Goal: Register for event/course

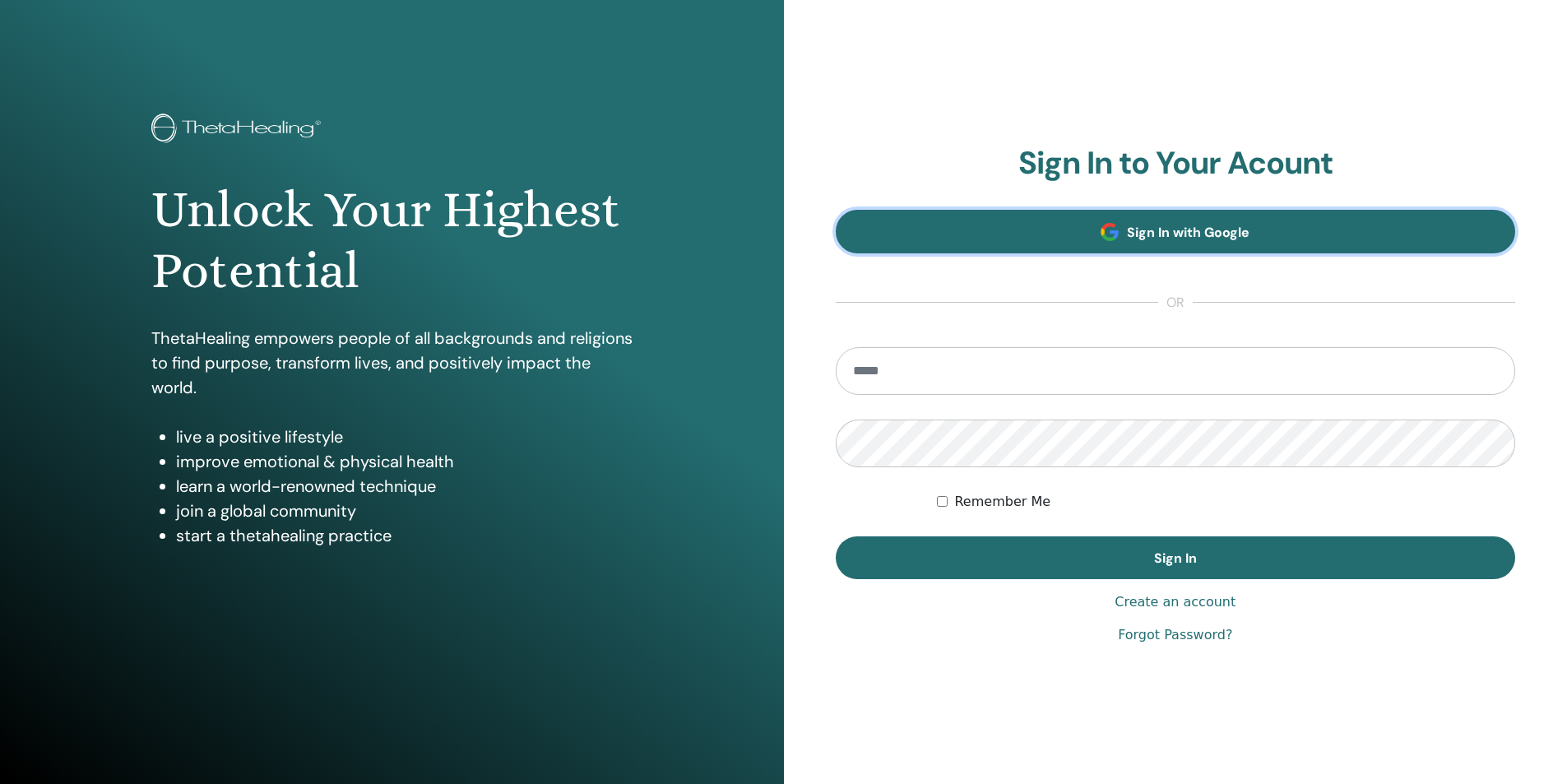
click at [1234, 218] on link "Sign In with Google" at bounding box center [1176, 231] width 681 height 44
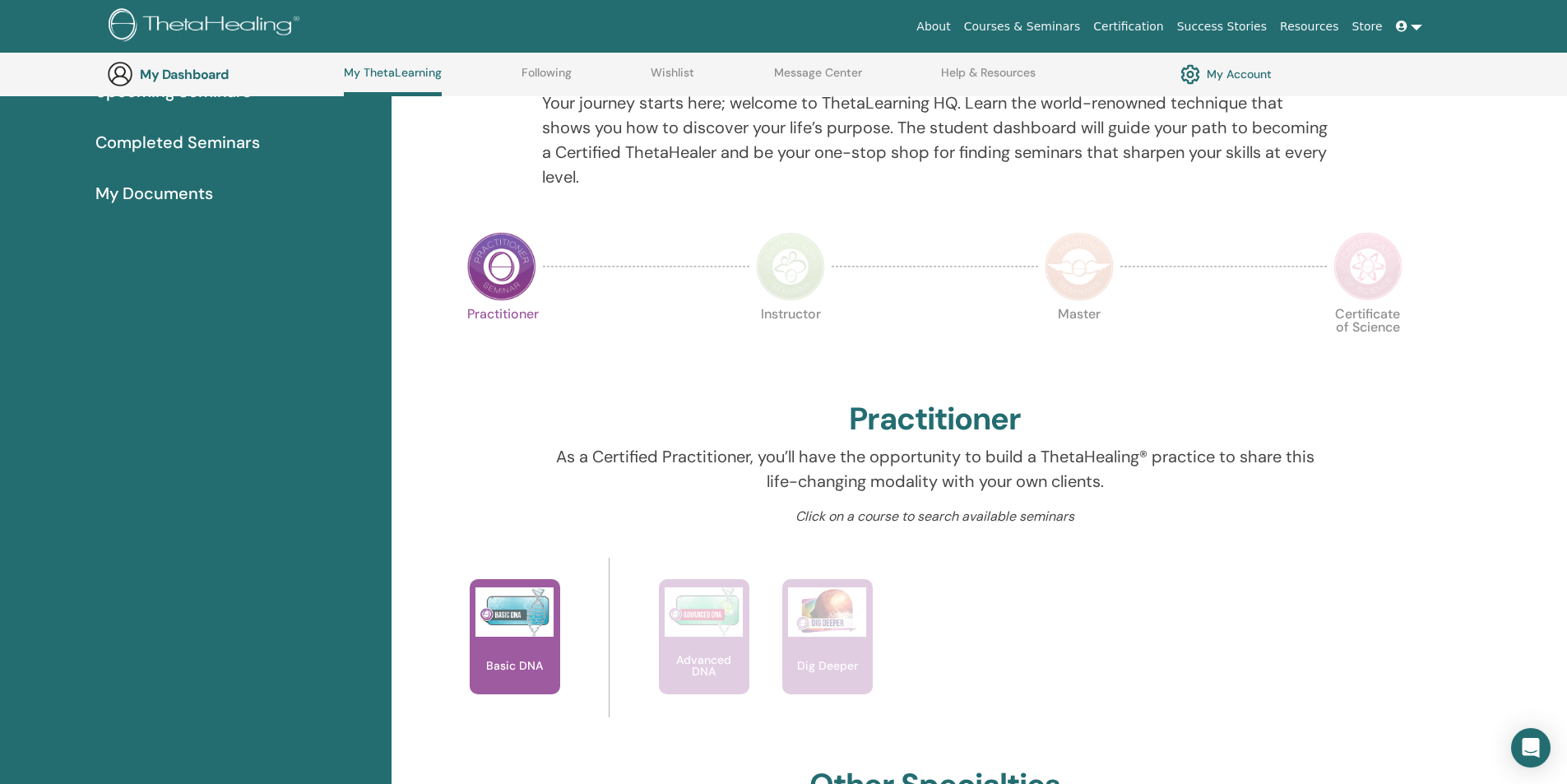
scroll to position [208, 0]
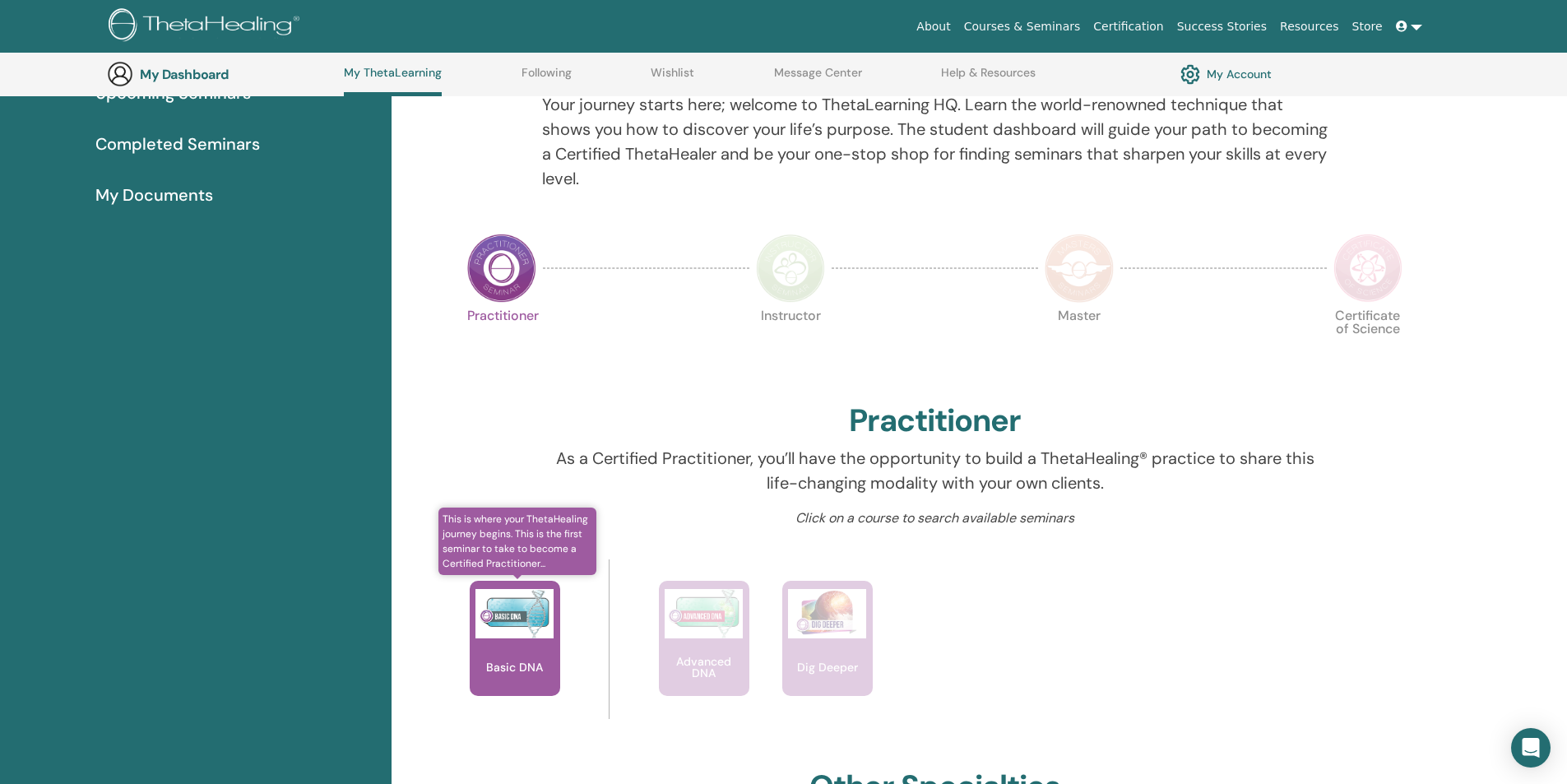
click at [507, 619] on img at bounding box center [514, 613] width 78 height 49
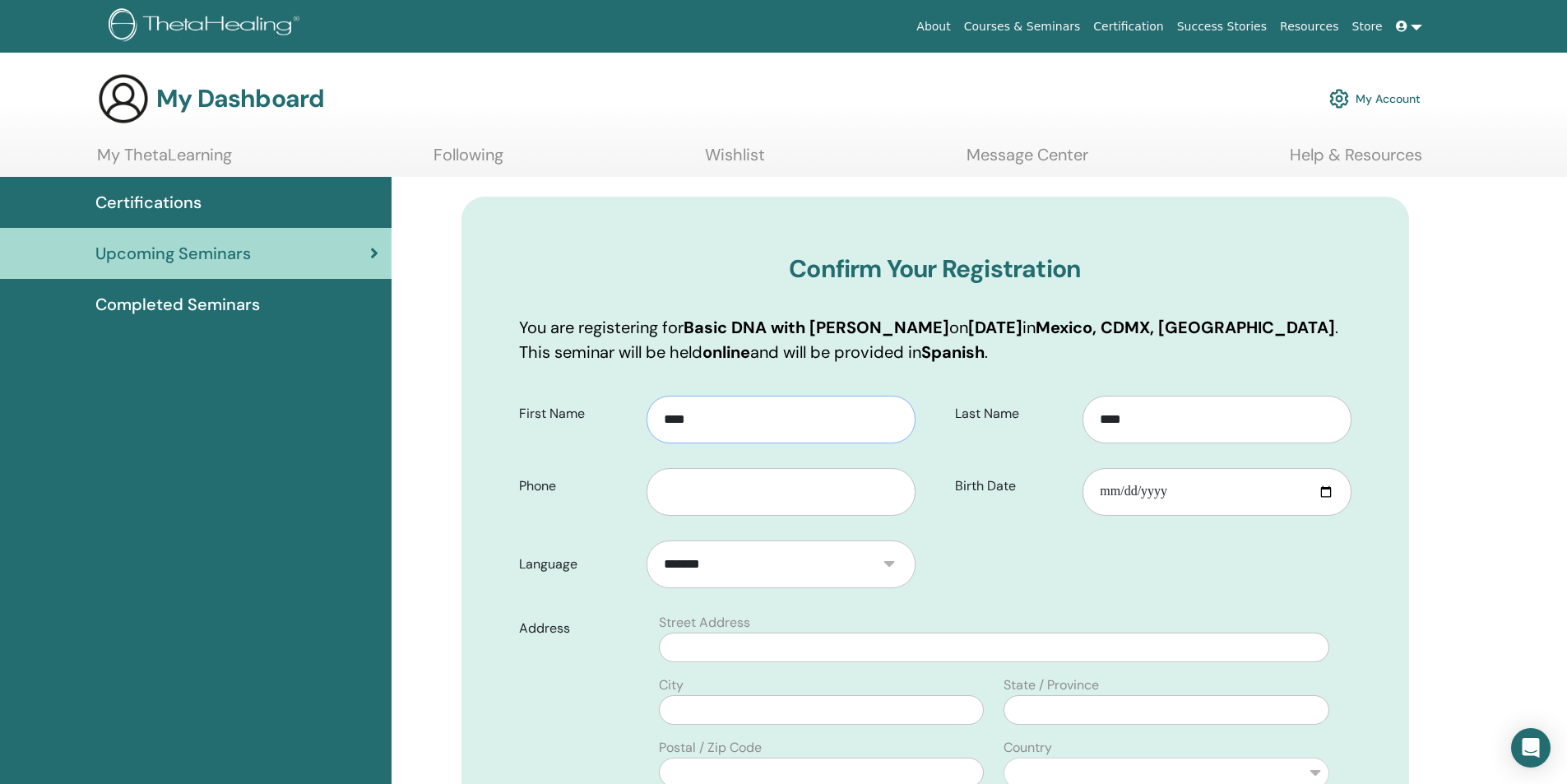
click at [745, 428] on input "****" at bounding box center [781, 419] width 268 height 47
drag, startPoint x: 745, startPoint y: 427, endPoint x: 502, endPoint y: 421, distance: 243.1
click at [502, 421] on div "Confirm Your Registration You are registering for Basic DNA with Karen Fernánde…" at bounding box center [936, 724] width 948 height 1054
type input "*"
type input "**********"
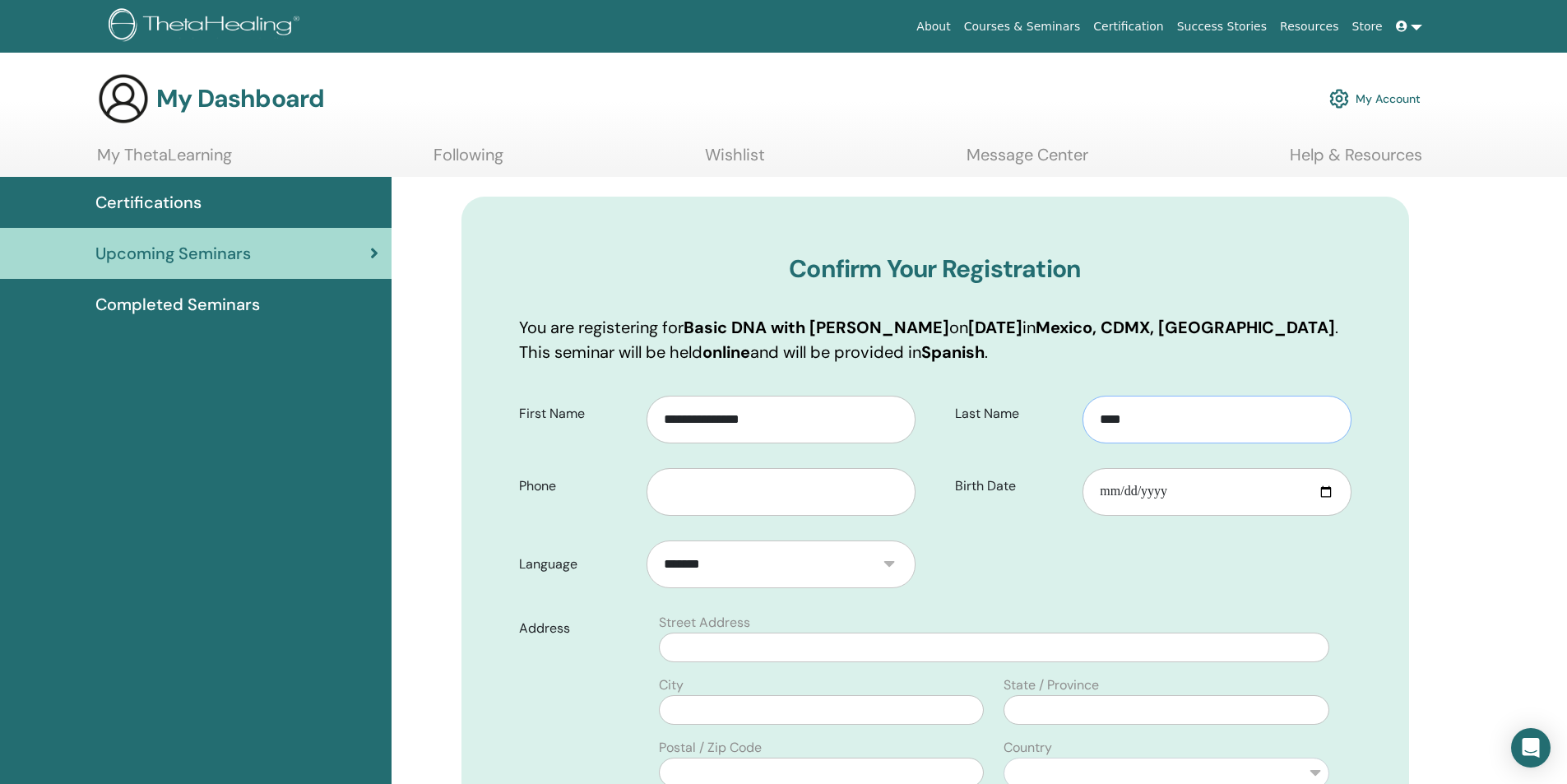
drag, startPoint x: 1219, startPoint y: 418, endPoint x: 975, endPoint y: 412, distance: 244.1
click at [976, 412] on div "Last Name ****" at bounding box center [1153, 413] width 421 height 59
type input "**********"
drag, startPoint x: 767, startPoint y: 493, endPoint x: 1016, endPoint y: 512, distance: 249.7
click at [768, 492] on input "text" at bounding box center [781, 491] width 268 height 47
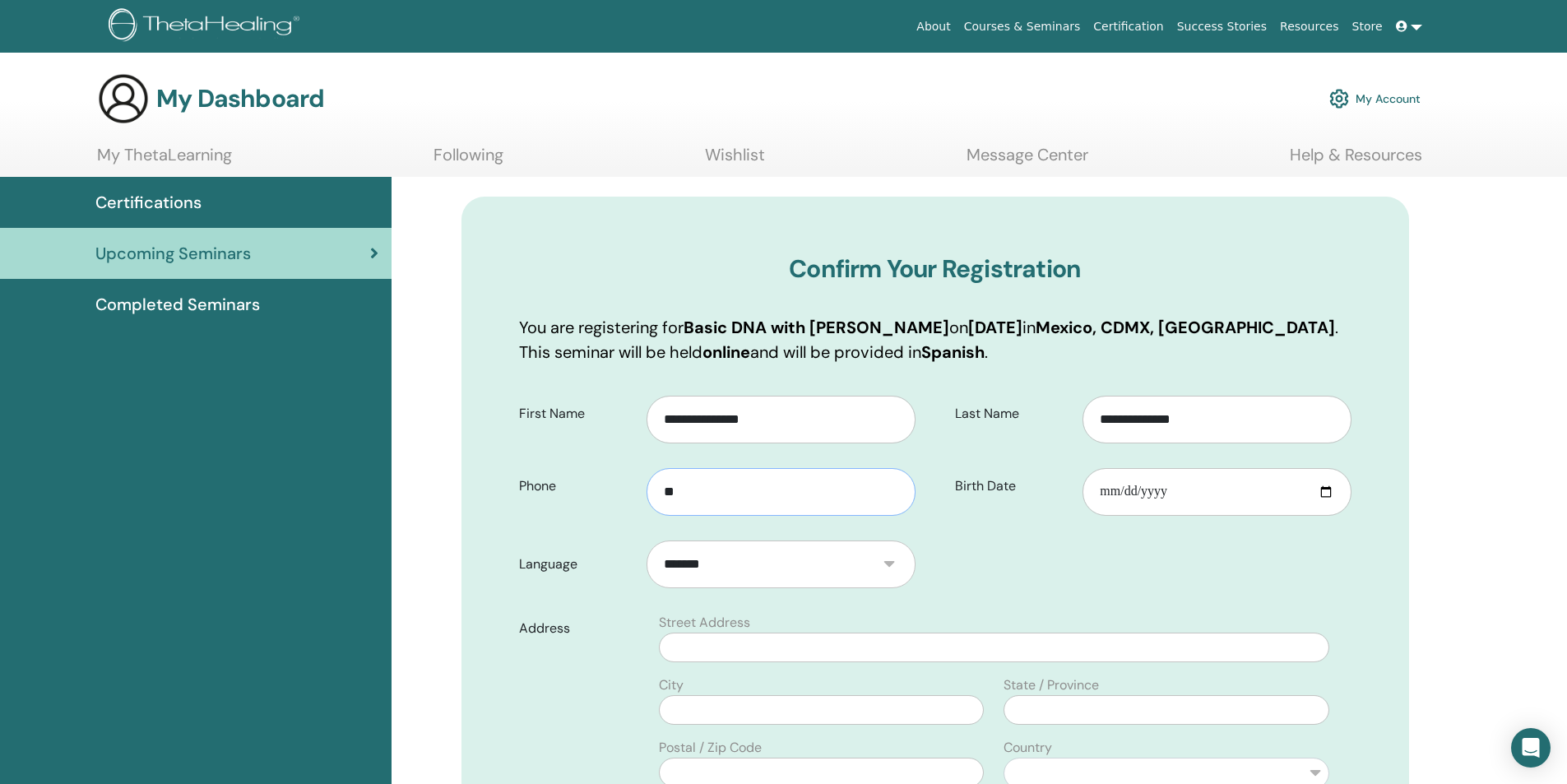
type input "*"
type input "**********"
click at [1207, 495] on input "Birth Date" at bounding box center [1216, 491] width 268 height 47
type input "**********"
click at [1148, 581] on form "**********" at bounding box center [935, 740] width 858 height 714
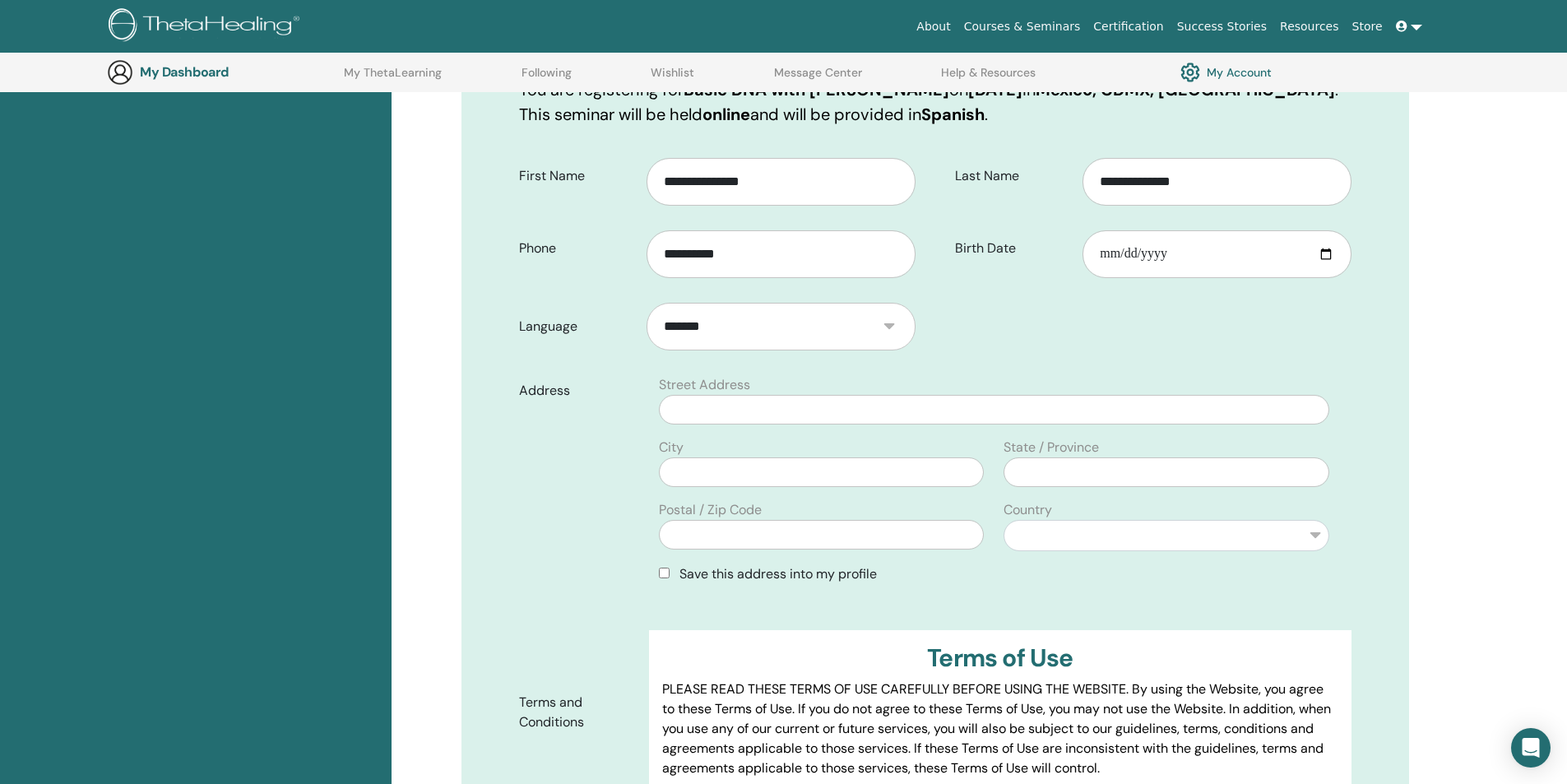
scroll to position [286, 0]
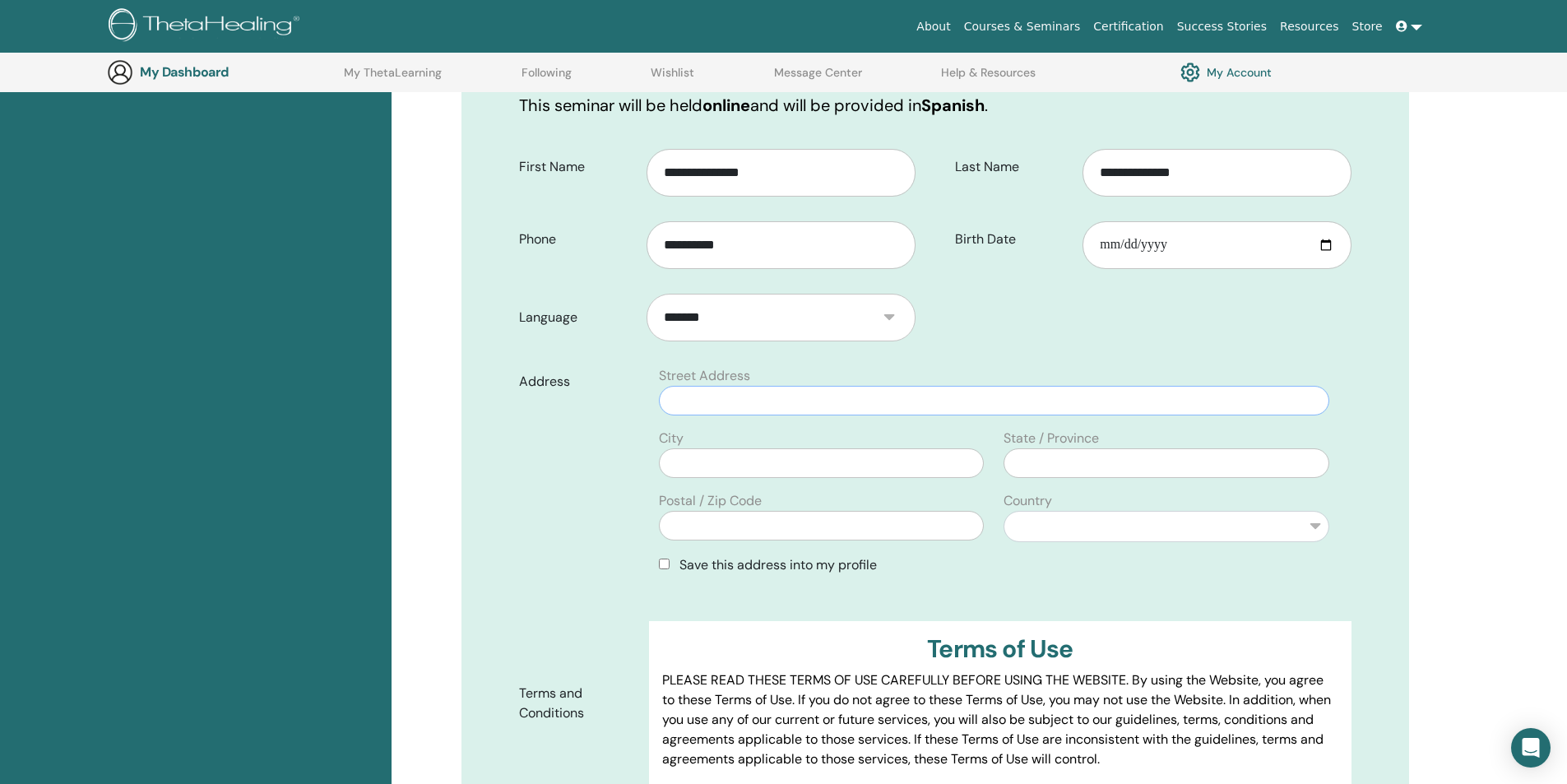
click at [715, 406] on input "text" at bounding box center [993, 400] width 670 height 30
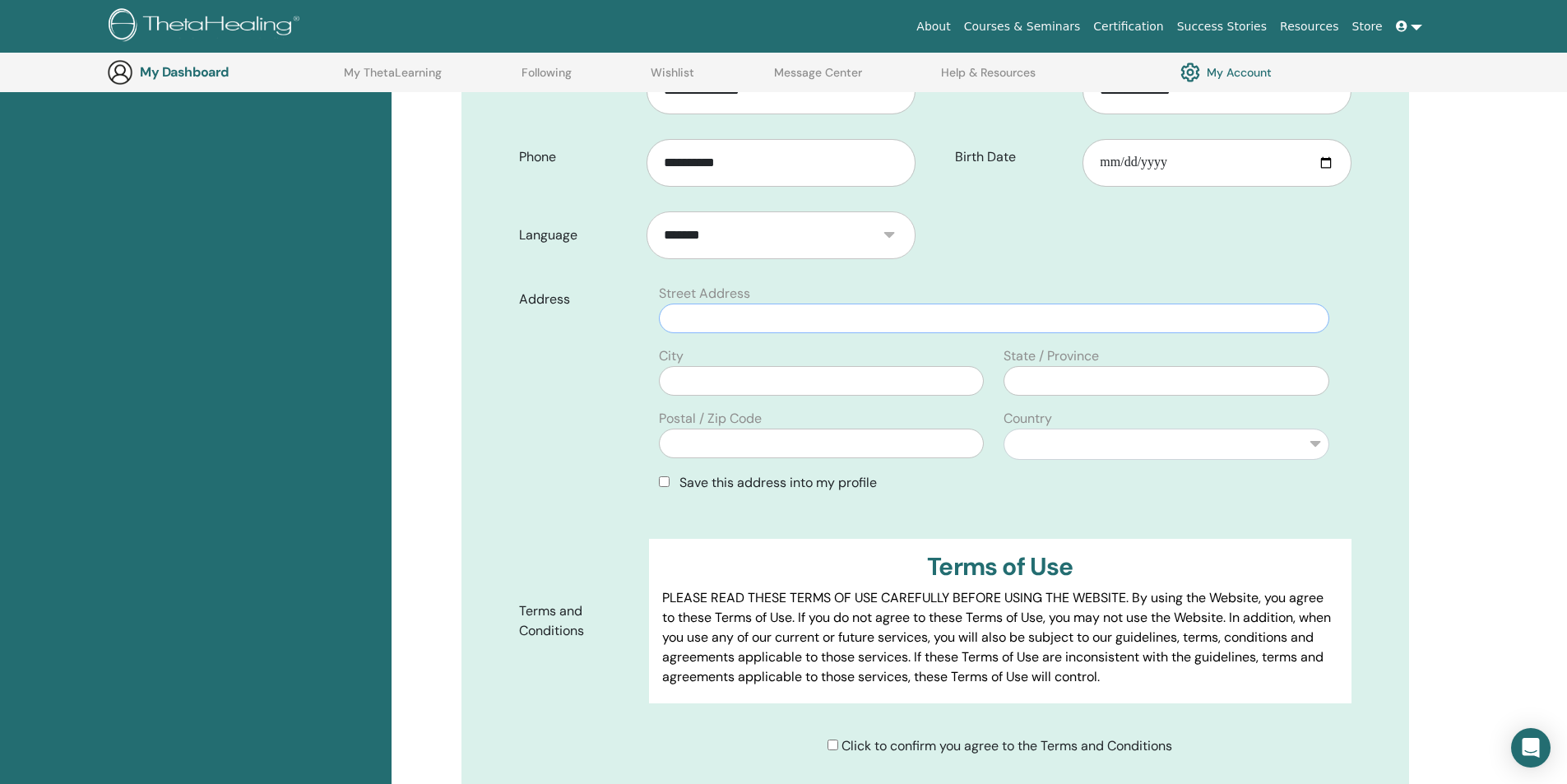
scroll to position [451, 0]
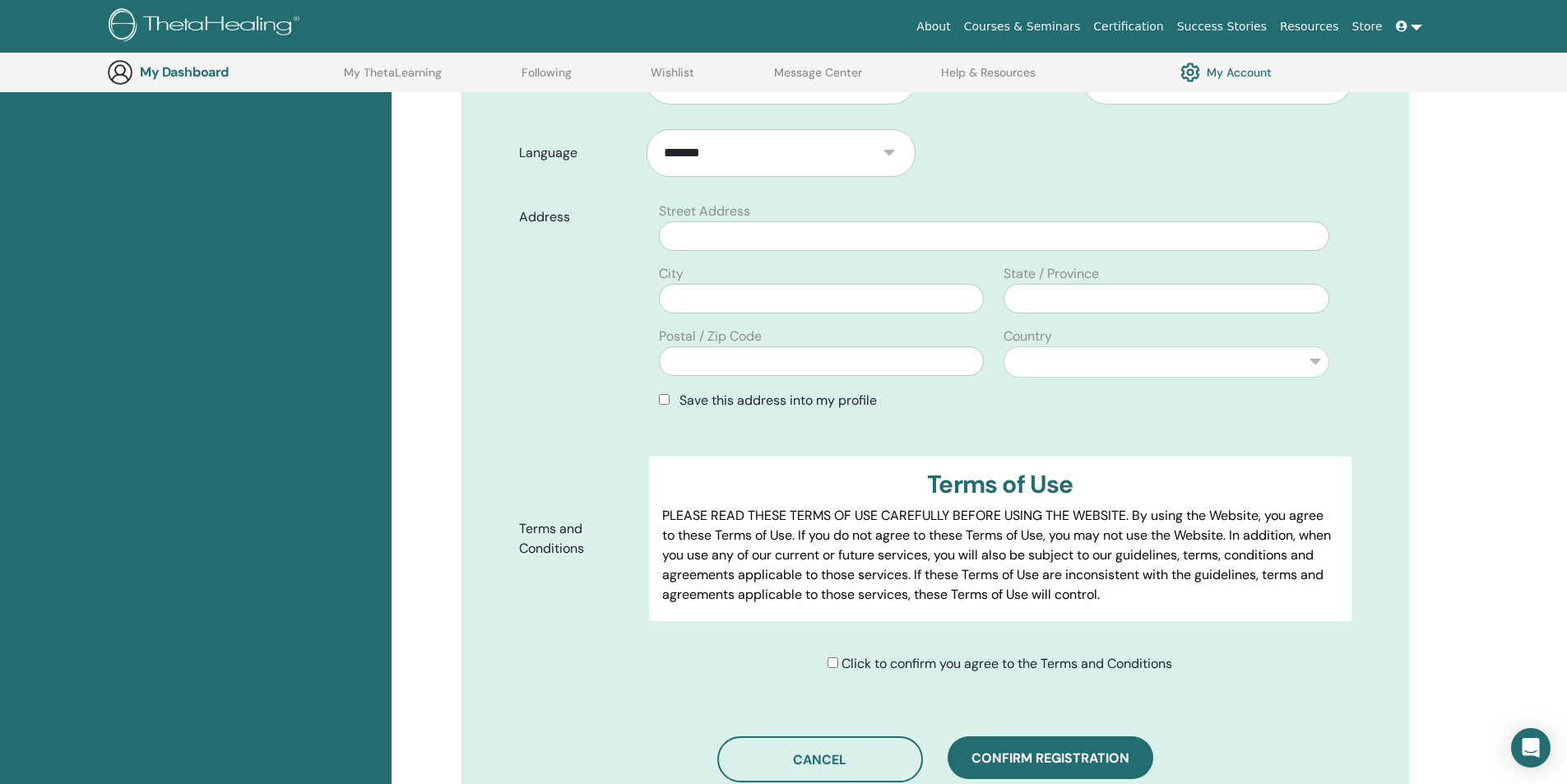
click at [836, 665] on div "Click to confirm you agree to the Terms and Conditions" at bounding box center [1000, 663] width 344 height 20
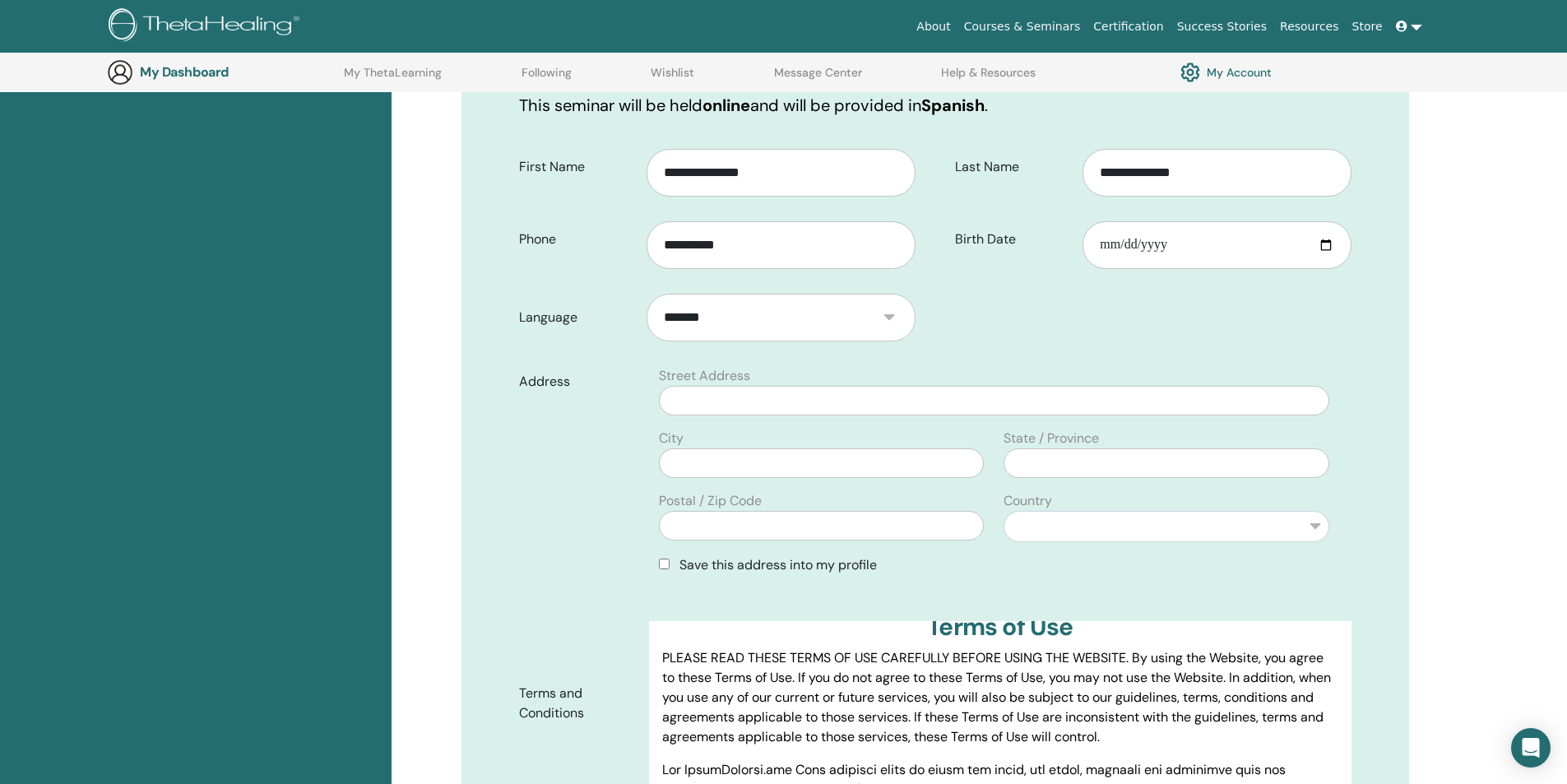
scroll to position [82, 0]
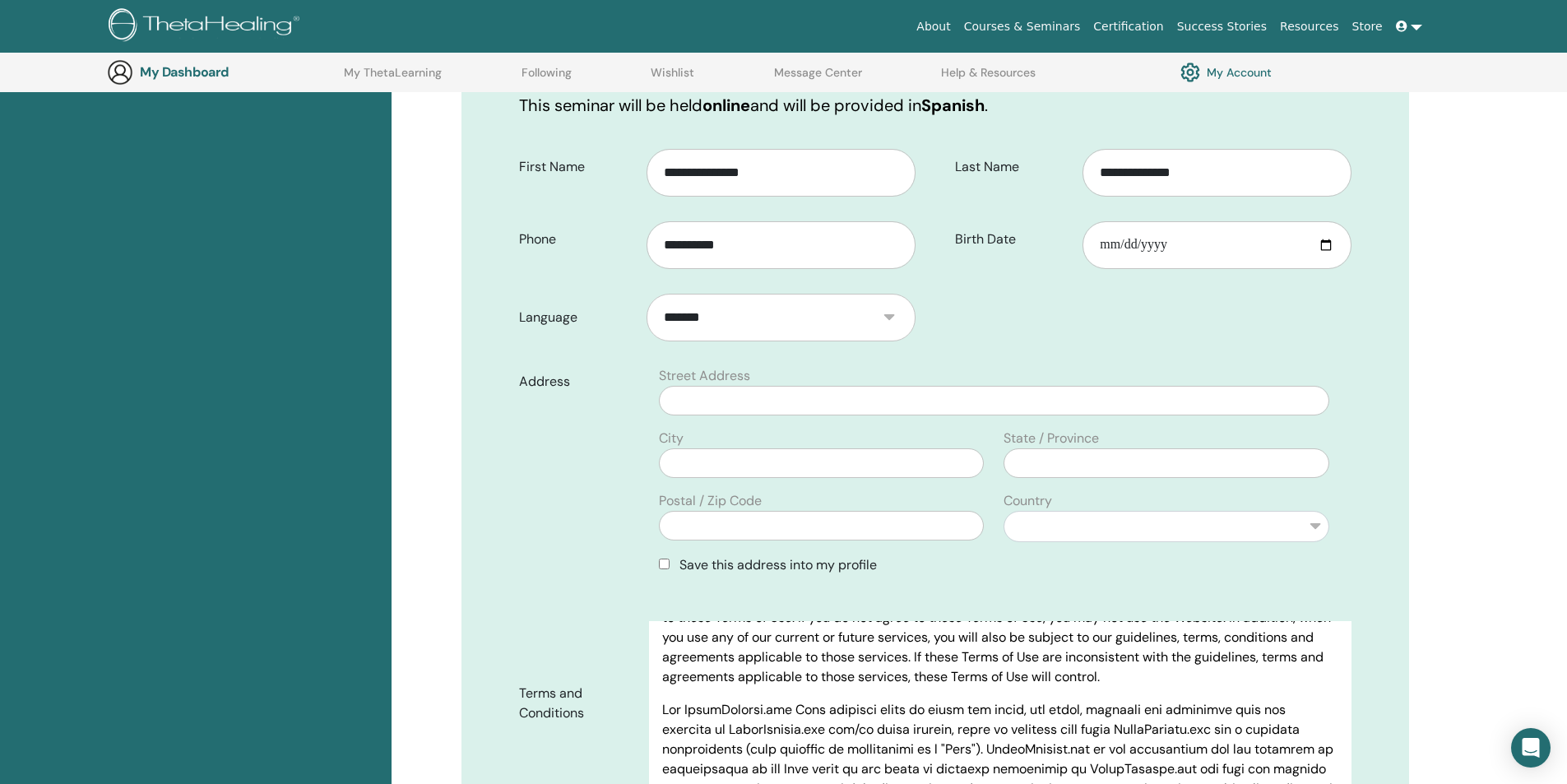
click at [1448, 500] on div "**********" at bounding box center [979, 714] width 1175 height 1569
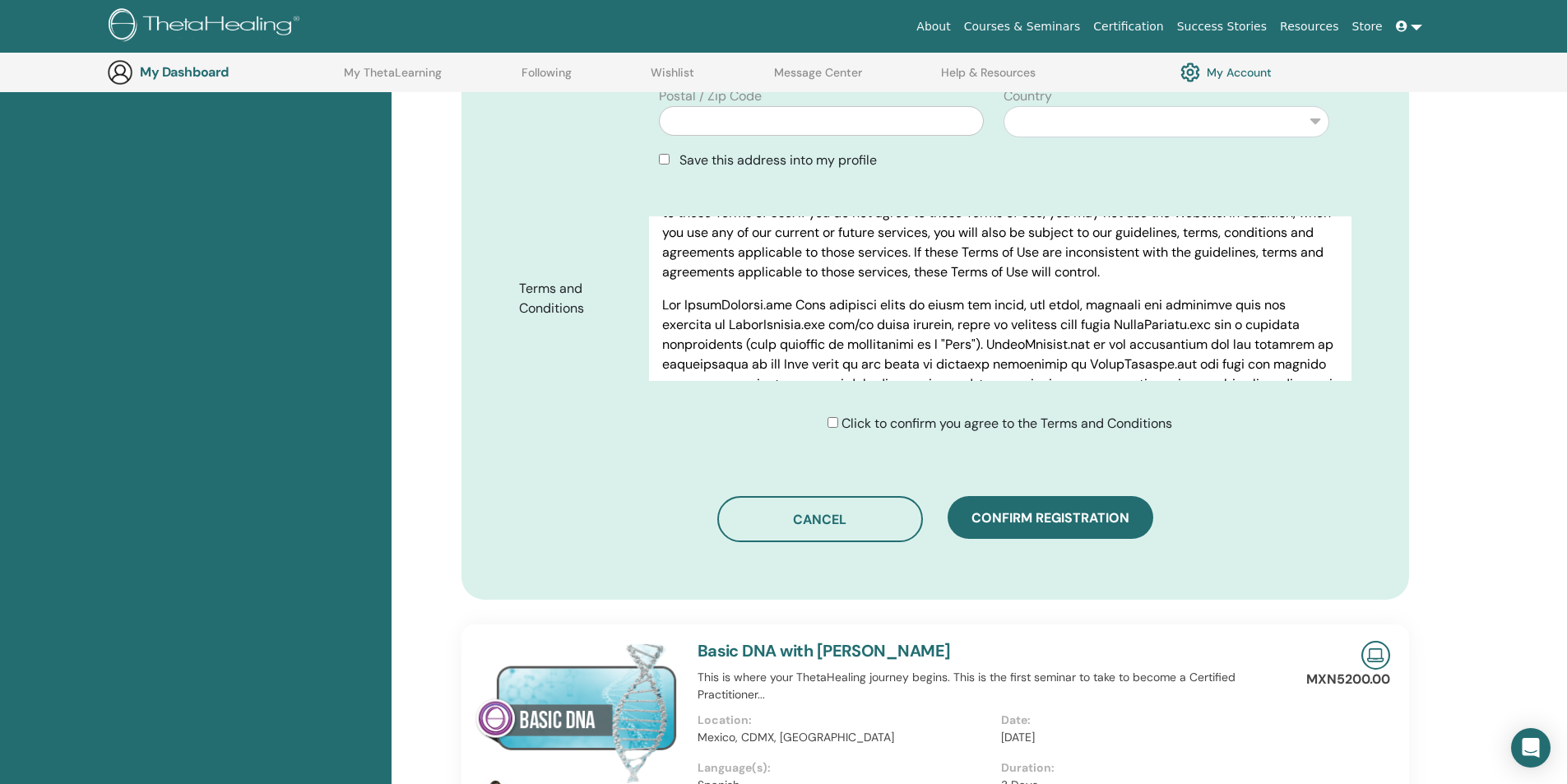
scroll to position [697, 0]
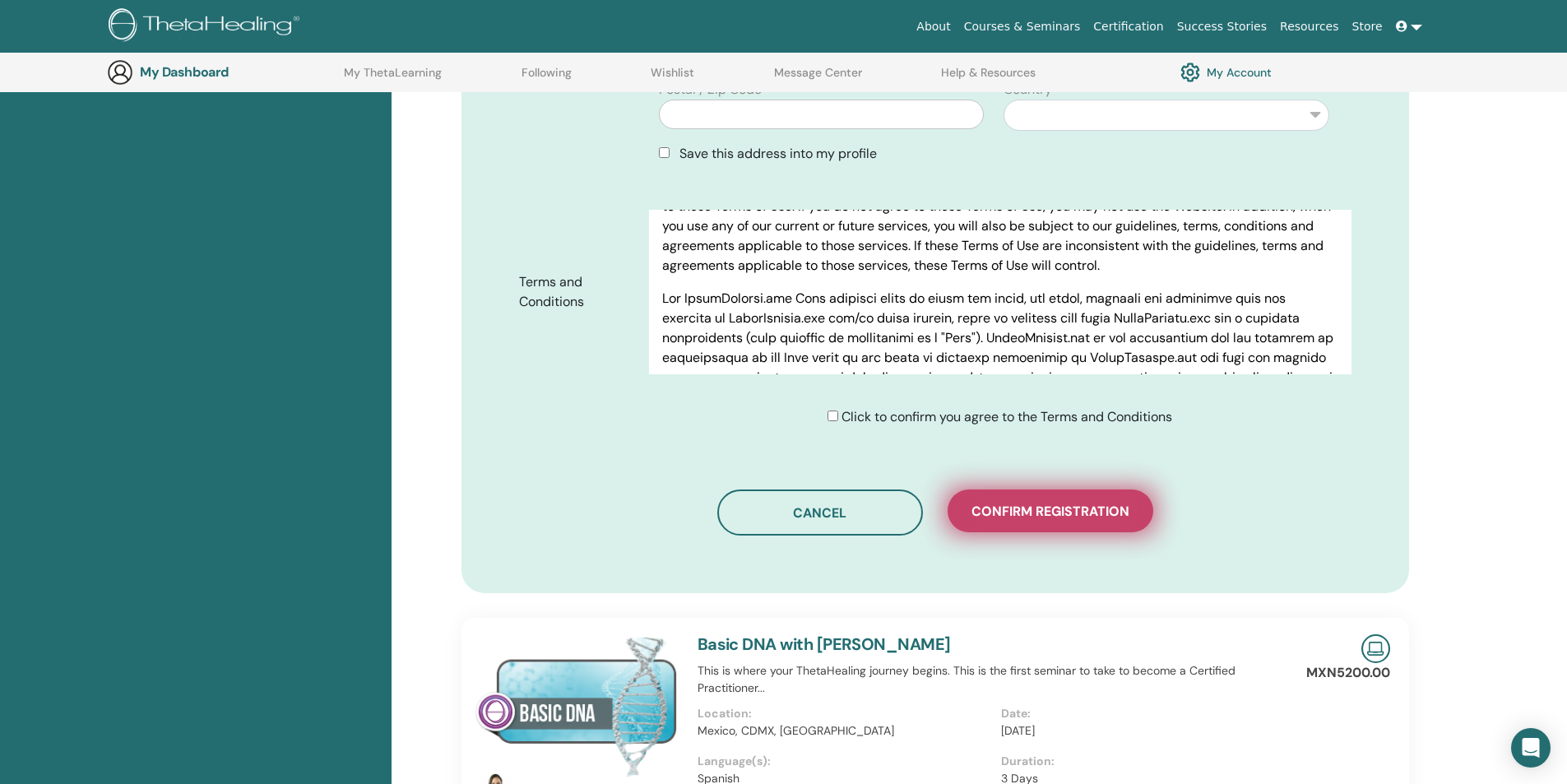
click at [1054, 523] on button "Confirm registration" at bounding box center [1051, 510] width 206 height 43
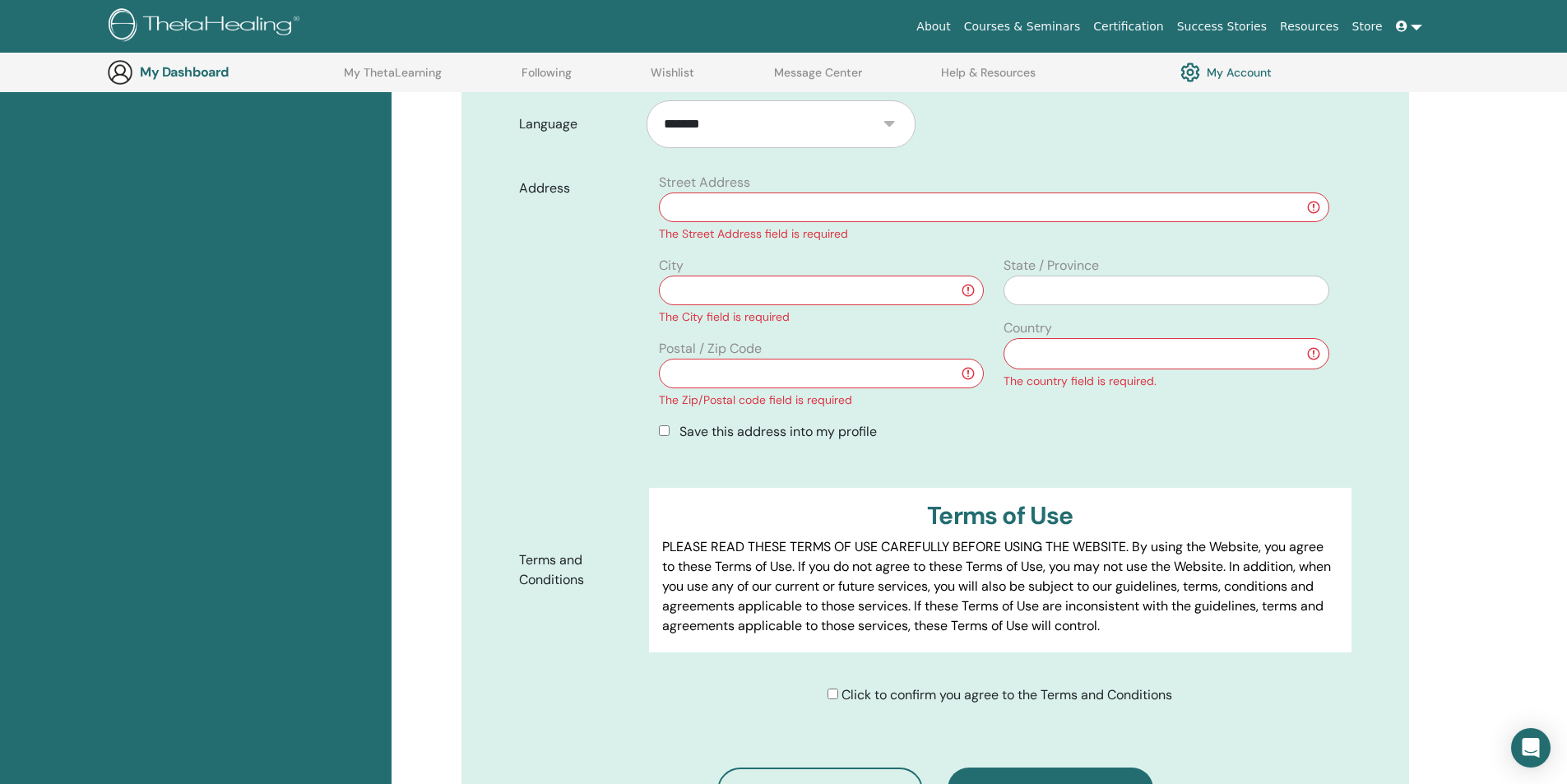
scroll to position [451, 0]
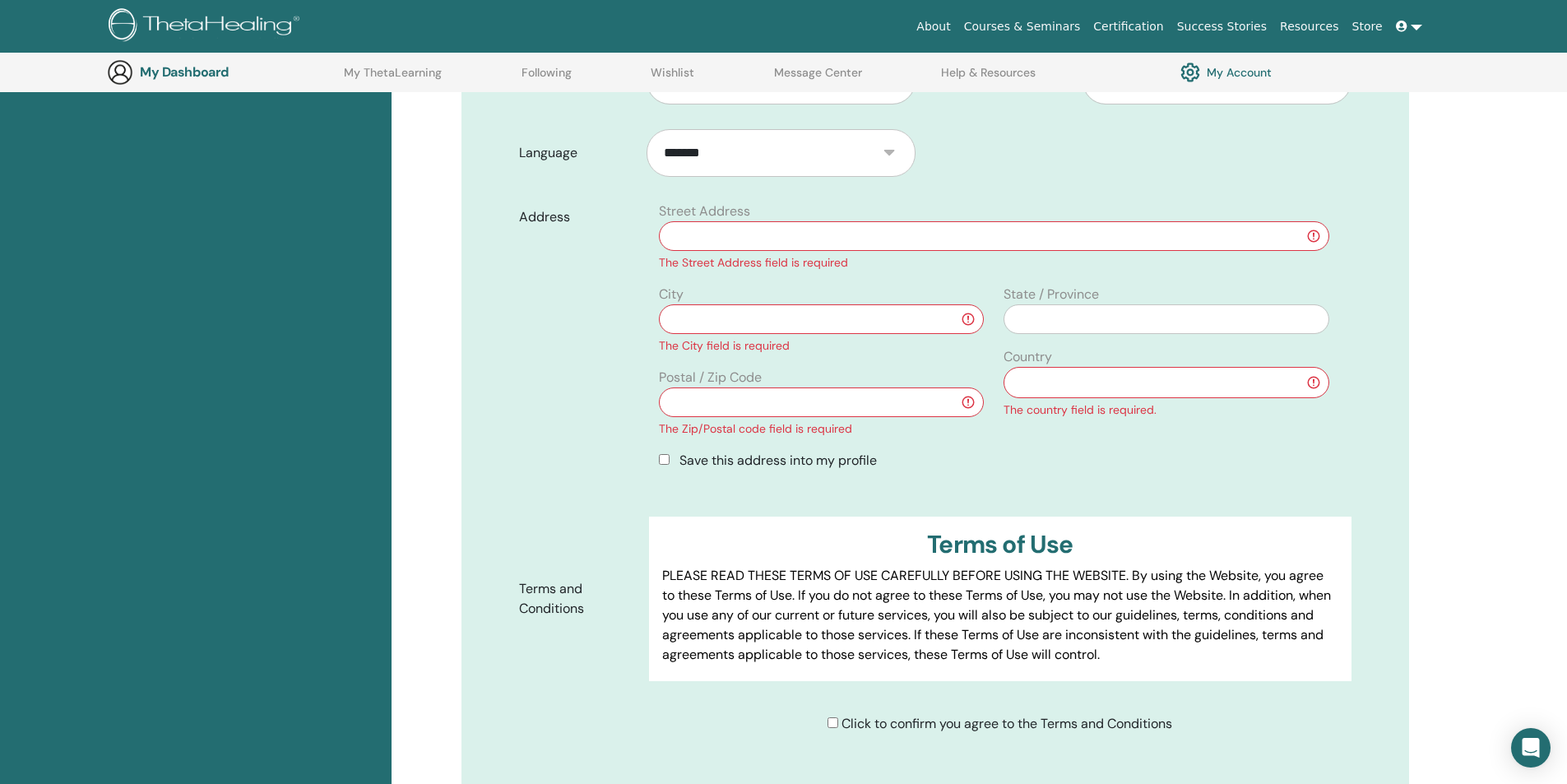
click at [791, 232] on input "text" at bounding box center [993, 236] width 670 height 30
type input "*"
click at [806, 233] on input "**********" at bounding box center [993, 236] width 670 height 30
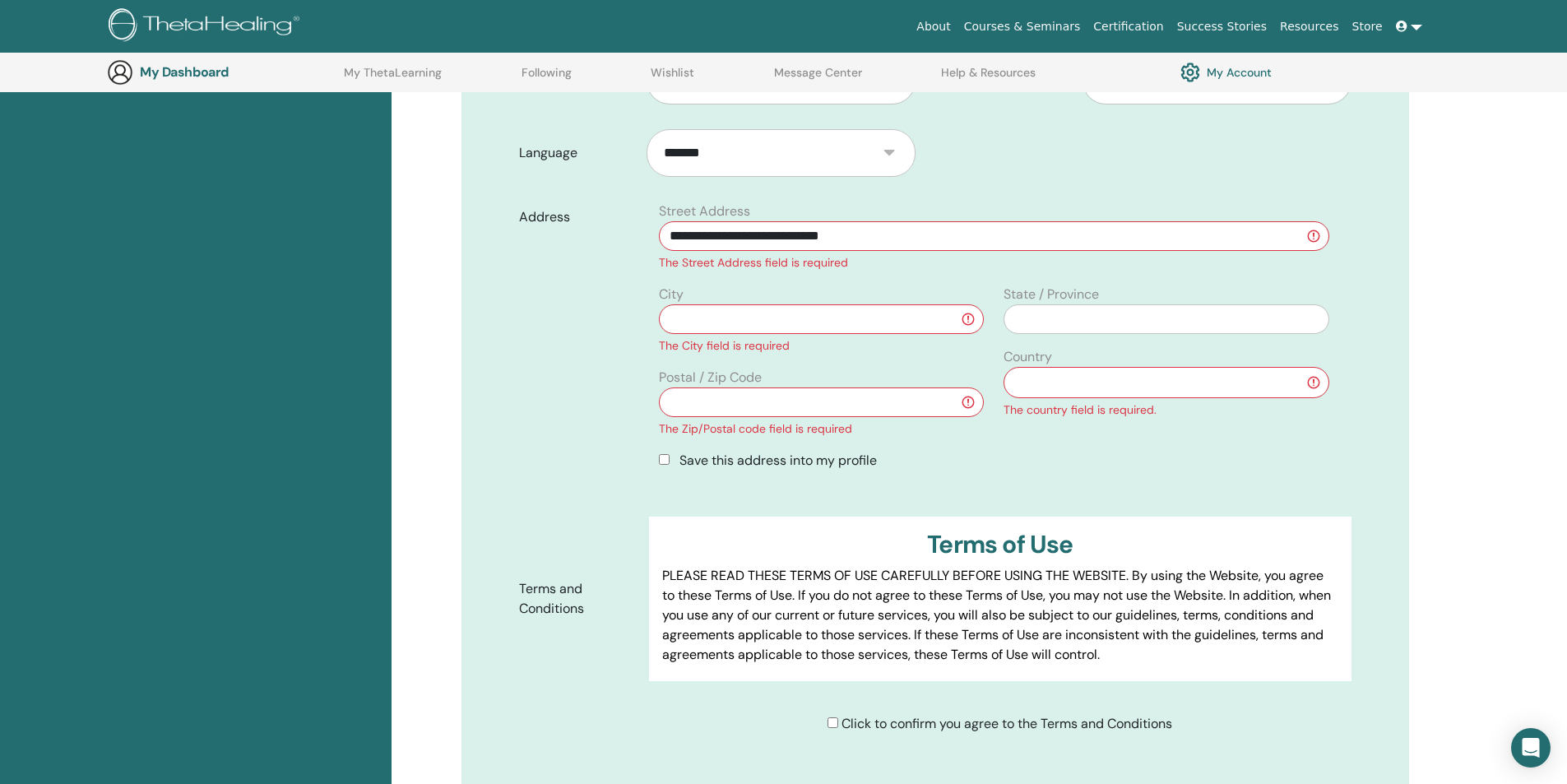
click at [890, 237] on input "**********" at bounding box center [993, 236] width 670 height 30
type input "**********"
click at [850, 320] on input "text" at bounding box center [821, 319] width 324 height 30
type input "**********"
click at [968, 320] on input "**********" at bounding box center [821, 319] width 324 height 30
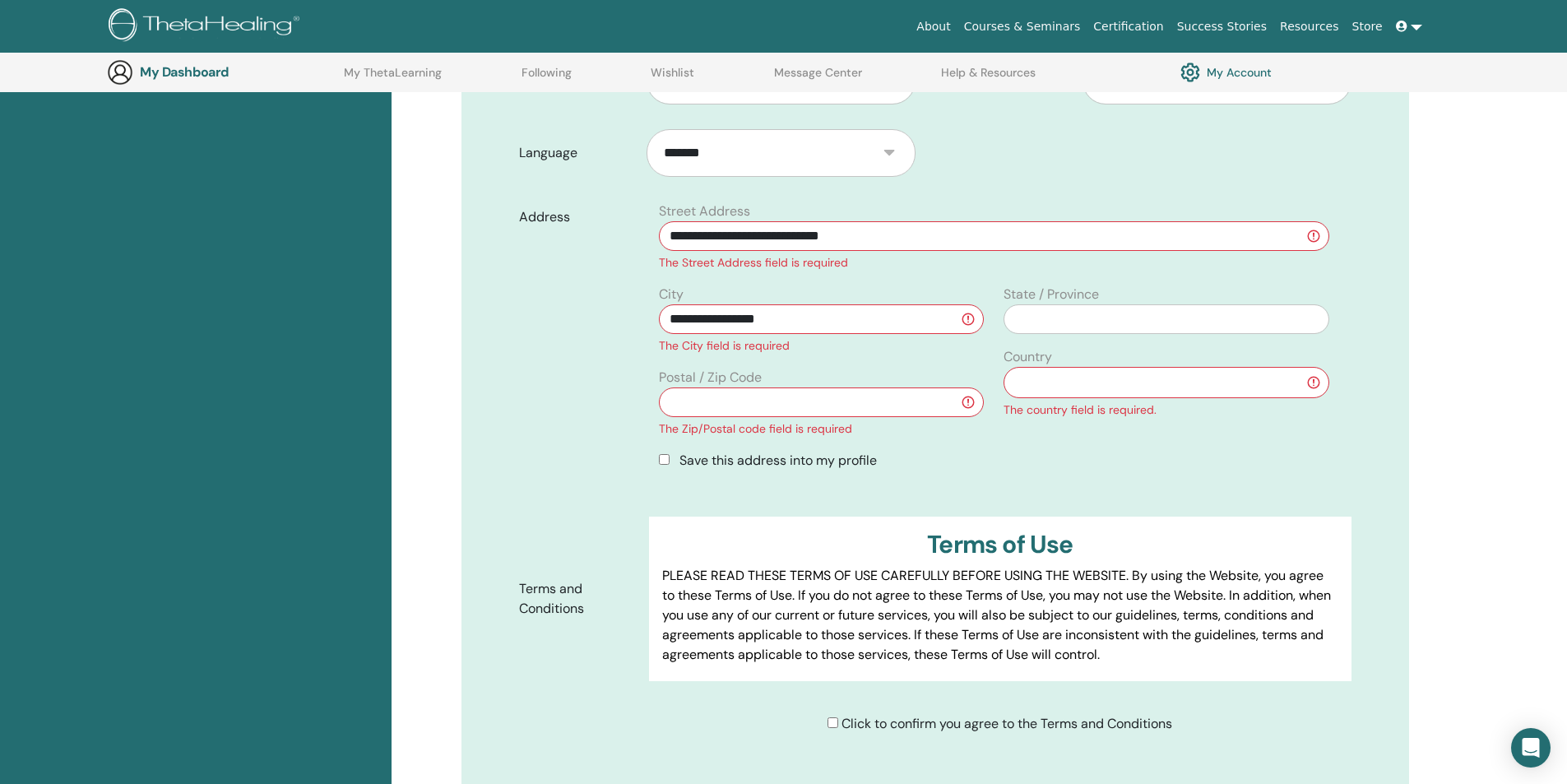
click at [1062, 261] on div "The Street Address field is required" at bounding box center [993, 262] width 670 height 17
click at [1217, 211] on div "**********" at bounding box center [993, 236] width 690 height 70
click at [1135, 321] on input "text" at bounding box center [1166, 319] width 324 height 30
type input "*"
type input "**********"
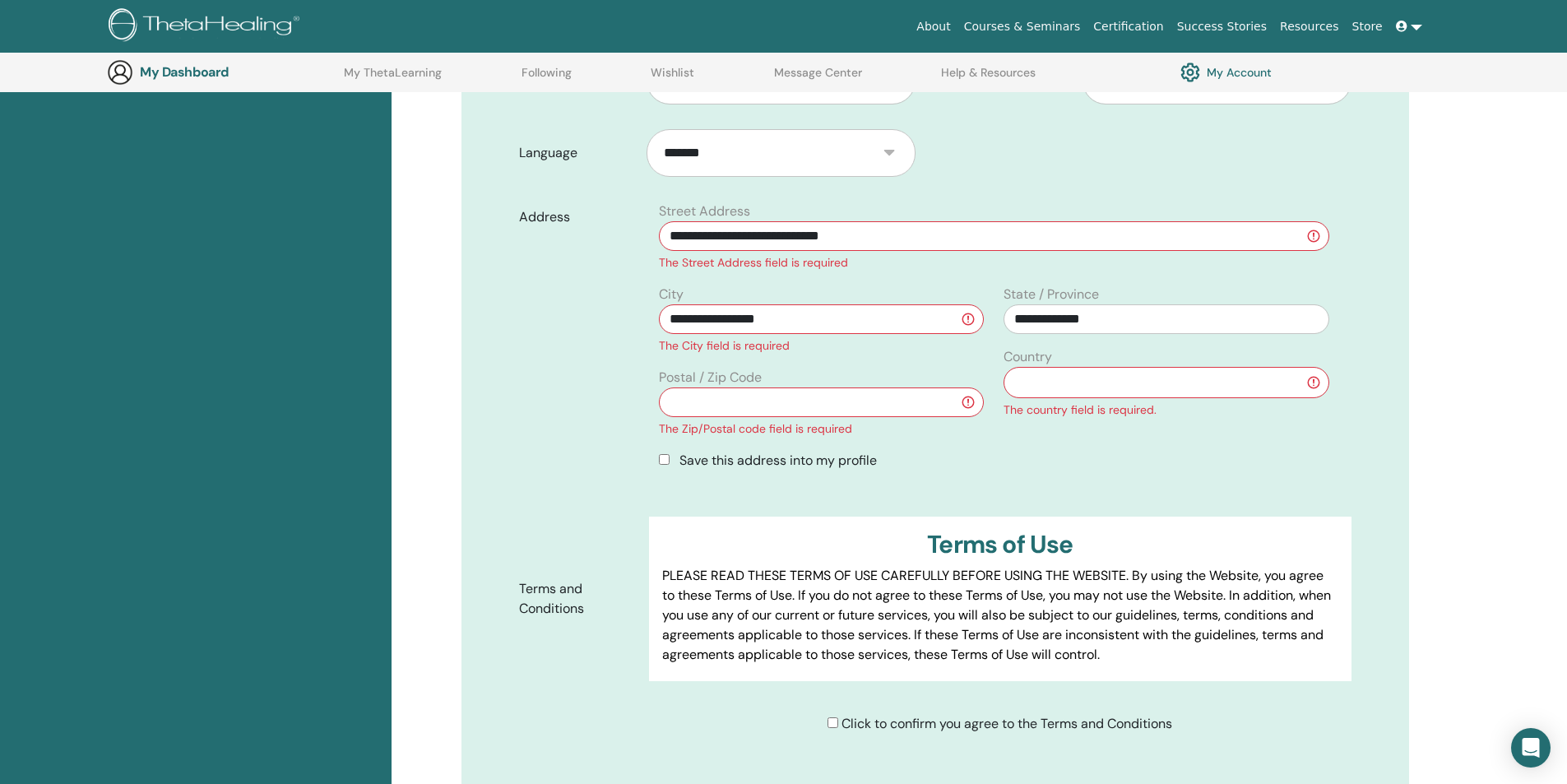
click at [787, 413] on input "text" at bounding box center [821, 402] width 324 height 30
type input "*****"
click at [1083, 385] on select "**********" at bounding box center [1166, 383] width 324 height 32
select select "*"
click at [1004, 367] on select "**********" at bounding box center [1166, 383] width 324 height 32
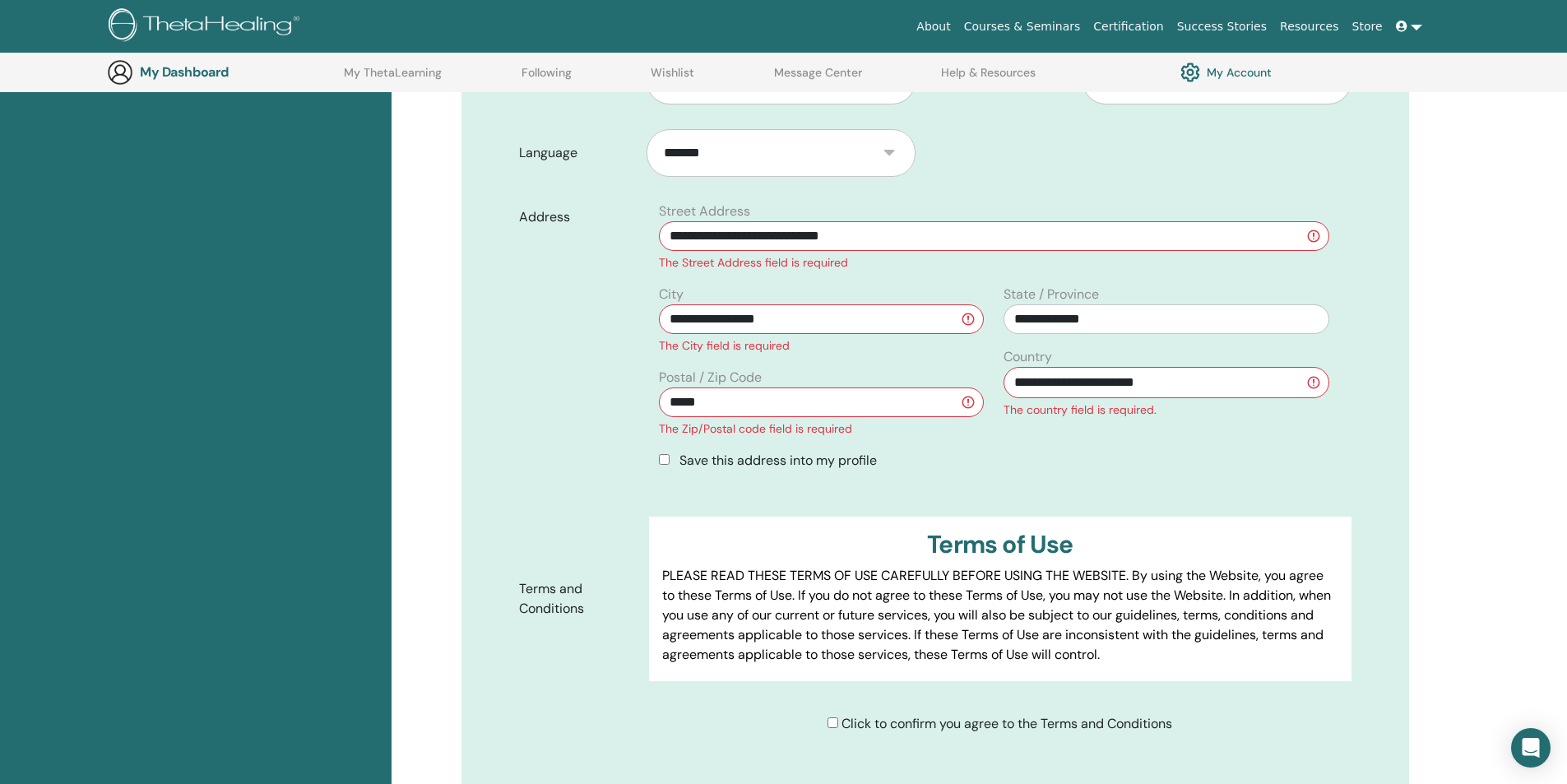
click at [929, 460] on div "Save this address into my profile" at bounding box center [993, 461] width 670 height 20
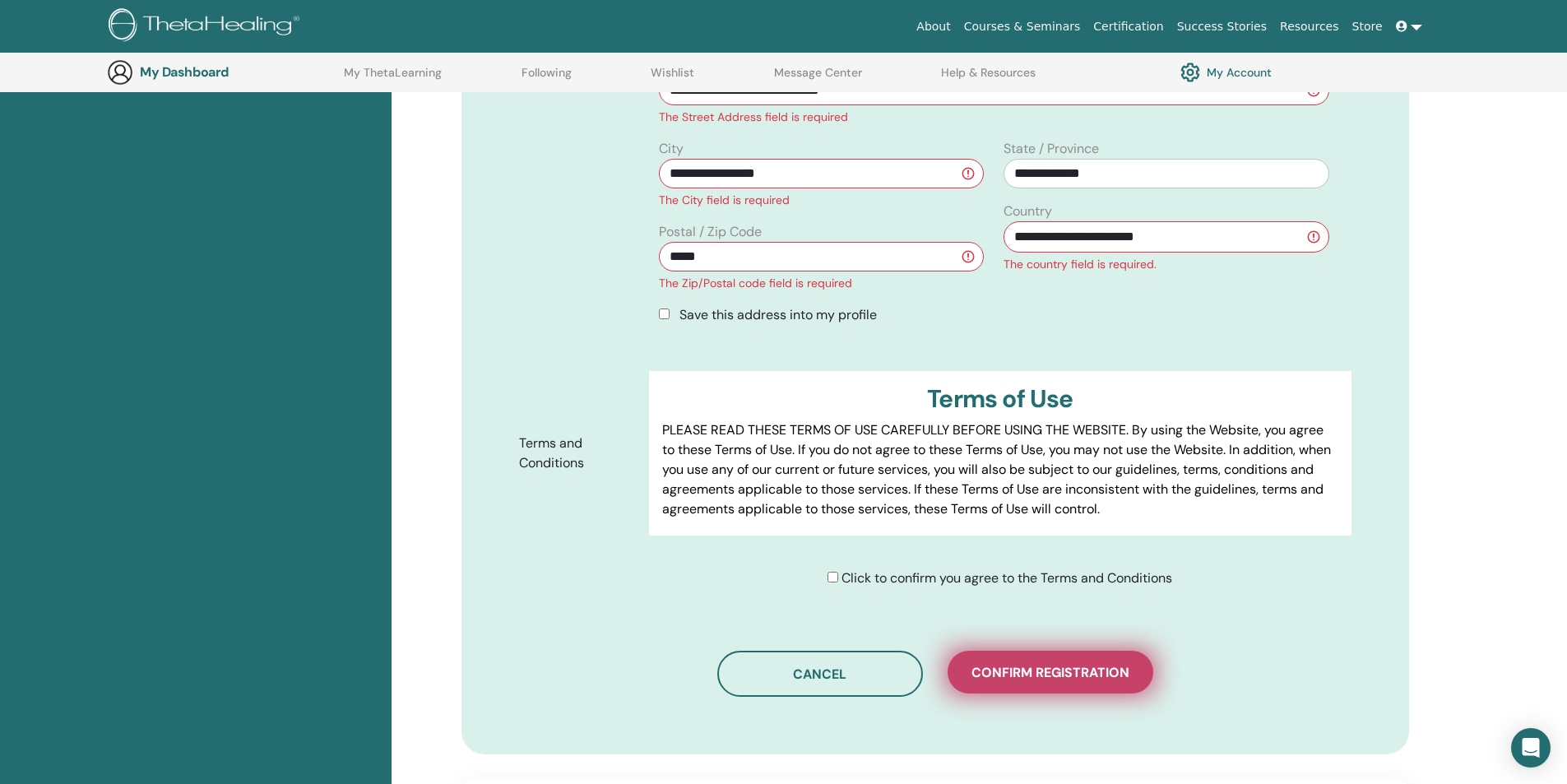
scroll to position [615, 0]
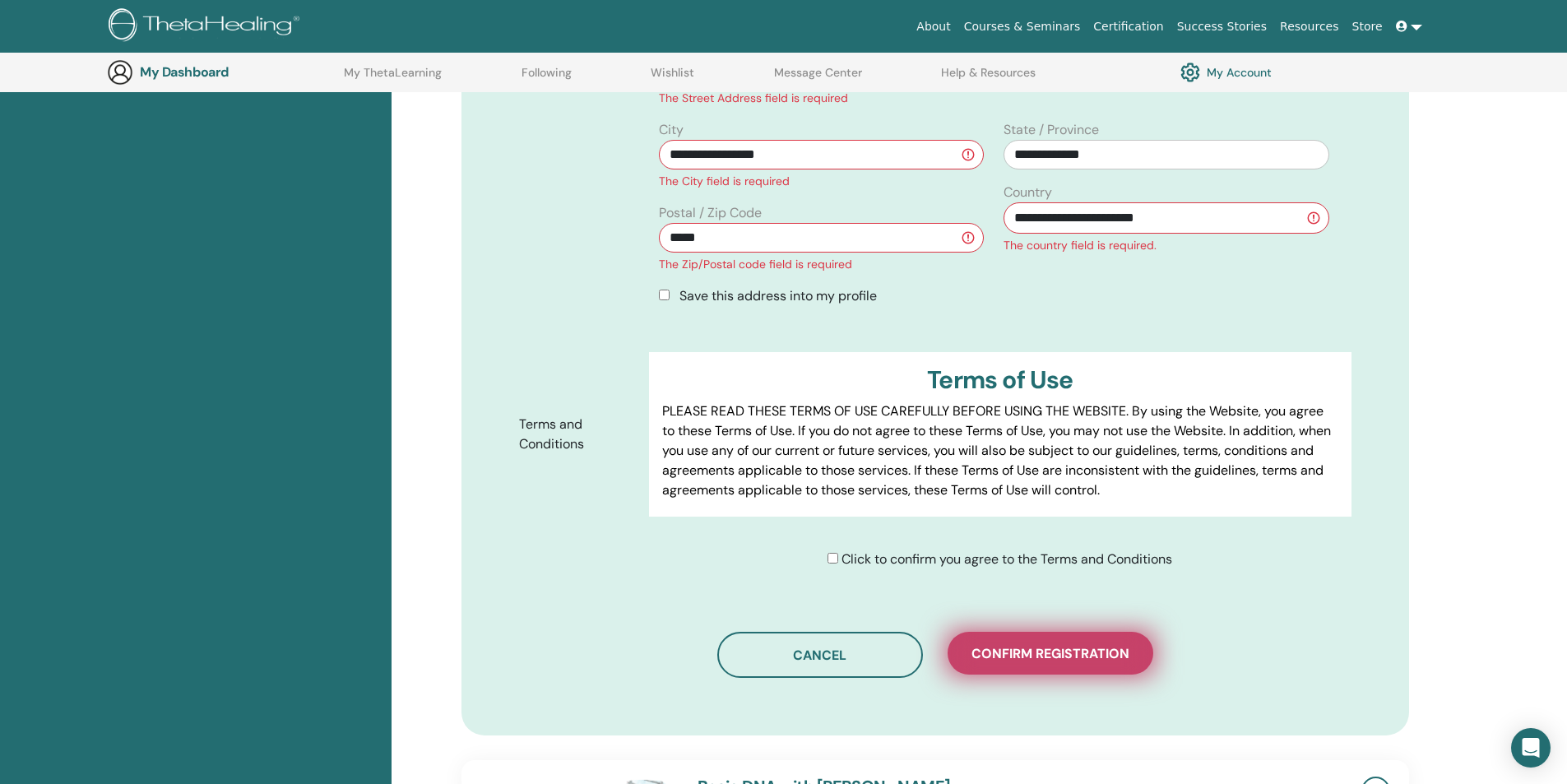
click at [1041, 653] on span "Confirm registration" at bounding box center [1051, 653] width 158 height 17
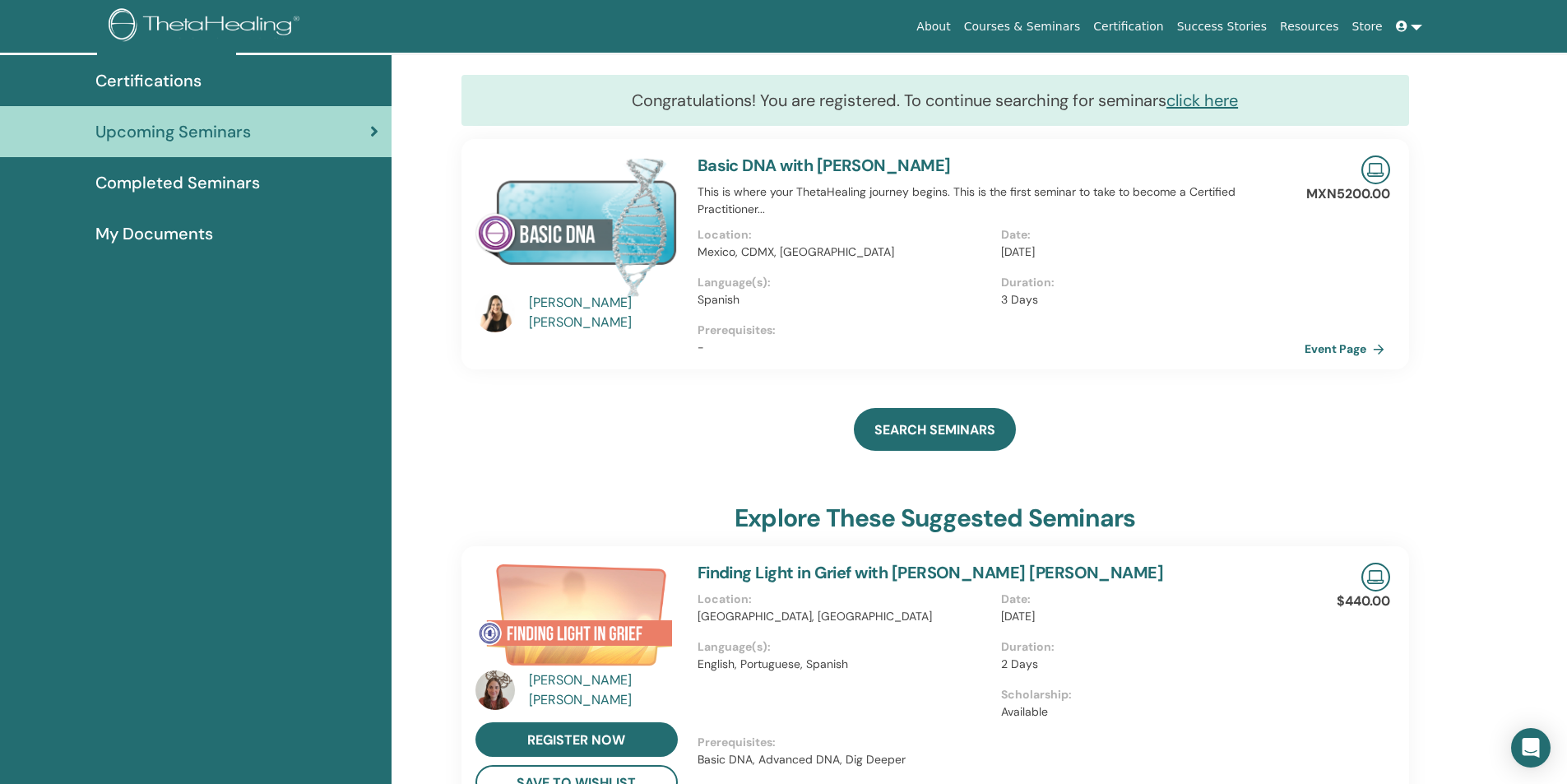
scroll to position [39, 0]
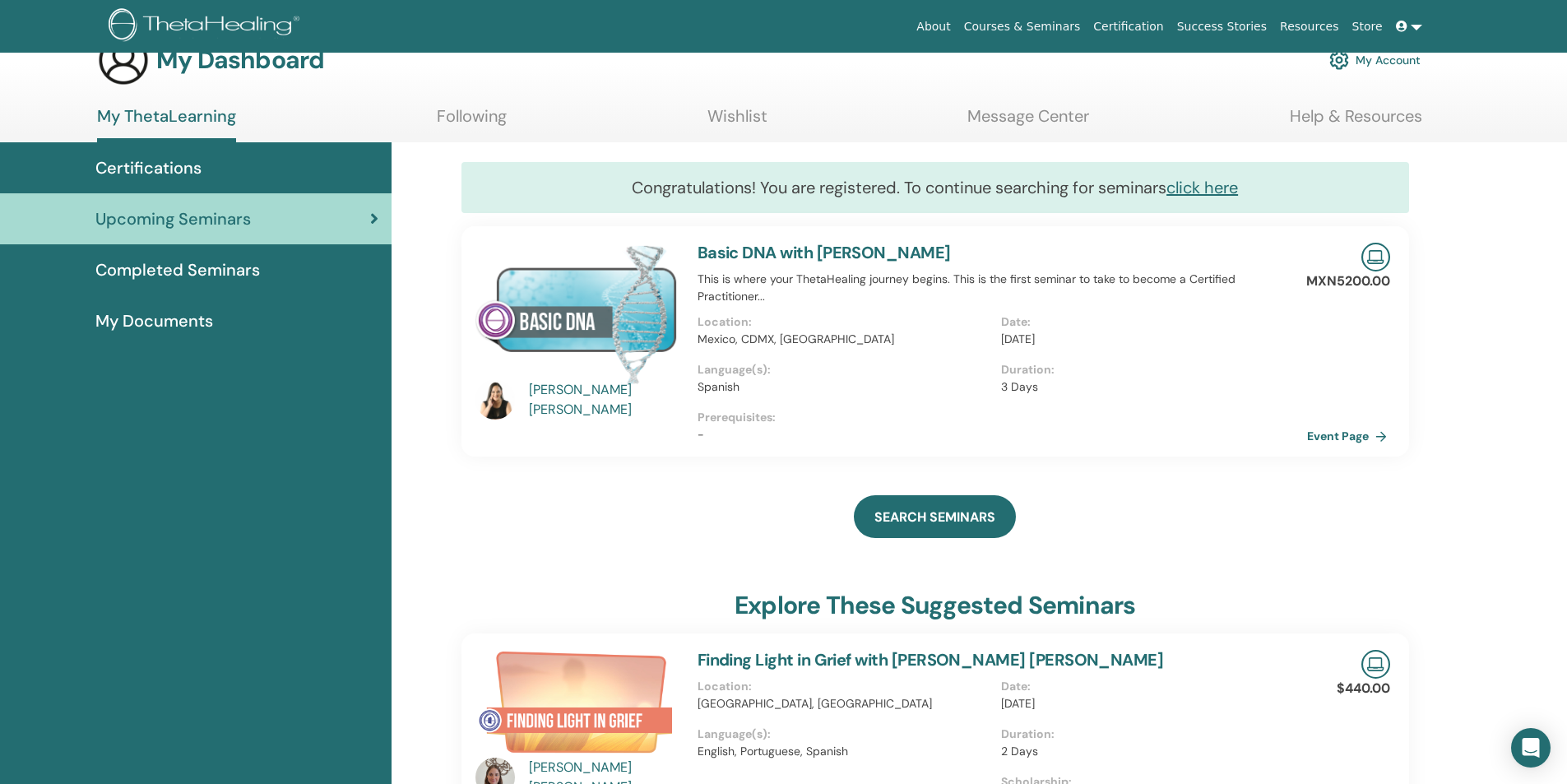
click at [1332, 433] on link "Event Page" at bounding box center [1349, 435] width 86 height 25
click at [221, 258] on span "Completed Seminars" at bounding box center [177, 269] width 164 height 25
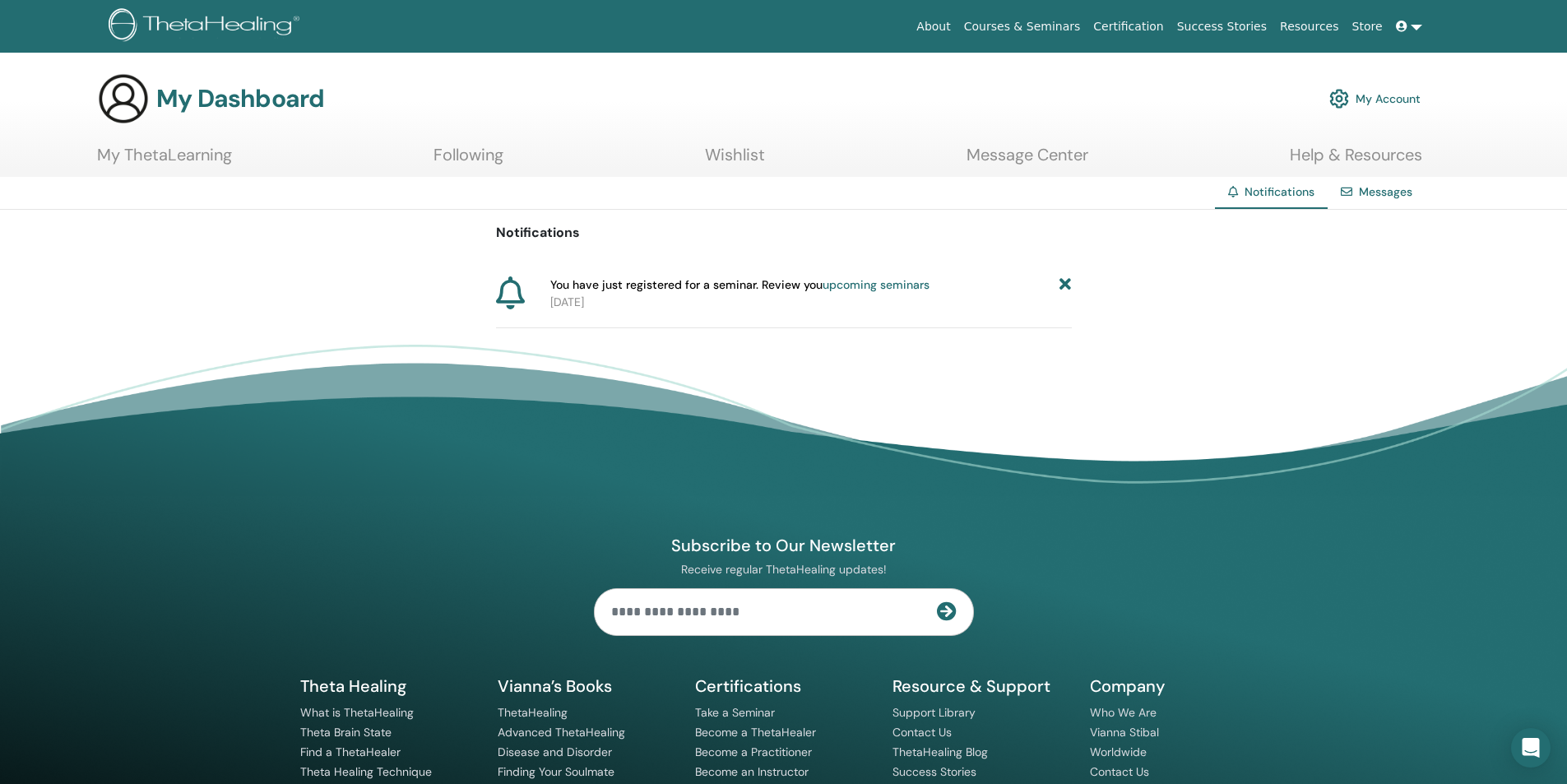
click at [837, 286] on link "upcoming seminars" at bounding box center [876, 284] width 107 height 15
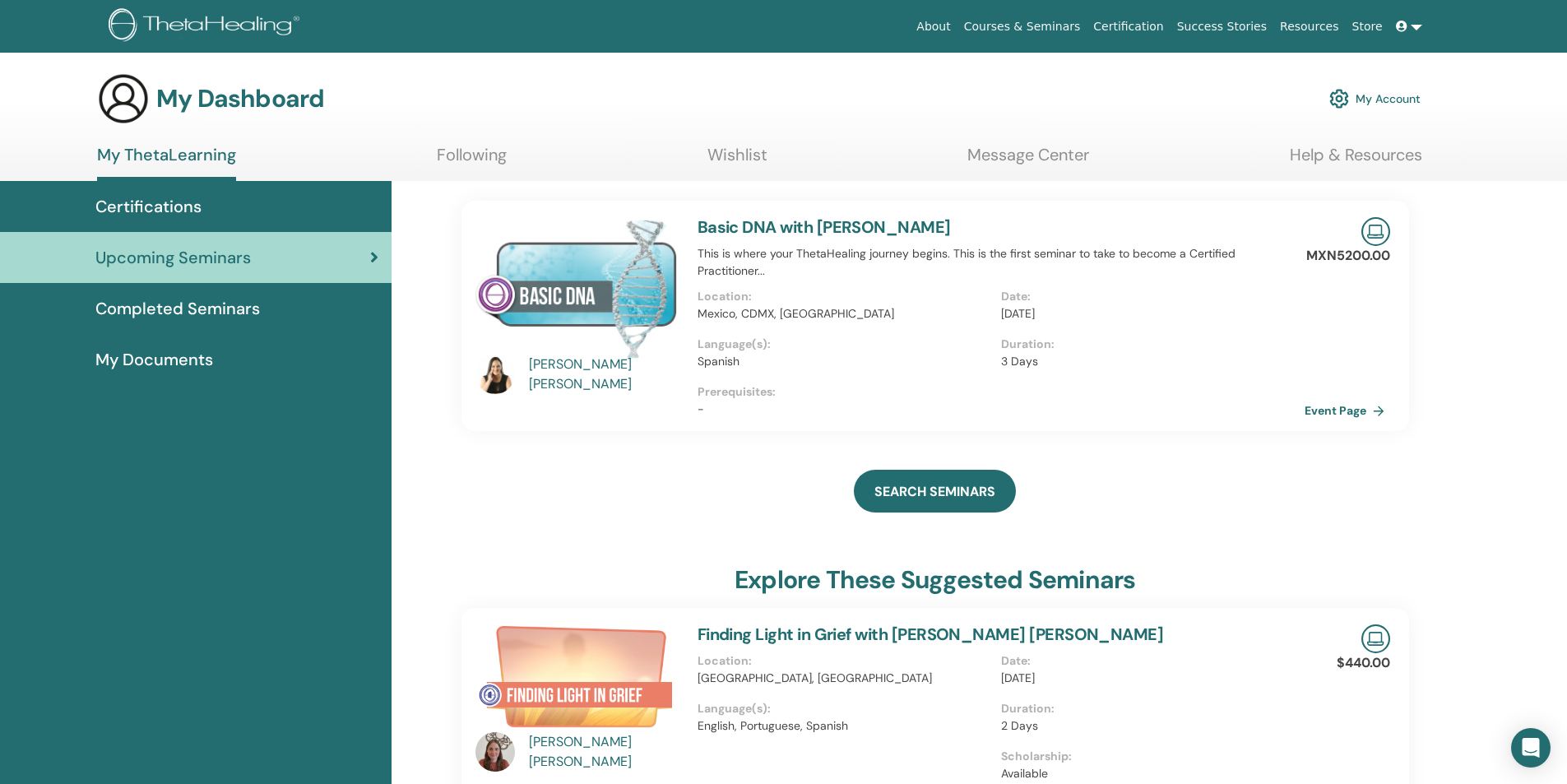
click at [140, 310] on span "Completed Seminars" at bounding box center [177, 307] width 164 height 25
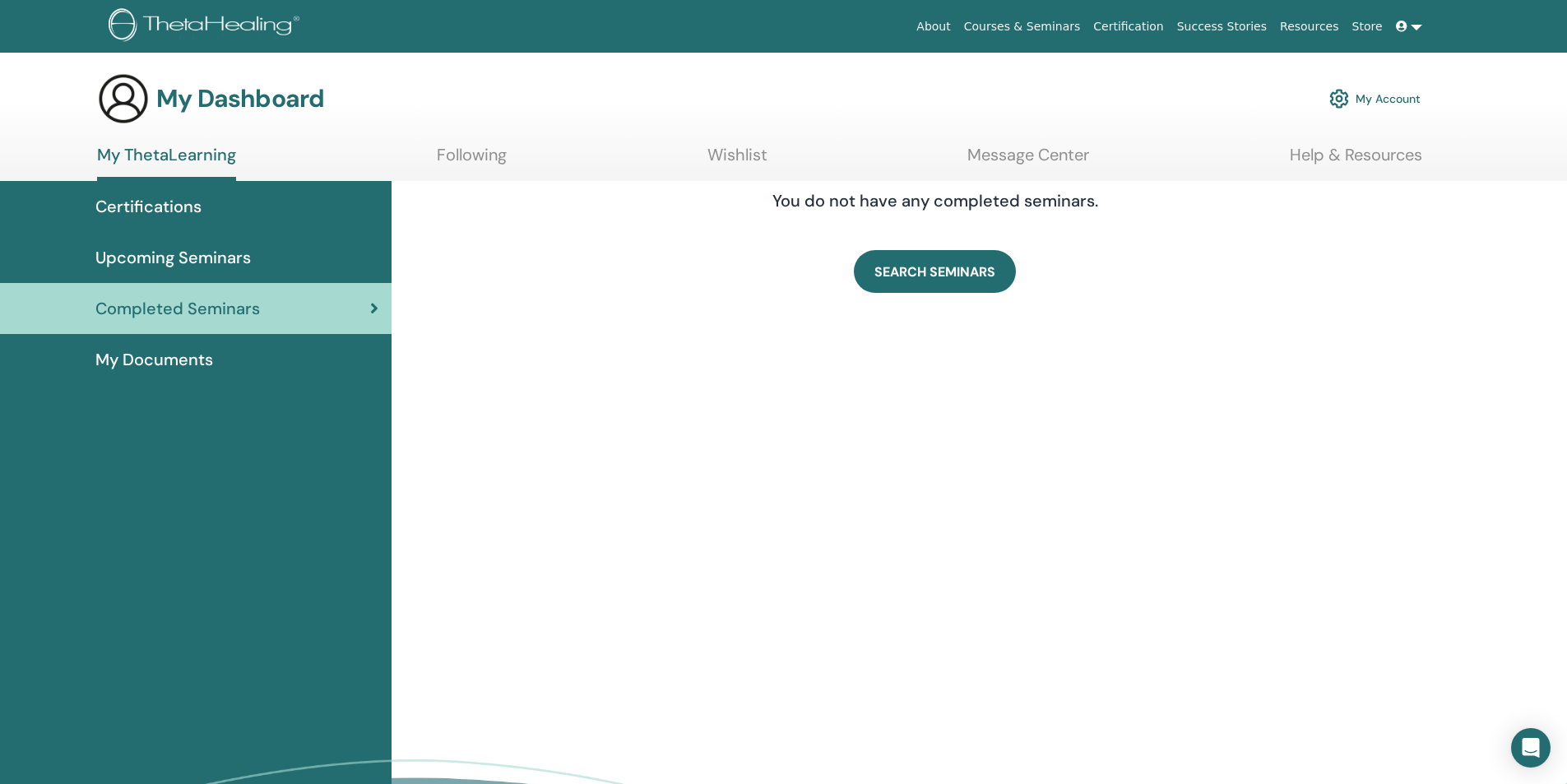
click at [151, 354] on span "My Documents" at bounding box center [153, 359] width 118 height 25
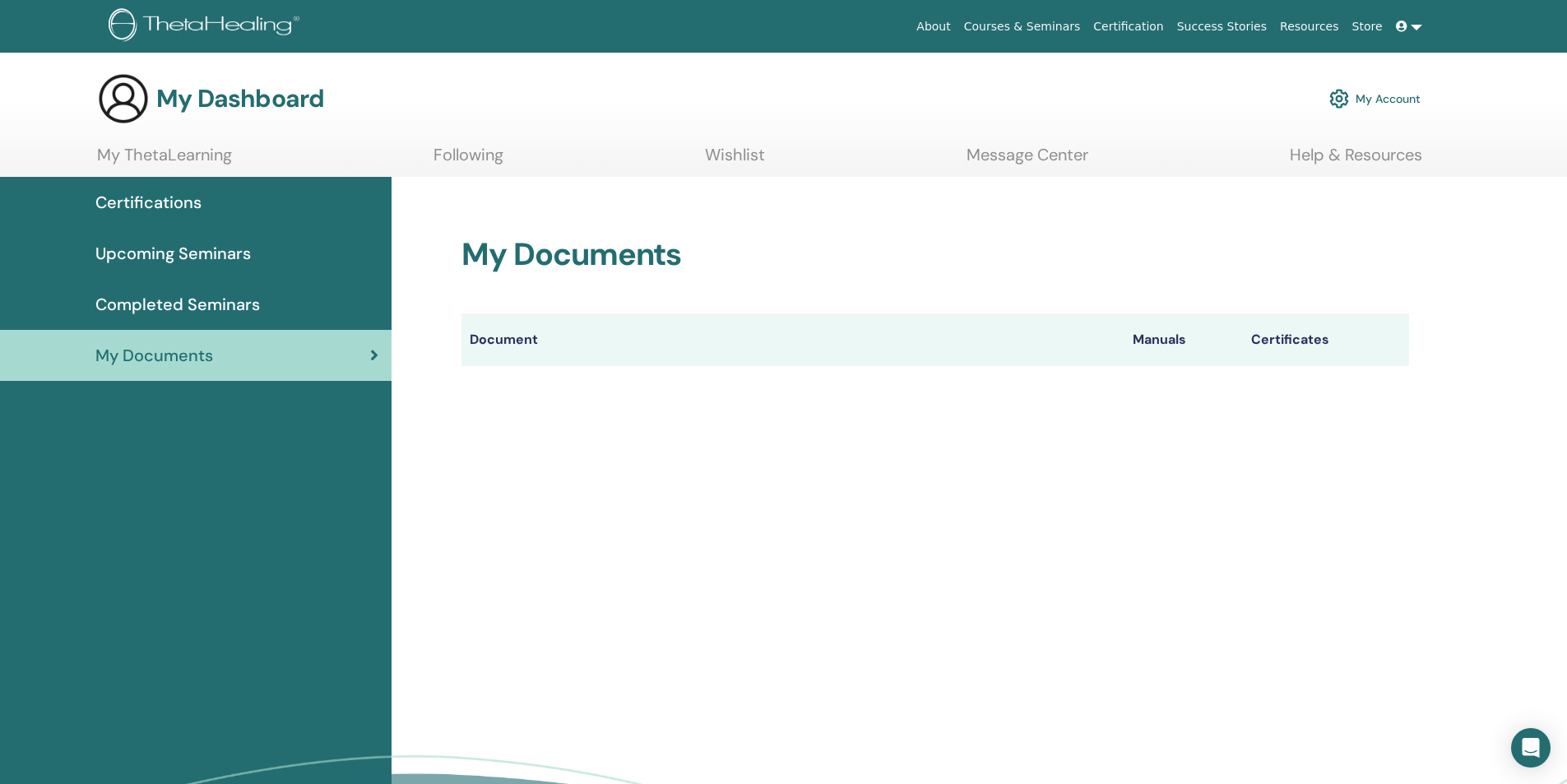
click at [510, 338] on th "Document" at bounding box center [793, 339] width 663 height 52
click at [1165, 338] on th "Manuals" at bounding box center [1184, 339] width 119 height 52
click at [1323, 339] on th "Certificates" at bounding box center [1327, 339] width 166 height 52
click at [1202, 480] on div "My Documents Document Manuals Certificates" at bounding box center [979, 548] width 1175 height 742
click at [454, 163] on link "Following" at bounding box center [468, 160] width 70 height 32
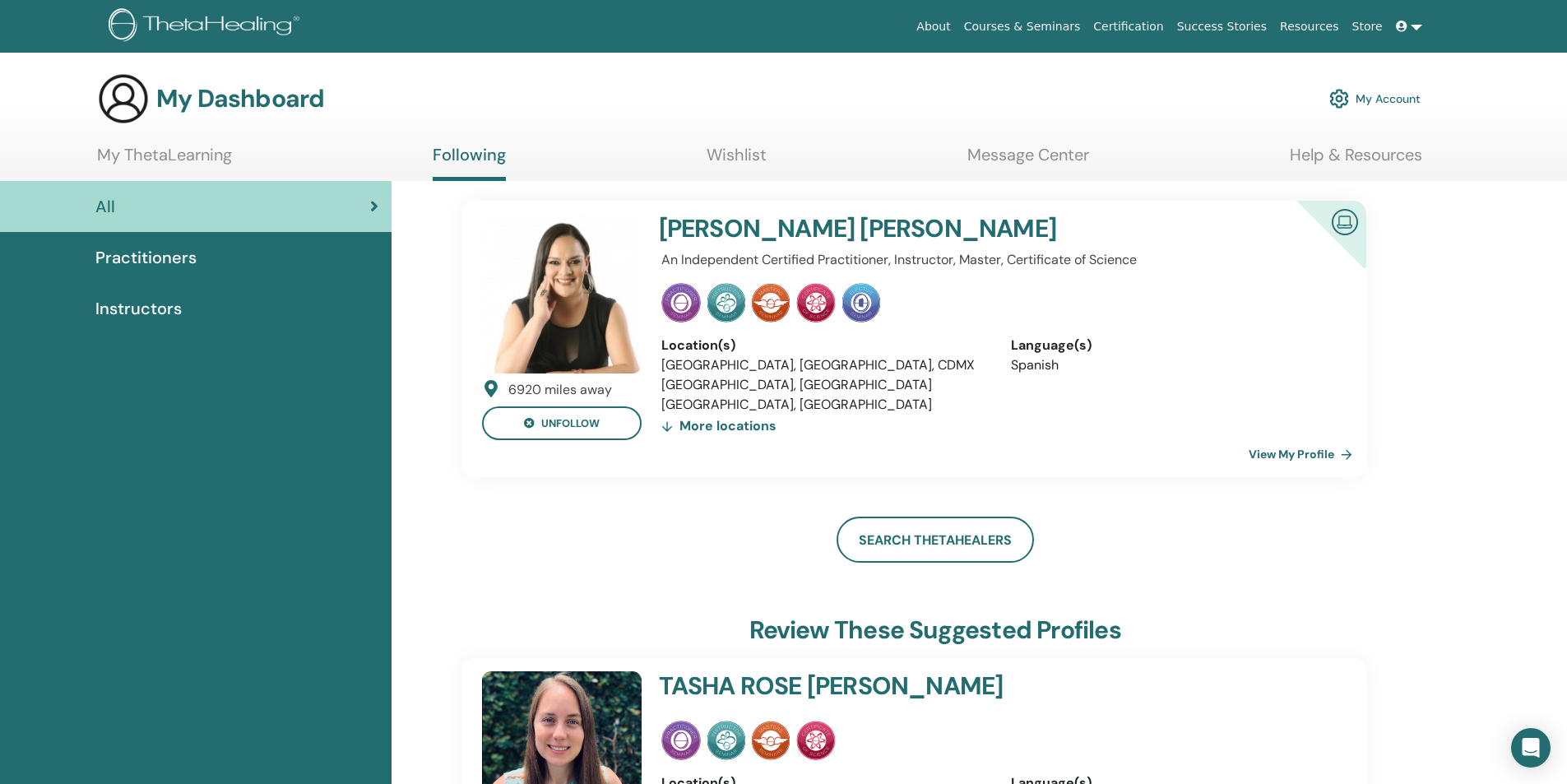
click at [734, 150] on link "Wishlist" at bounding box center [736, 160] width 60 height 32
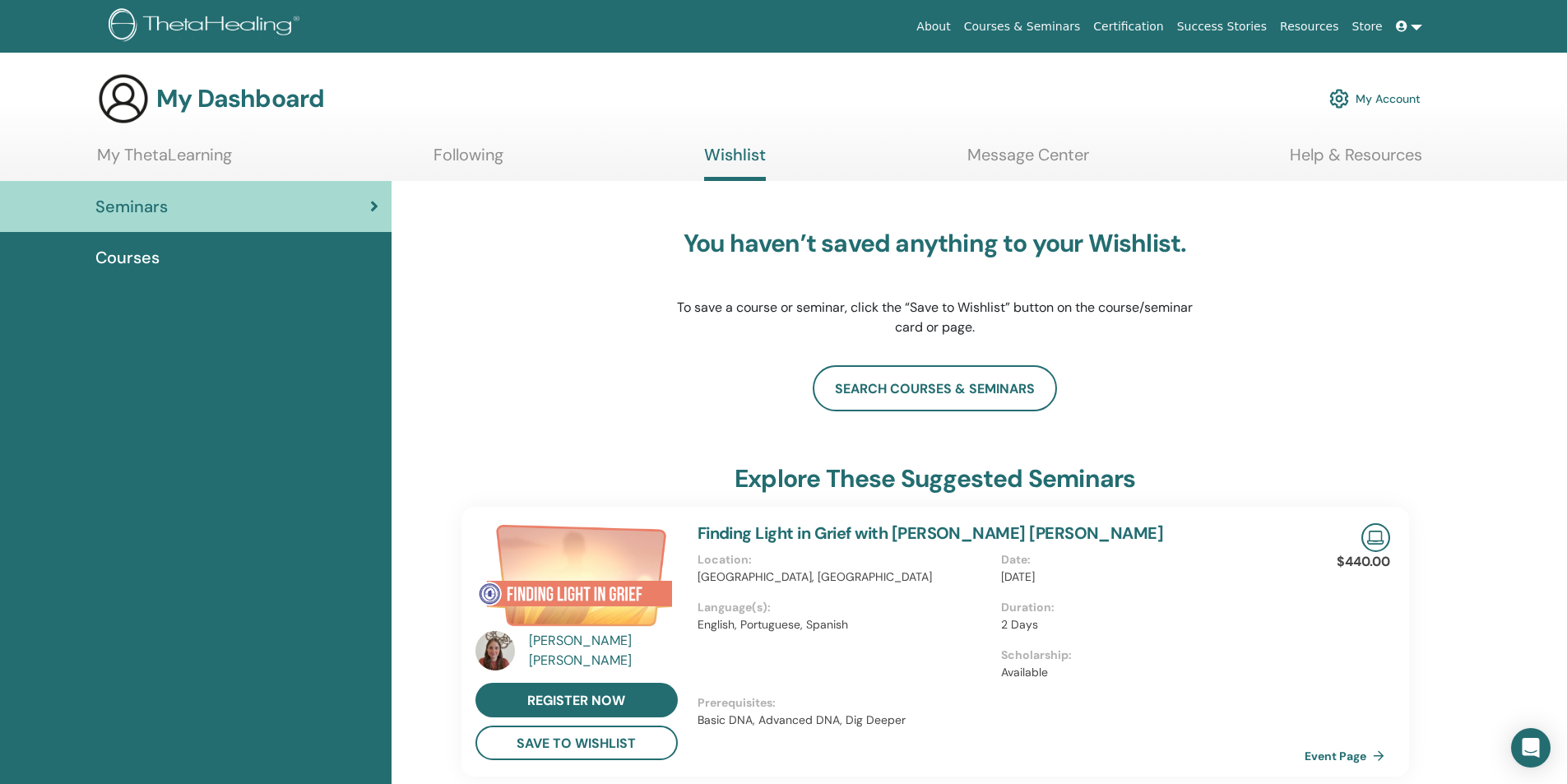
click at [1036, 156] on link "Message Center" at bounding box center [1028, 160] width 122 height 32
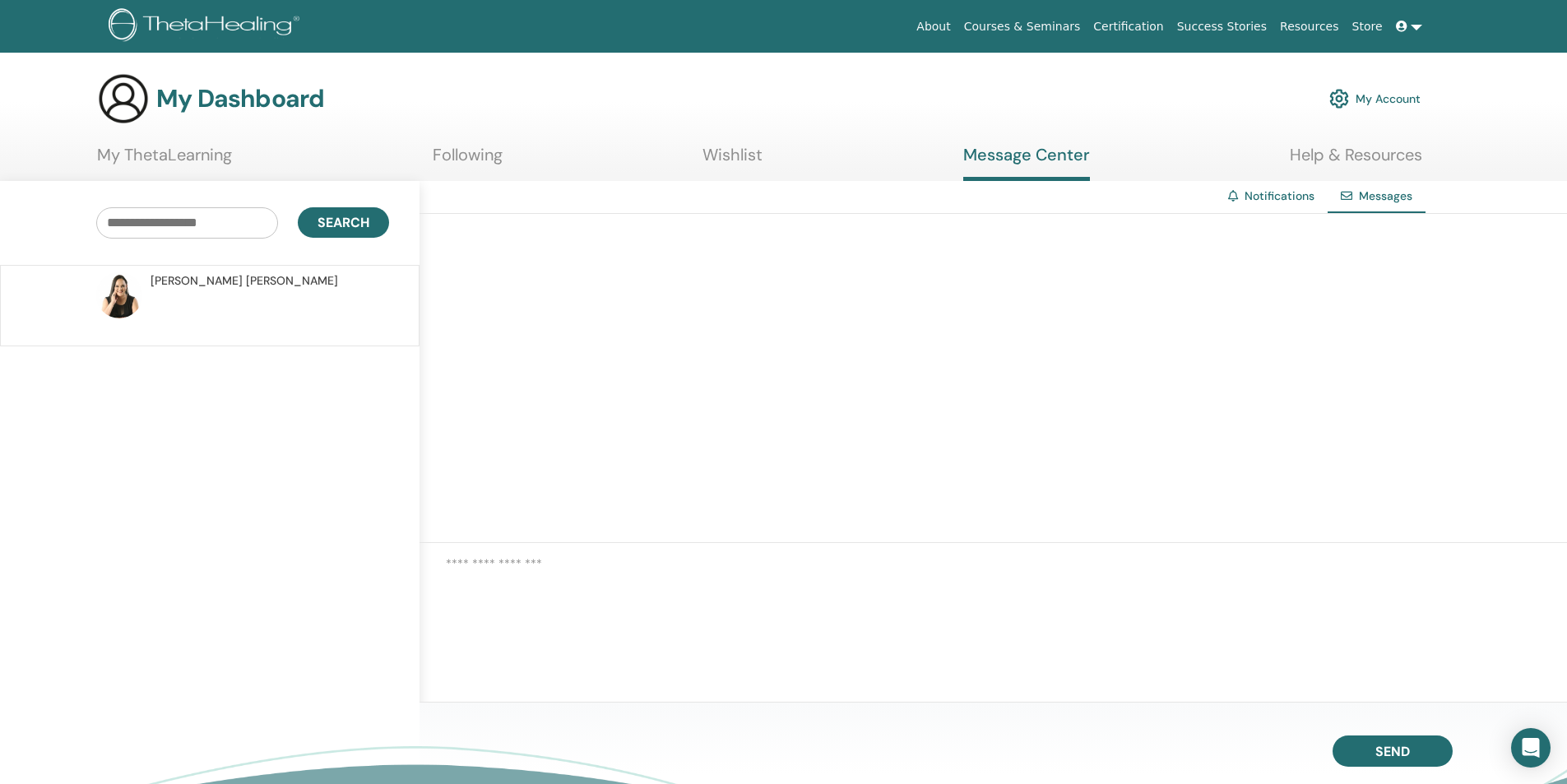
click at [228, 281] on span "Karen Fernández Araya" at bounding box center [244, 280] width 188 height 17
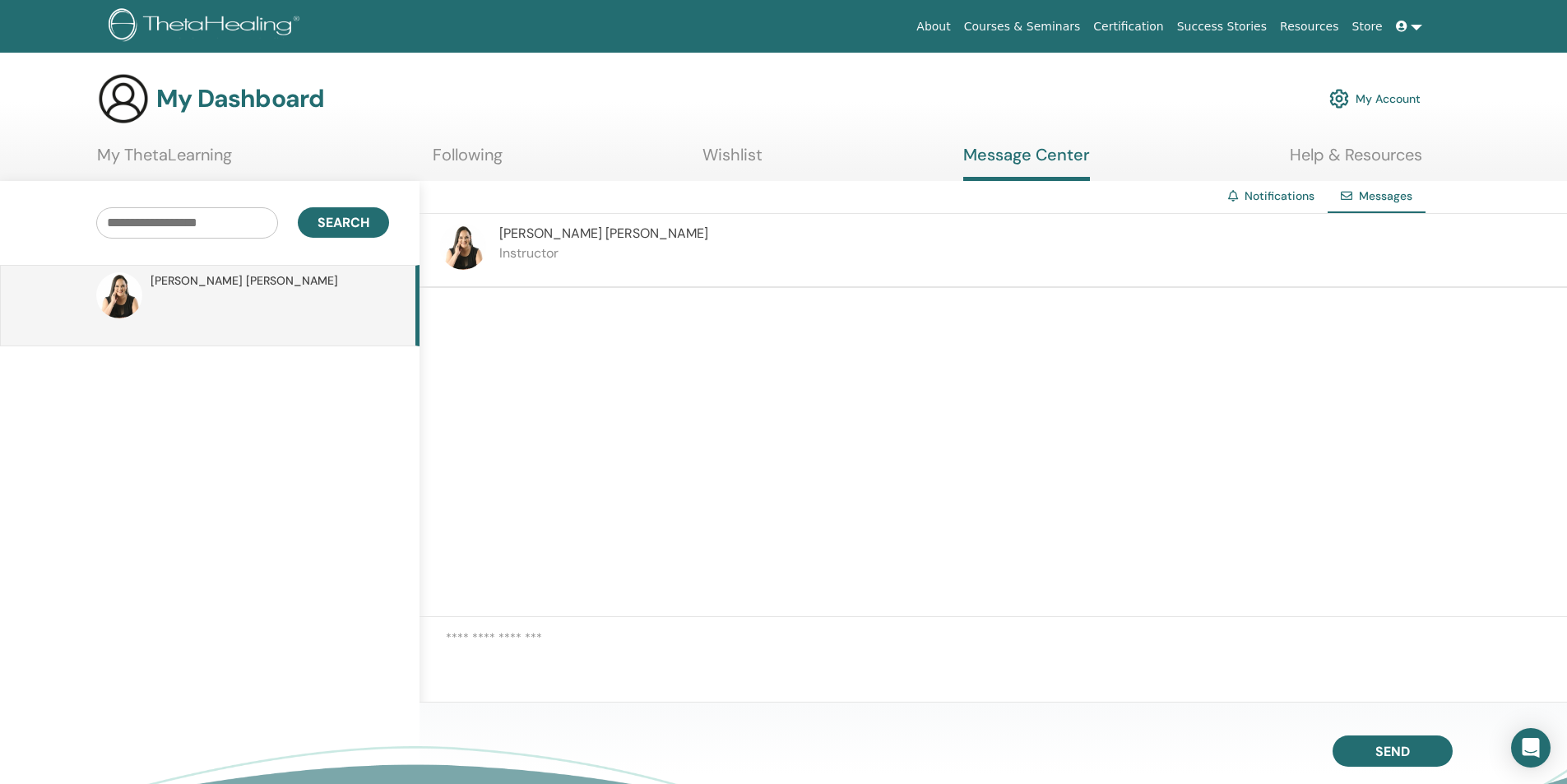
click at [165, 154] on link "My ThetaLearning" at bounding box center [164, 160] width 135 height 32
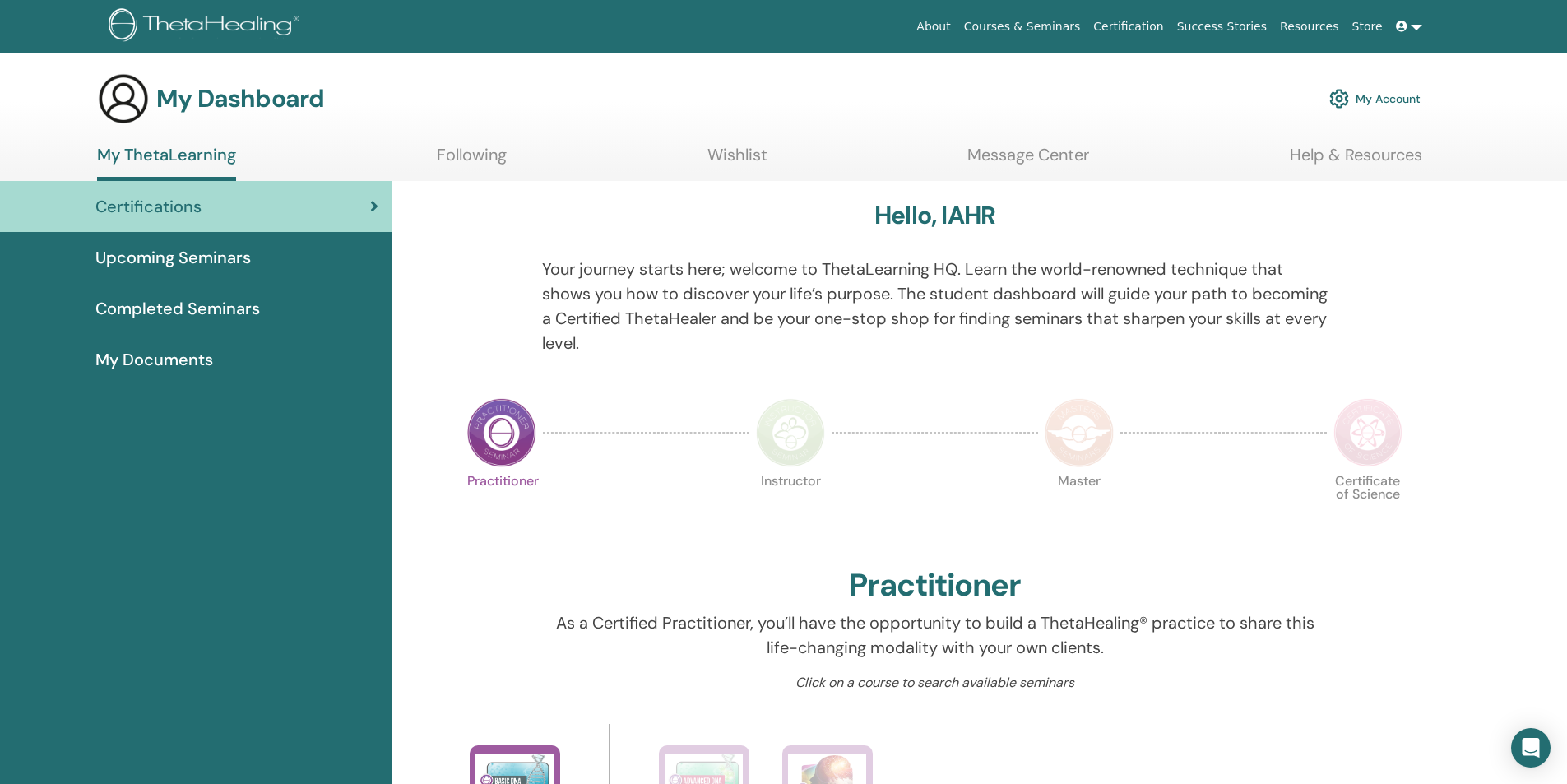
click at [1370, 100] on link "My Account" at bounding box center [1375, 98] width 91 height 37
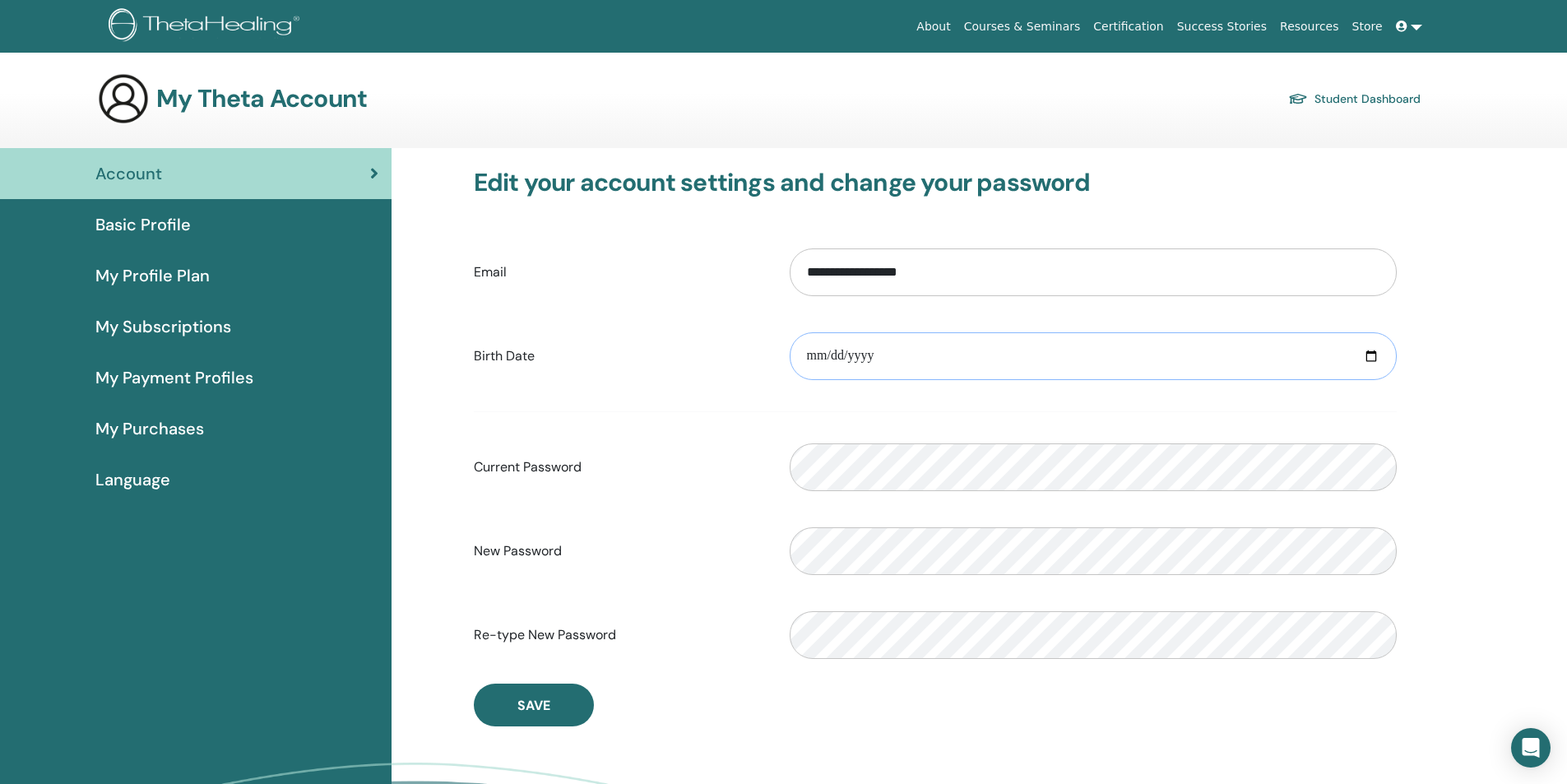
click at [1367, 354] on input "date" at bounding box center [1093, 356] width 607 height 47
click at [813, 359] on input "date" at bounding box center [1093, 356] width 607 height 47
type input "**********"
click at [670, 413] on form "**********" at bounding box center [935, 454] width 923 height 433
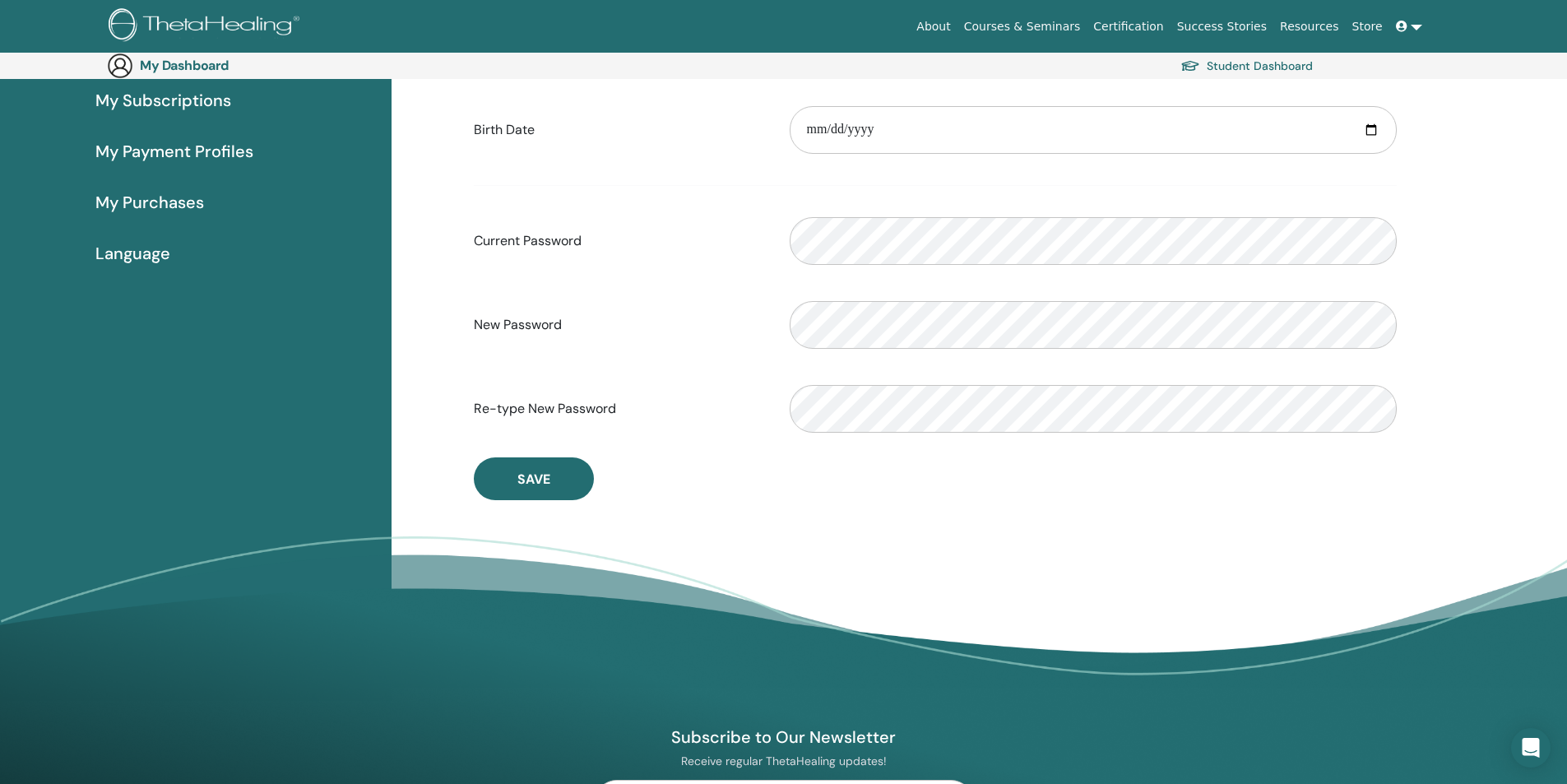
scroll to position [273, 0]
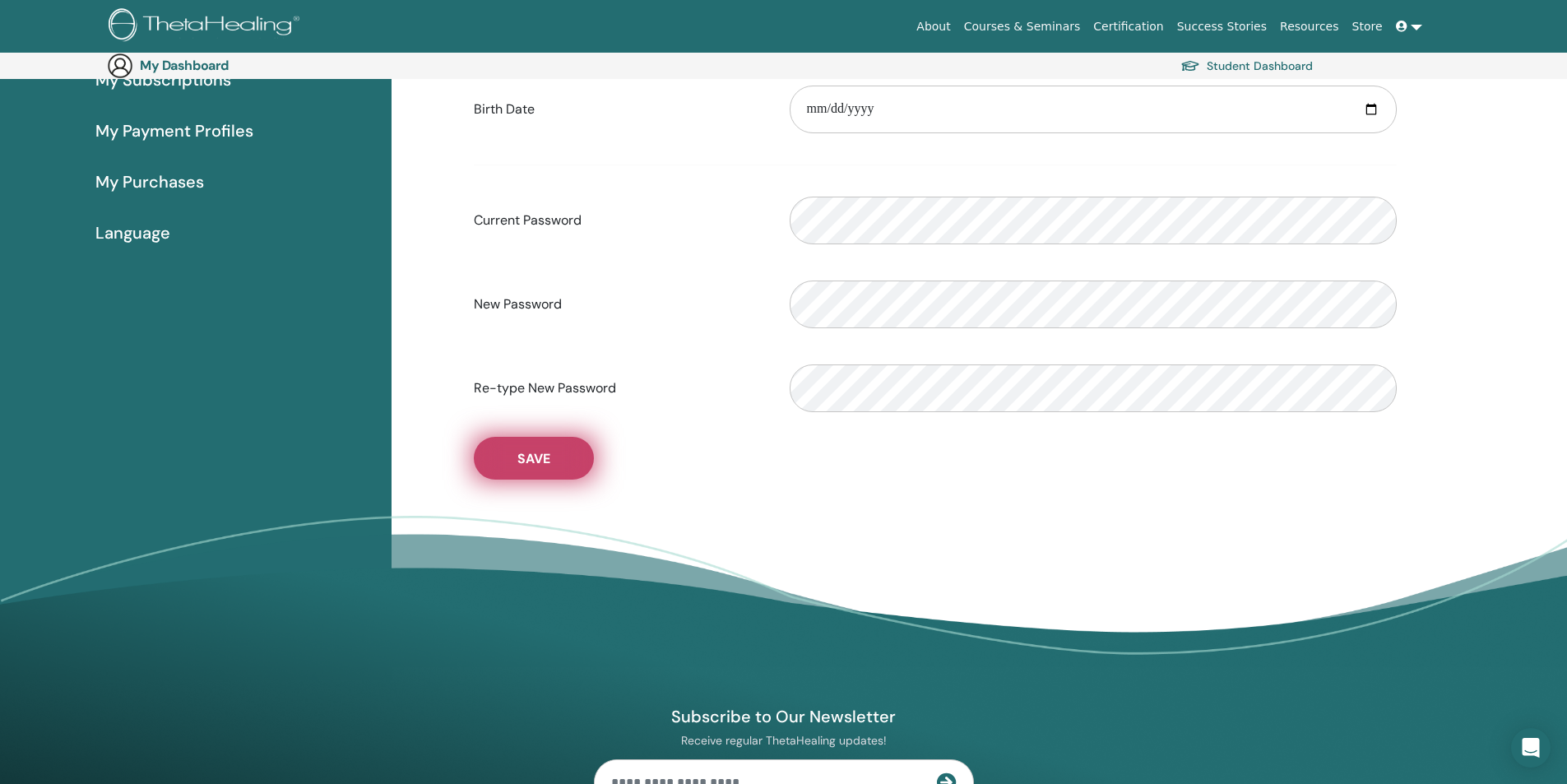
click at [521, 468] on button "Save" at bounding box center [533, 458] width 120 height 43
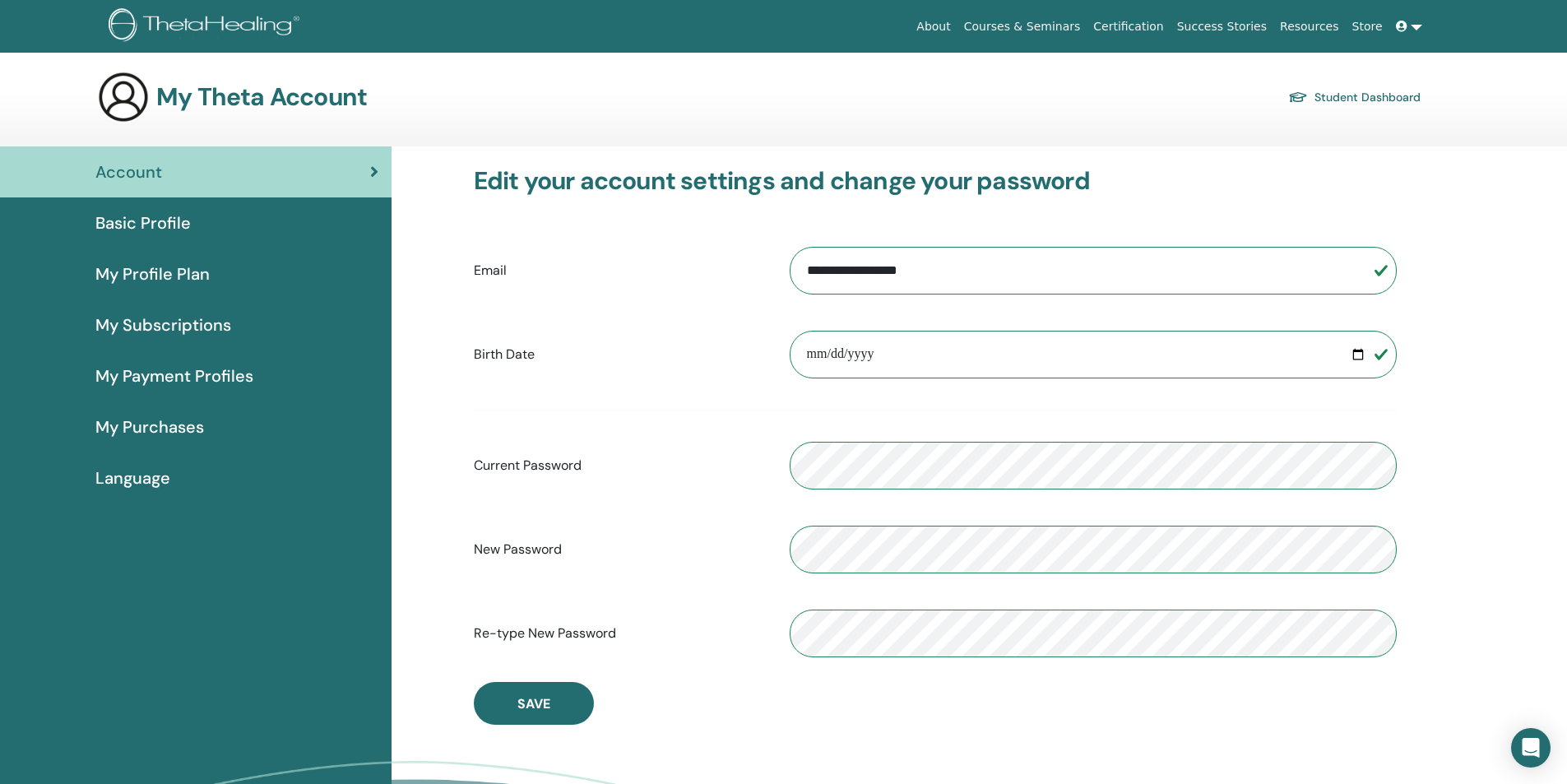
scroll to position [0, 0]
click at [1380, 100] on link "Student Dashboard" at bounding box center [1354, 98] width 133 height 23
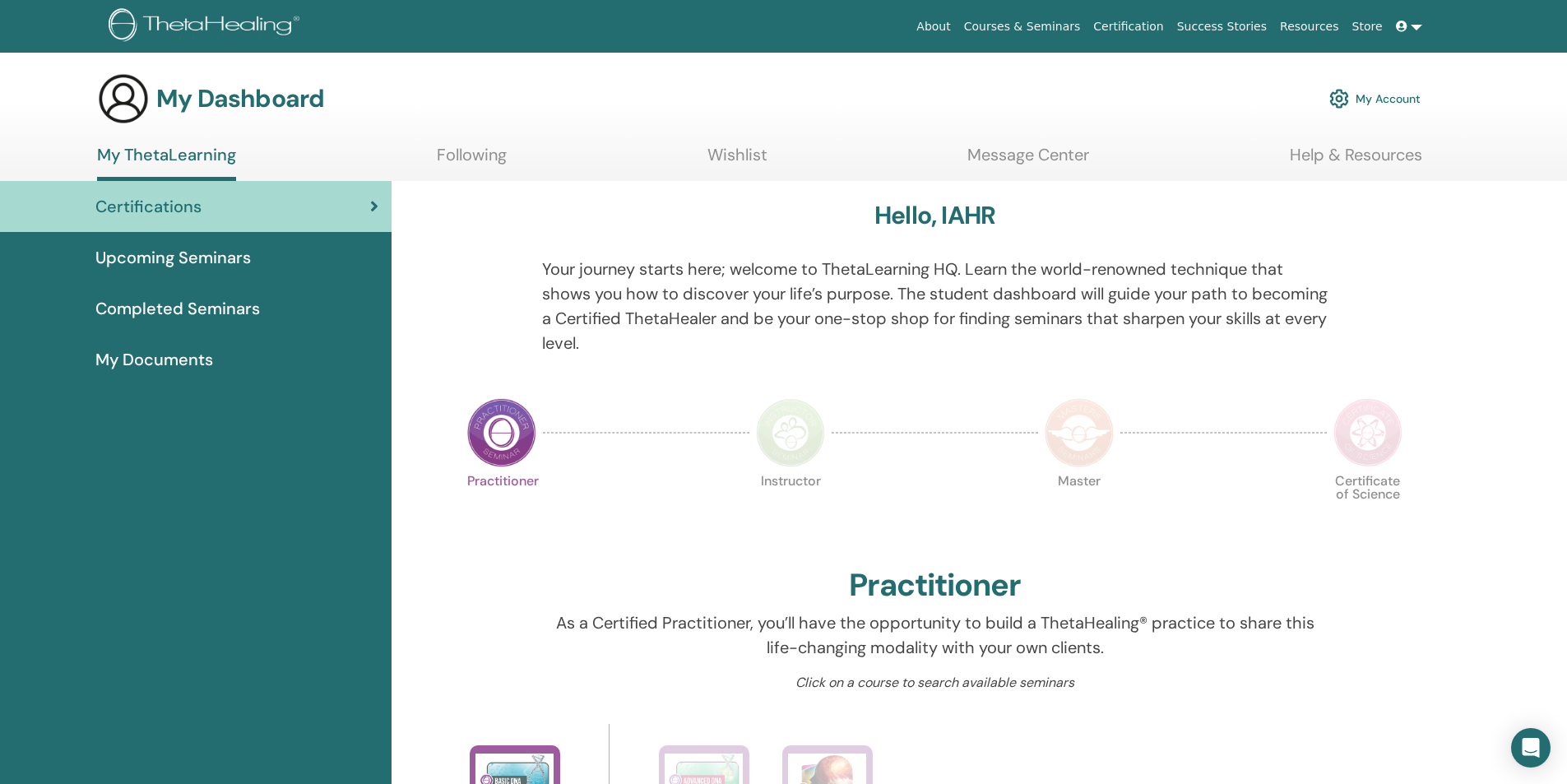
click at [215, 254] on span "Upcoming Seminars" at bounding box center [172, 257] width 155 height 25
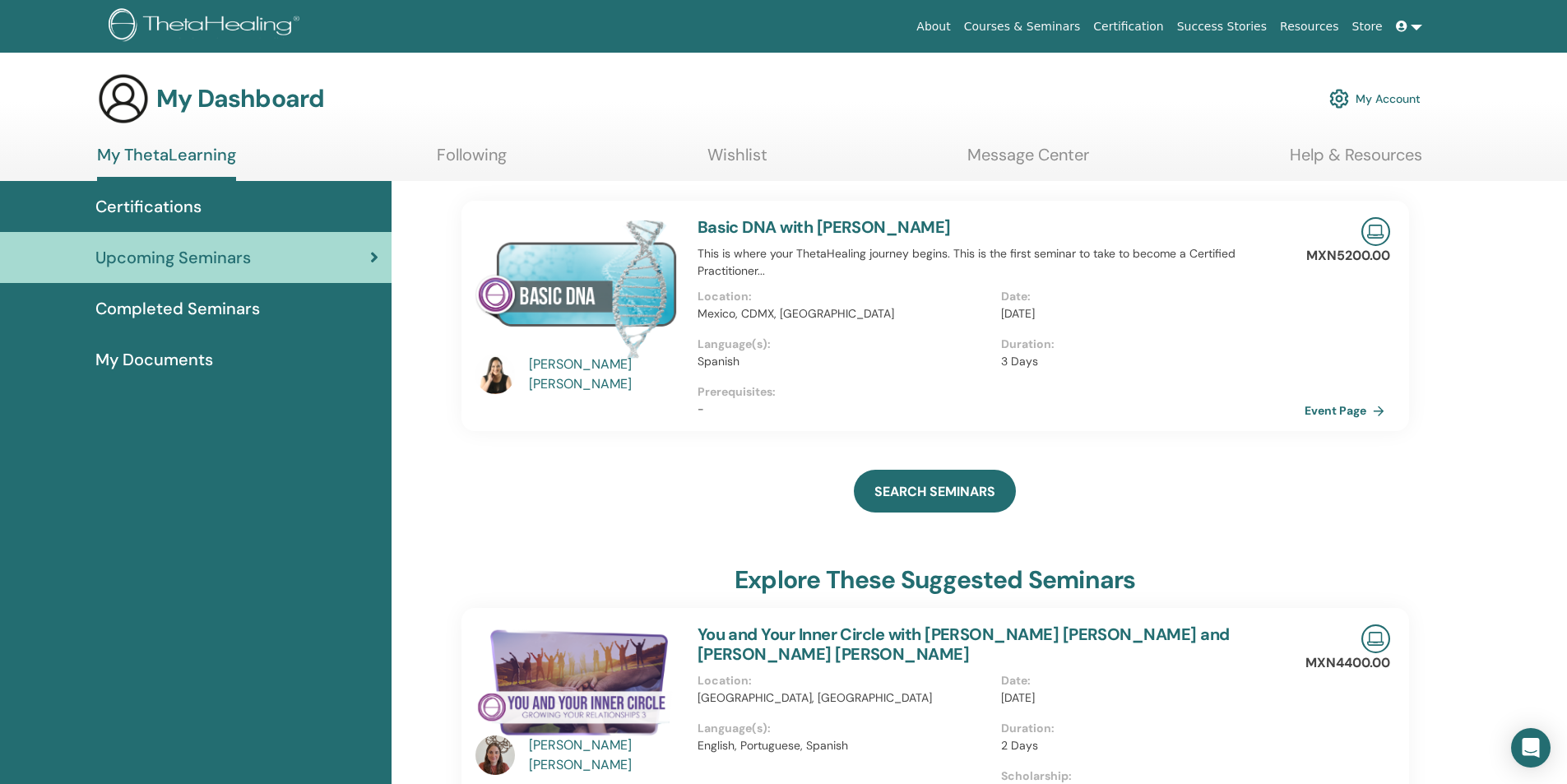
click at [1385, 105] on link "My Account" at bounding box center [1375, 98] width 91 height 37
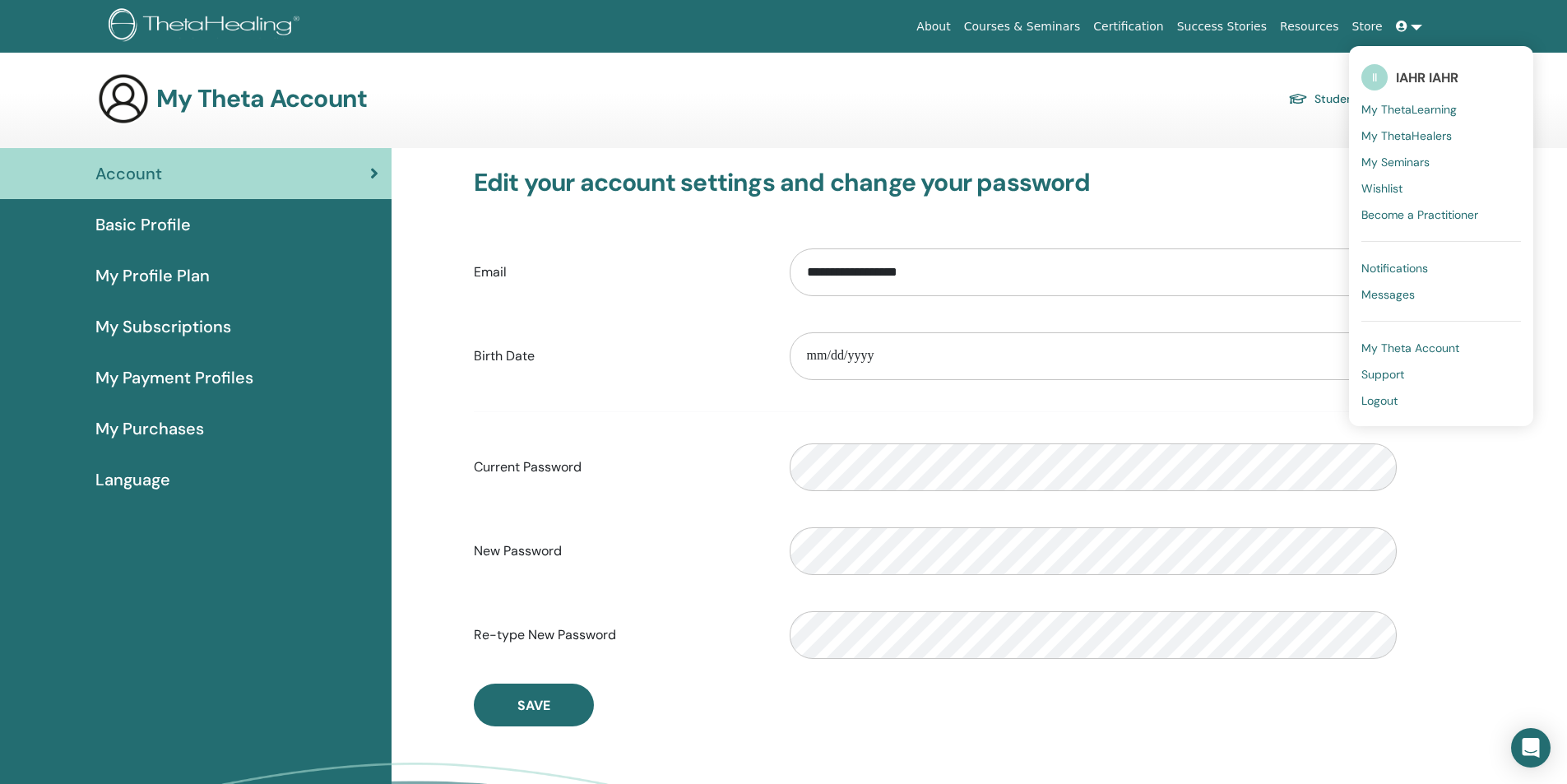
click at [1401, 346] on span "My Theta Account" at bounding box center [1410, 347] width 98 height 15
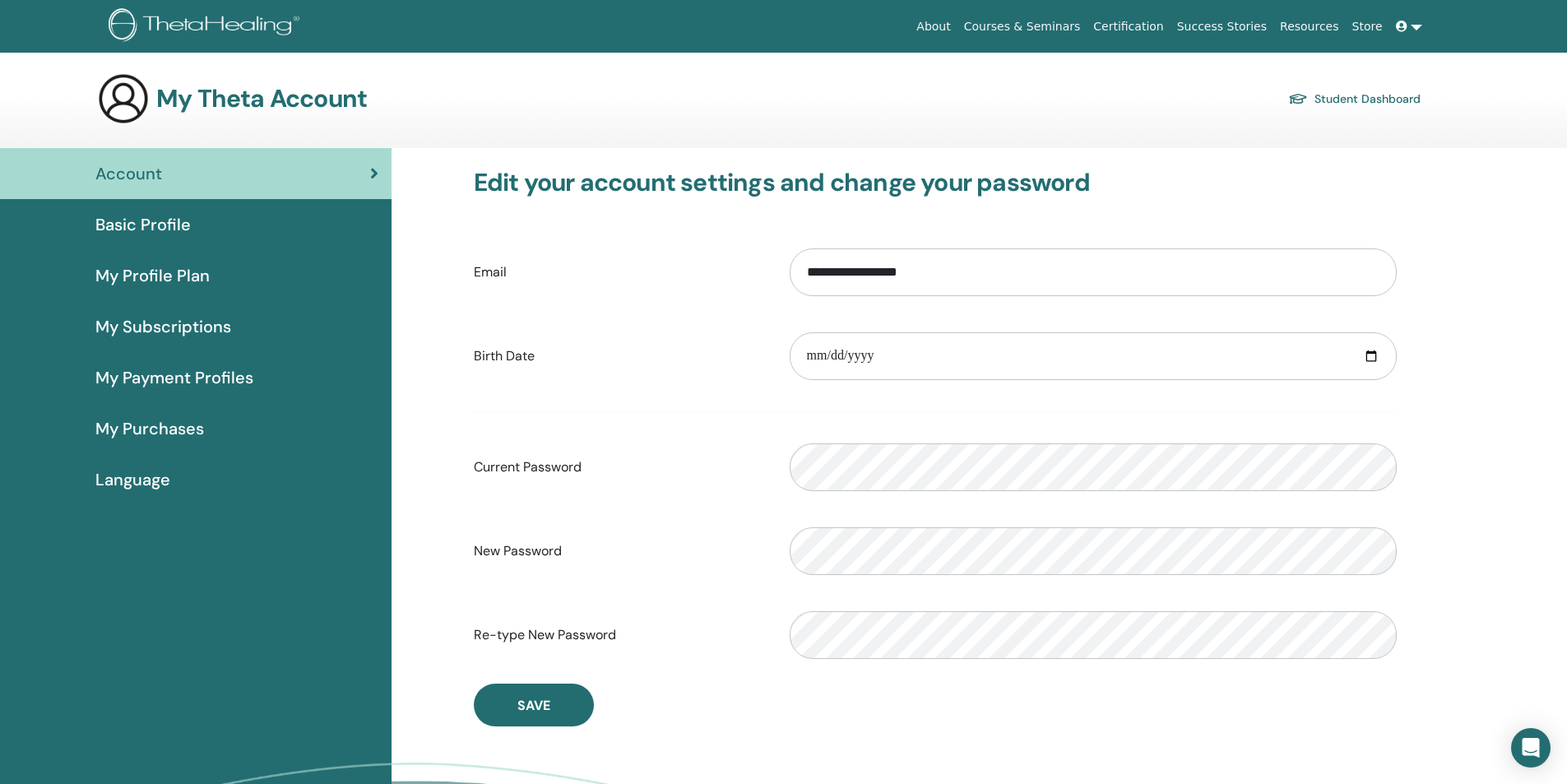
click at [1414, 23] on link at bounding box center [1410, 27] width 40 height 31
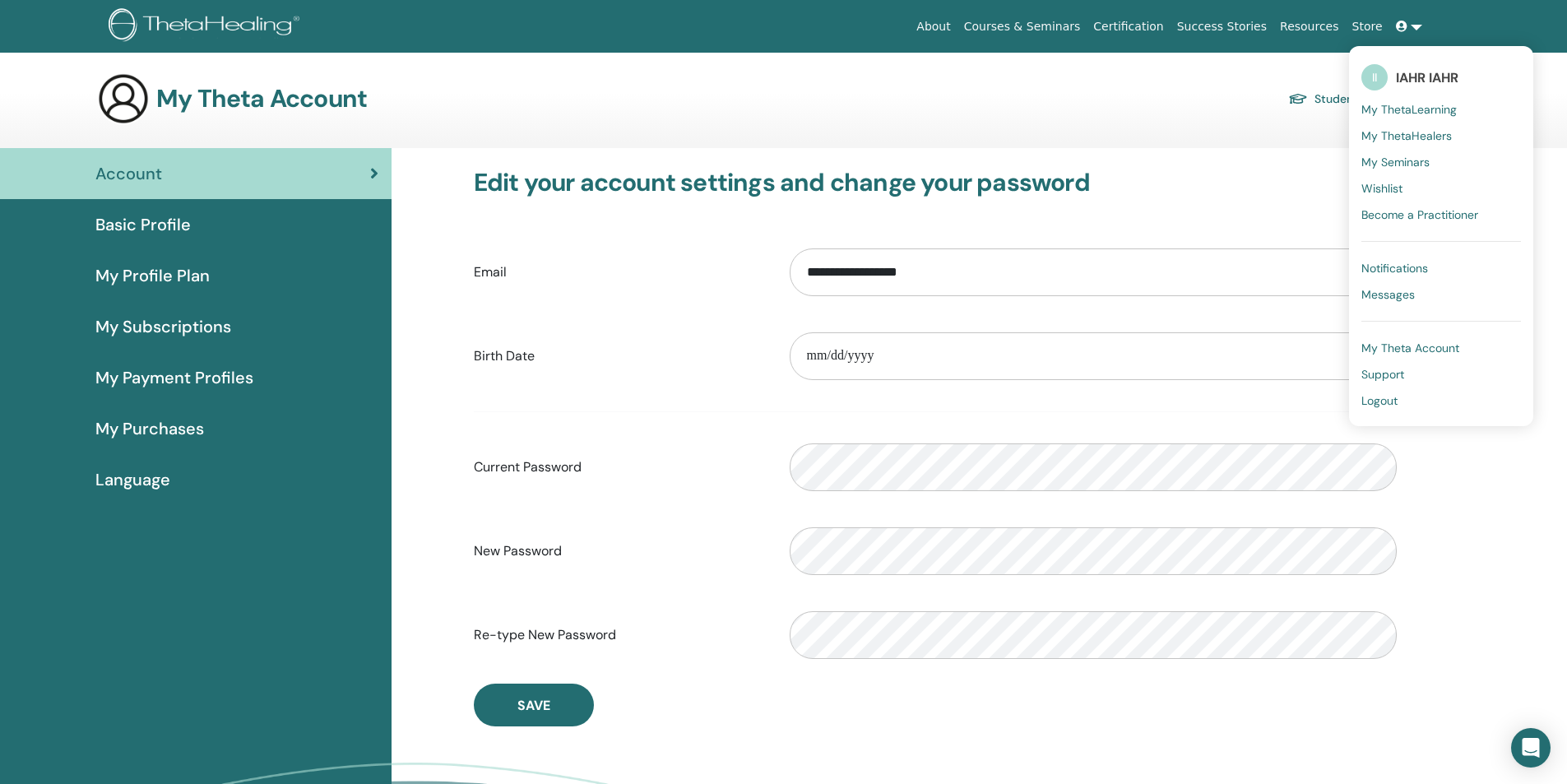
click at [1430, 108] on span "My ThetaLearning" at bounding box center [1409, 109] width 95 height 15
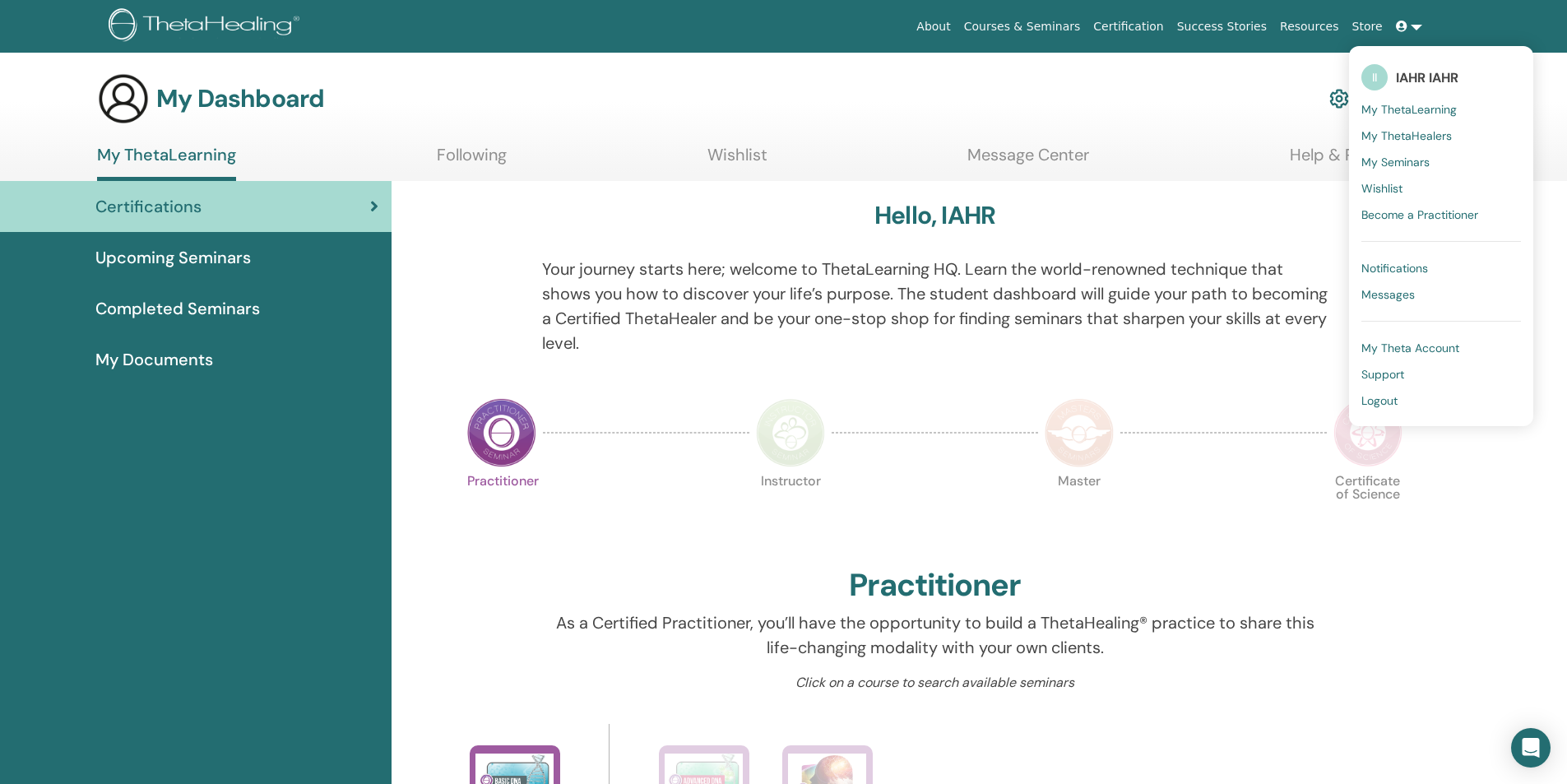
click at [1425, 133] on span "My ThetaHealers" at bounding box center [1406, 135] width 90 height 15
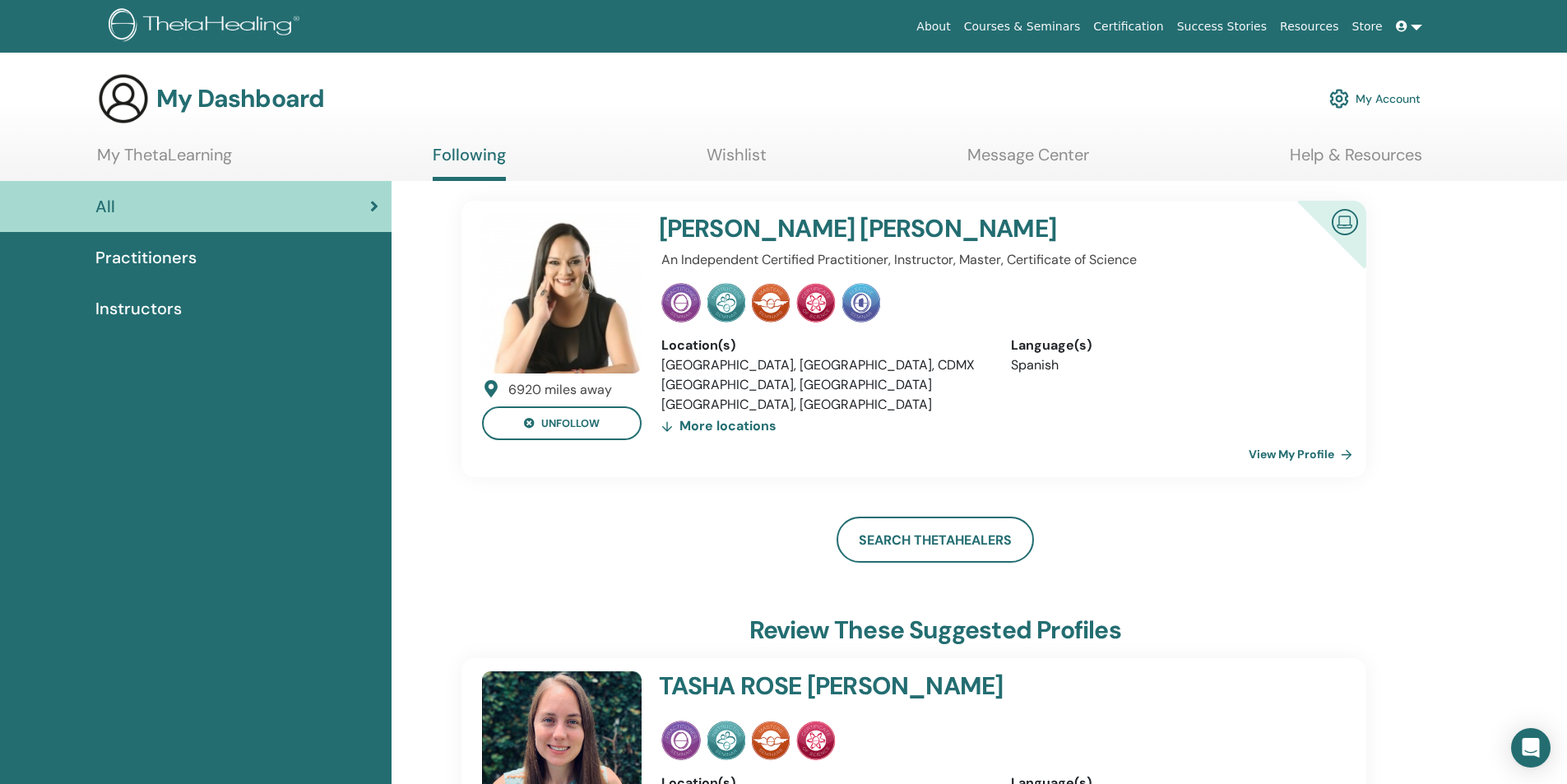
click at [1421, 33] on link at bounding box center [1410, 27] width 40 height 31
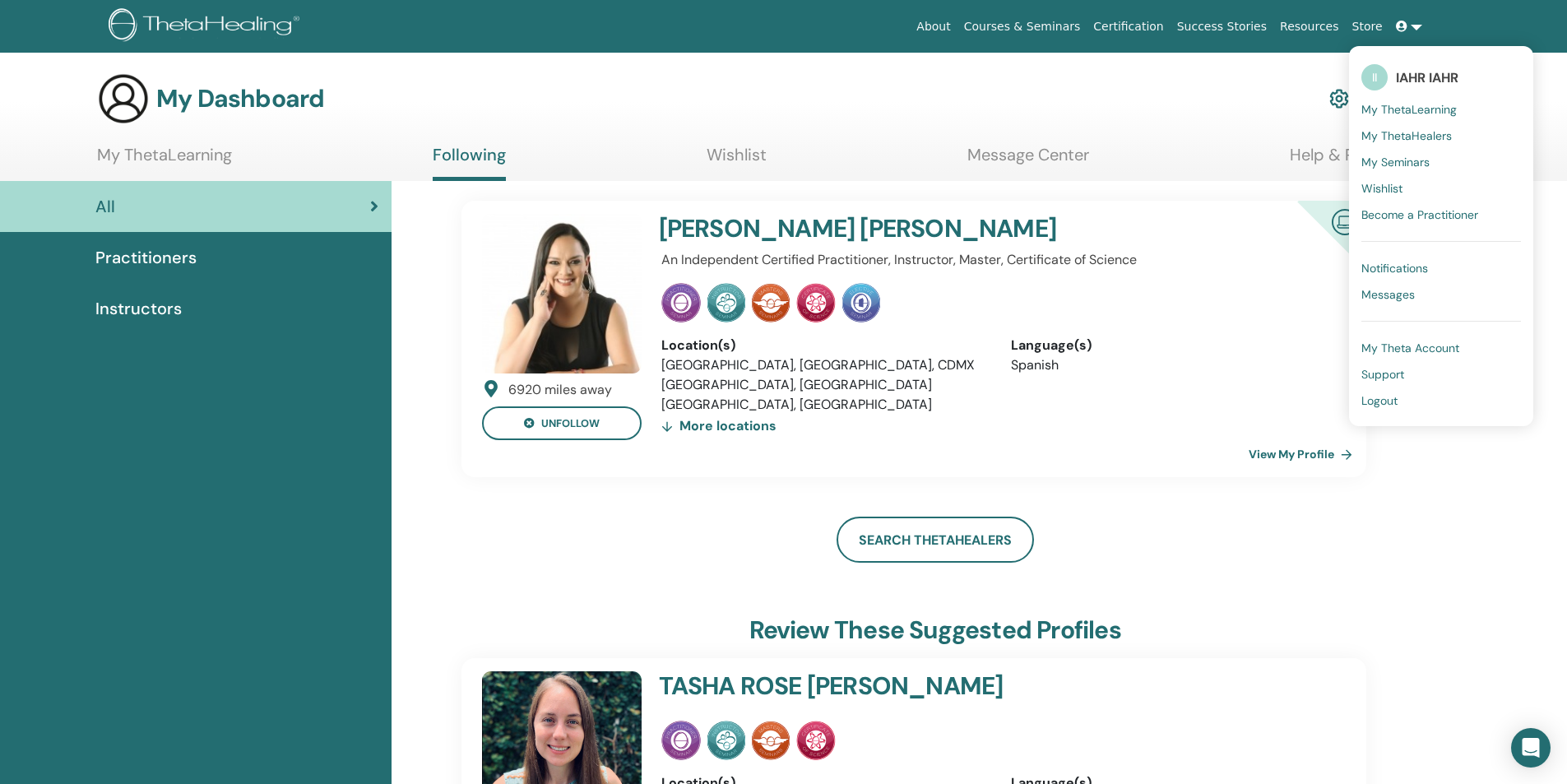
click at [1419, 160] on span "My Seminars" at bounding box center [1395, 161] width 68 height 15
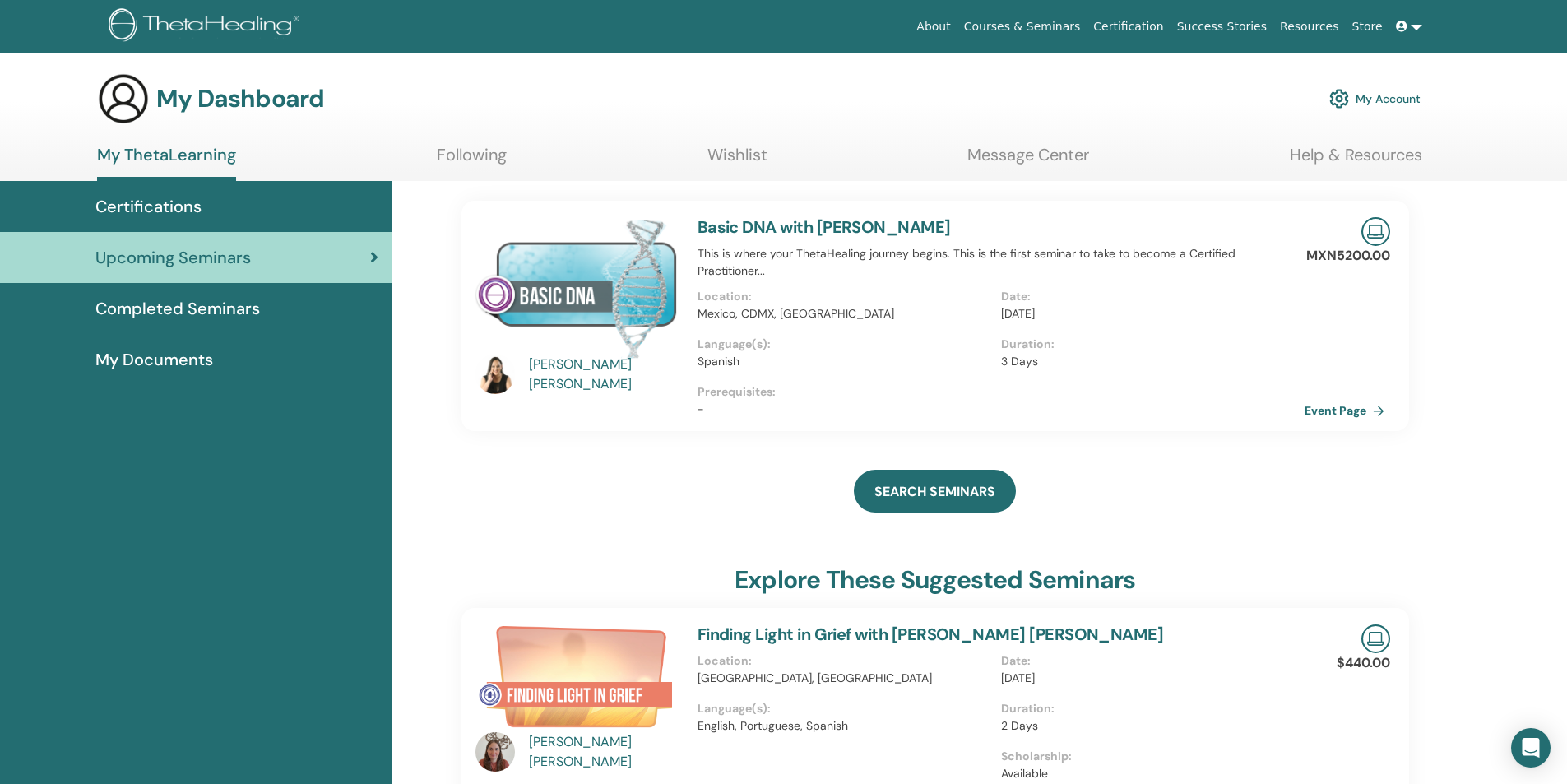
click at [1413, 26] on link at bounding box center [1410, 27] width 40 height 31
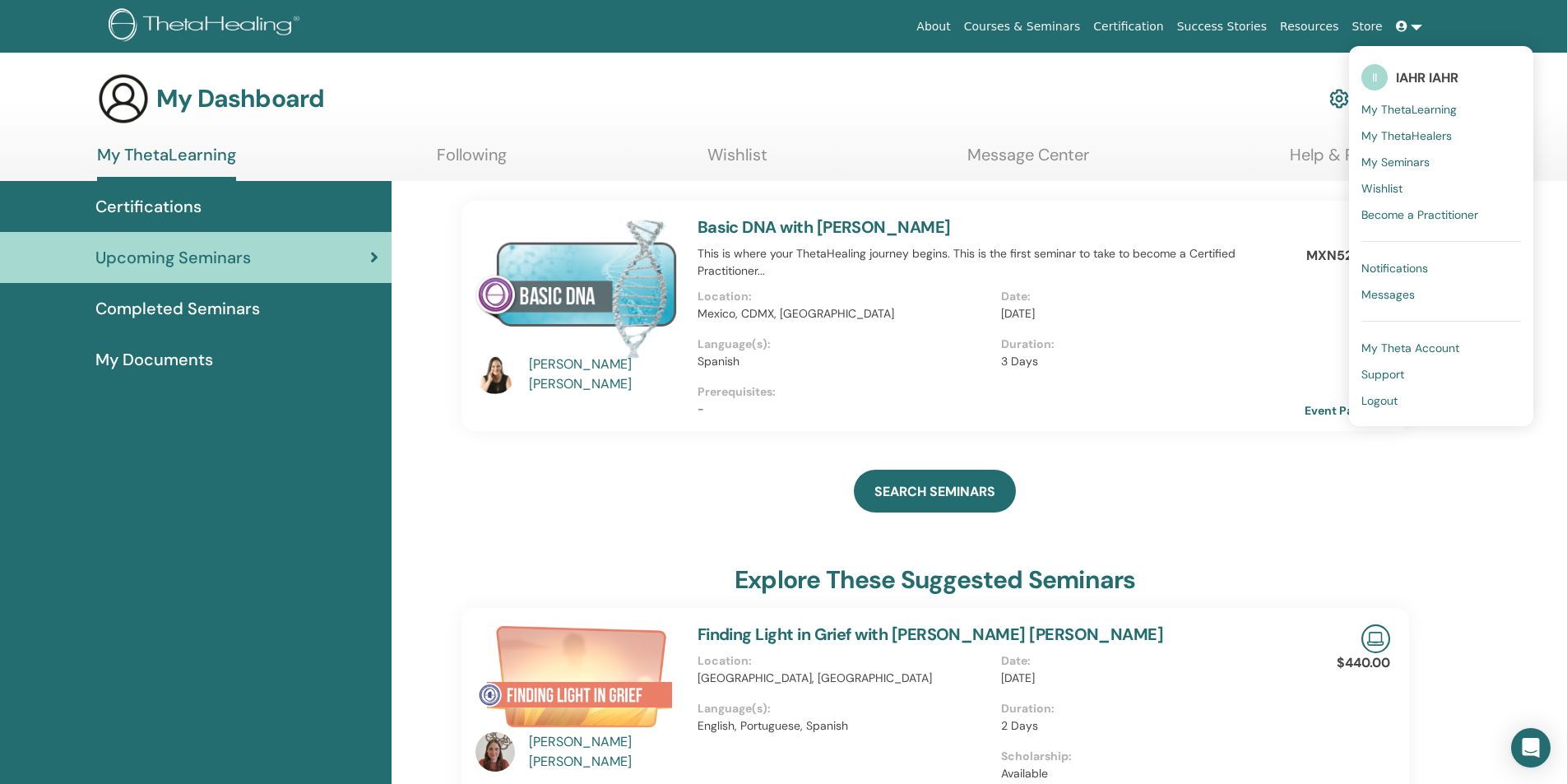
click at [1396, 215] on span "Become a Practitioner" at bounding box center [1420, 215] width 117 height 15
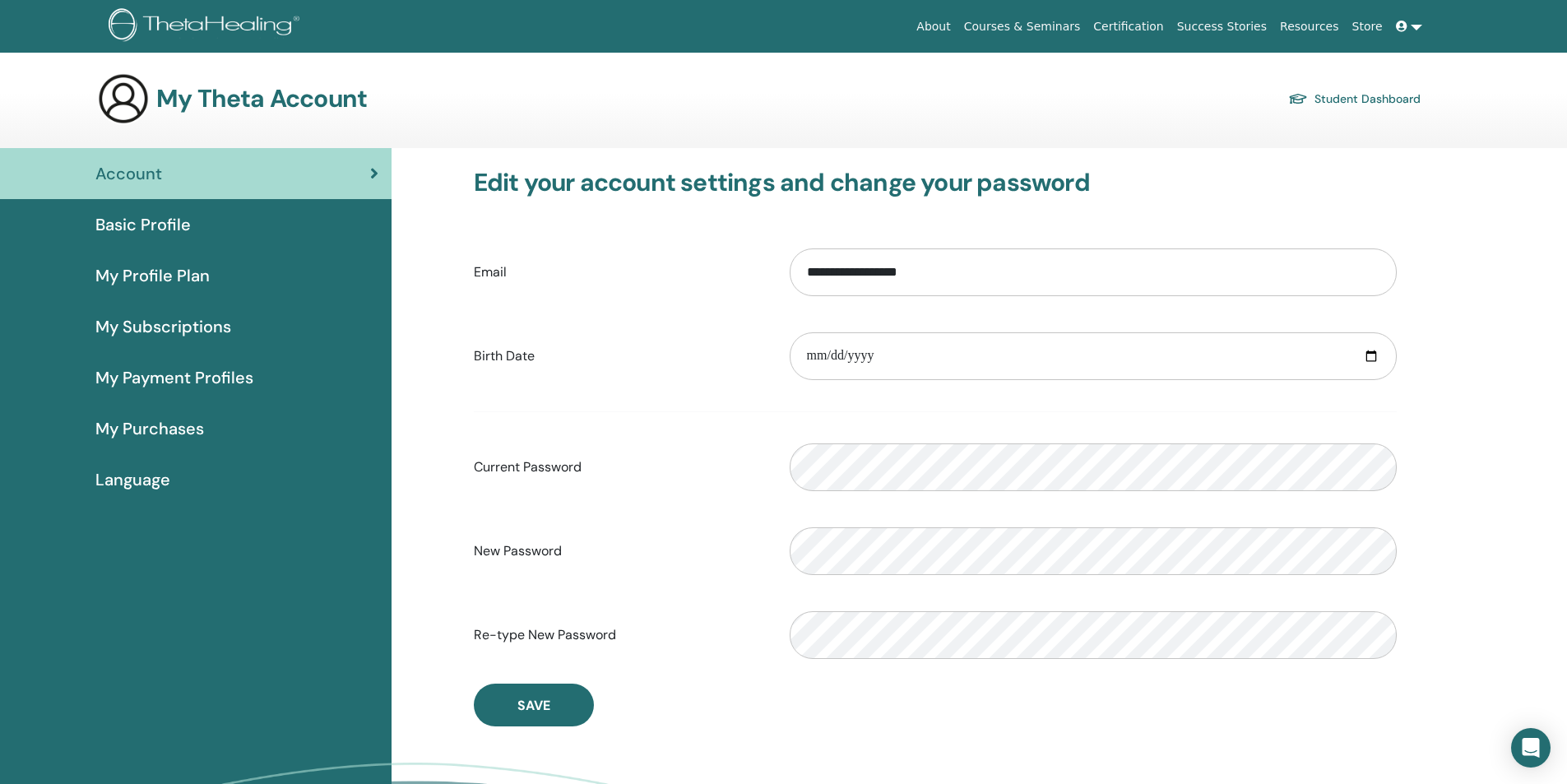
click at [154, 225] on span "Basic Profile" at bounding box center [142, 224] width 95 height 25
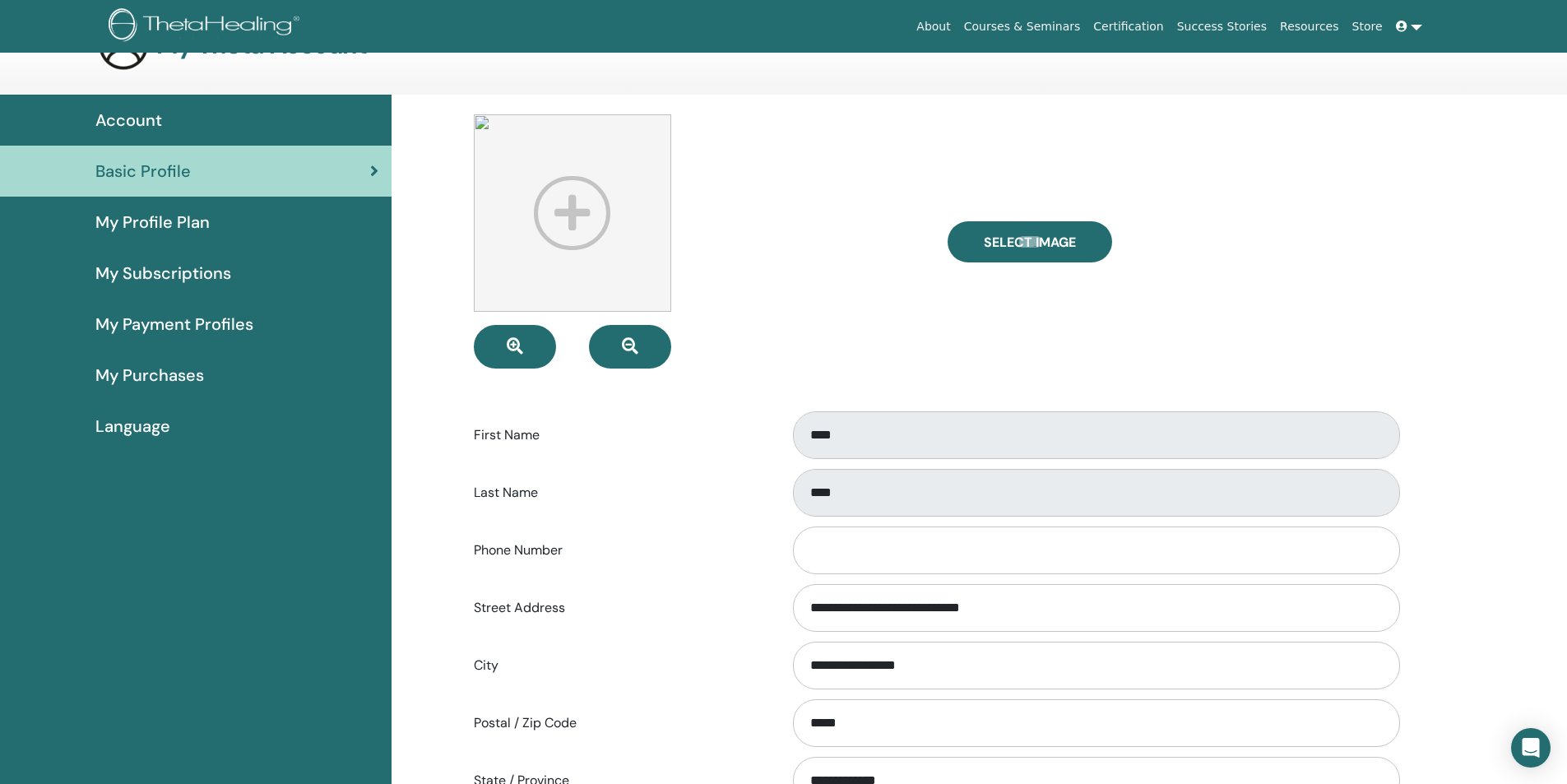
scroll to position [82, 0]
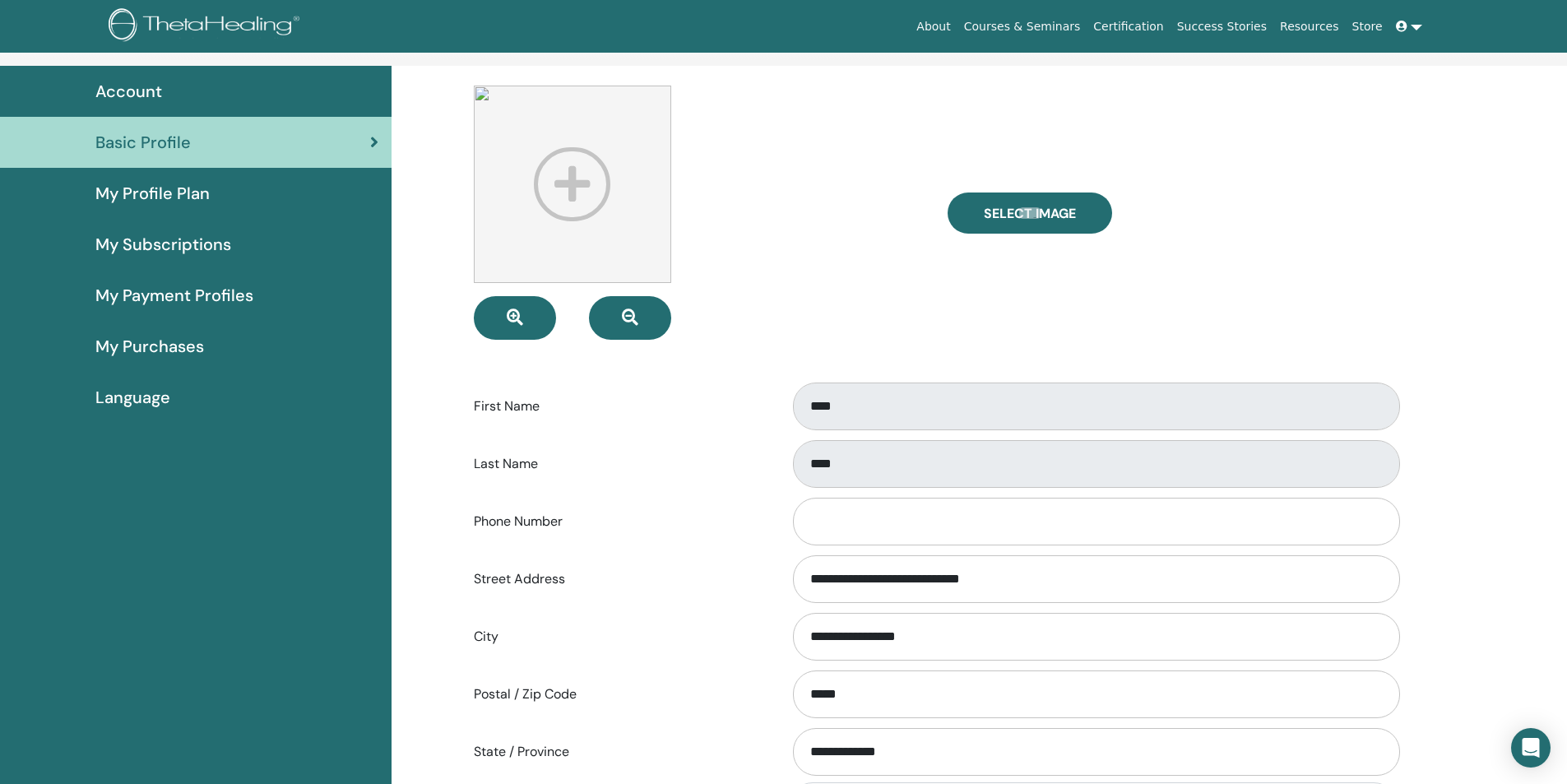
click at [153, 190] on span "My Profile Plan" at bounding box center [152, 193] width 115 height 25
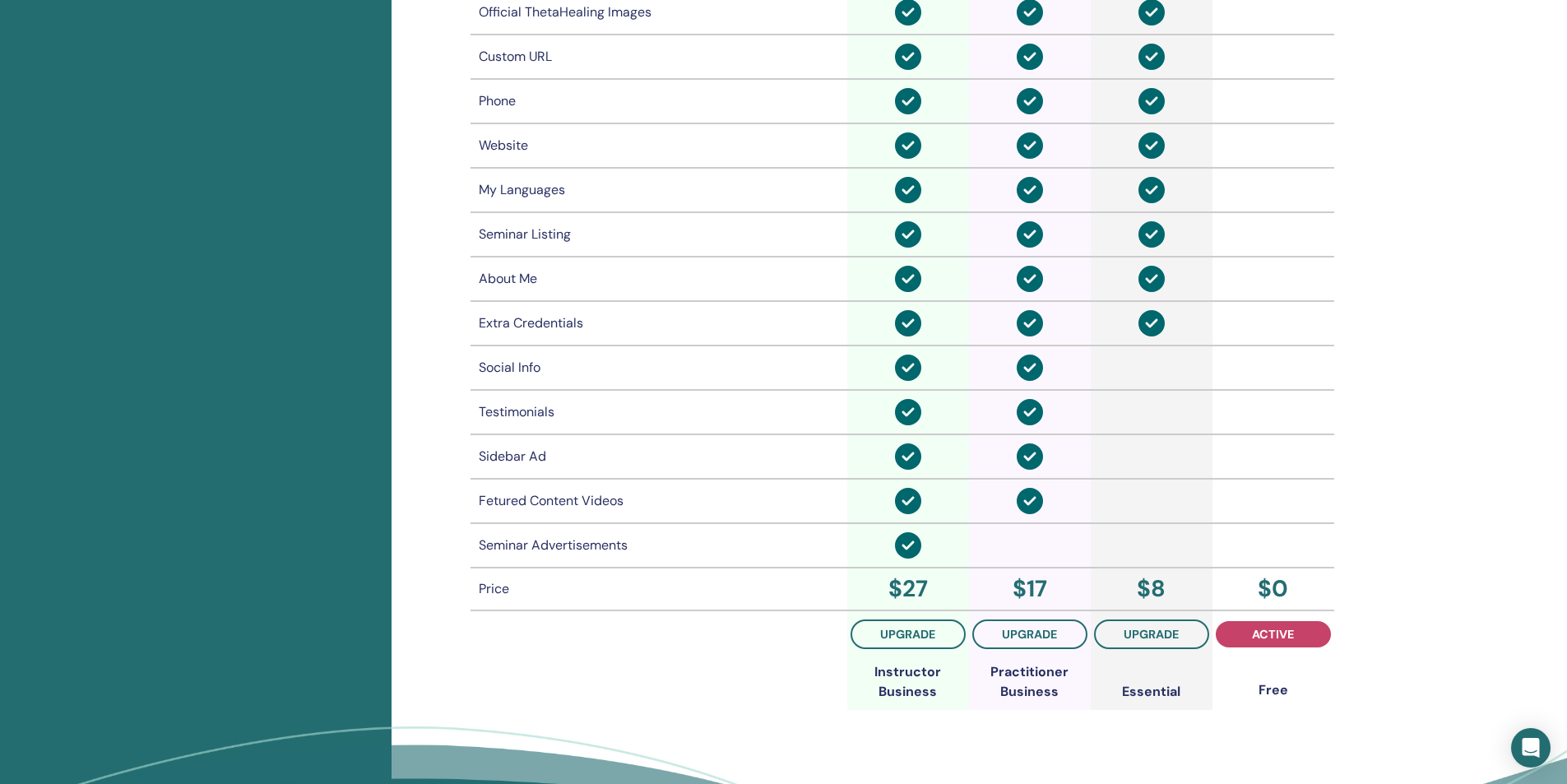
scroll to position [1095, 0]
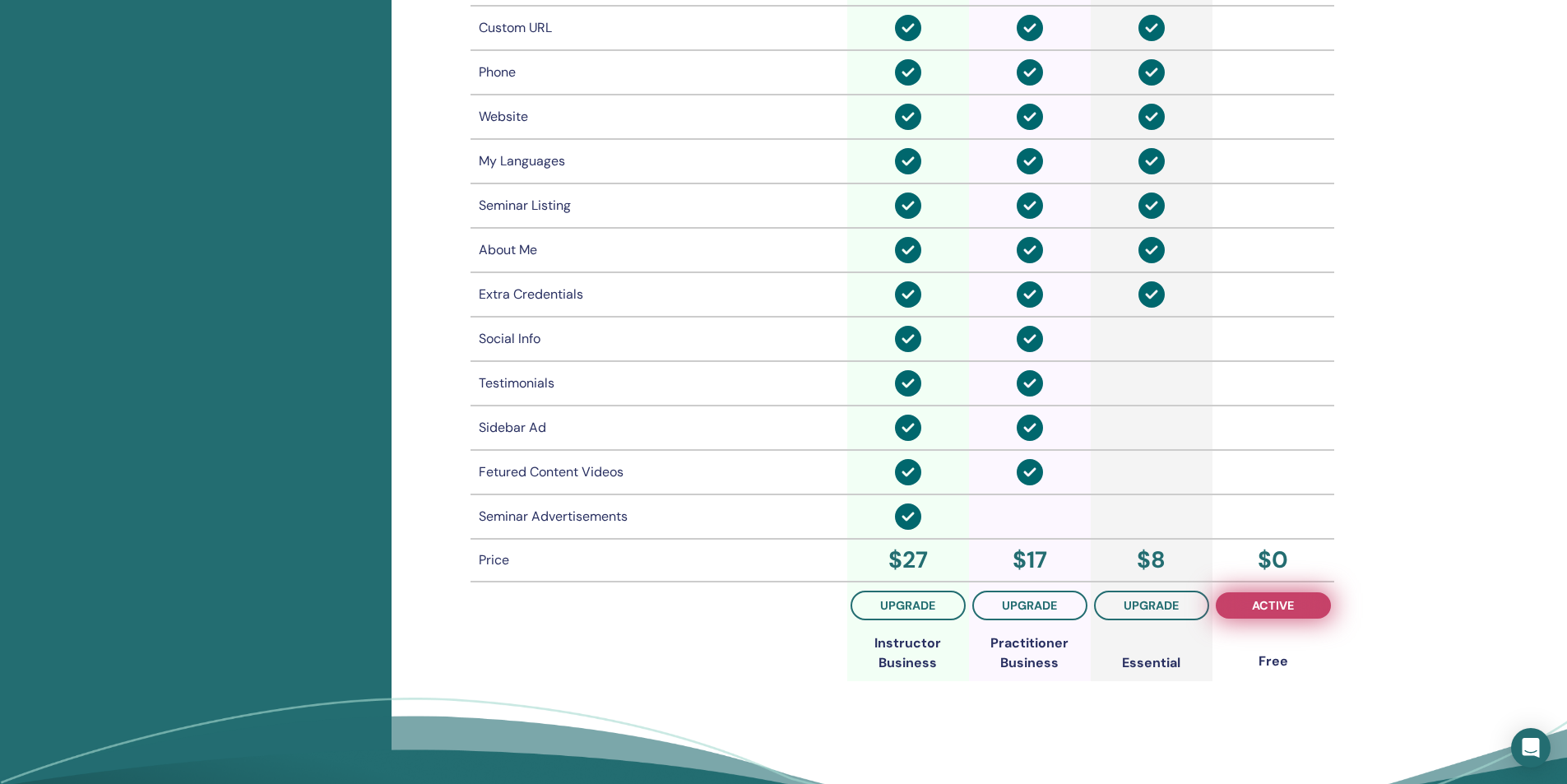
click at [1298, 603] on button "active" at bounding box center [1273, 605] width 115 height 27
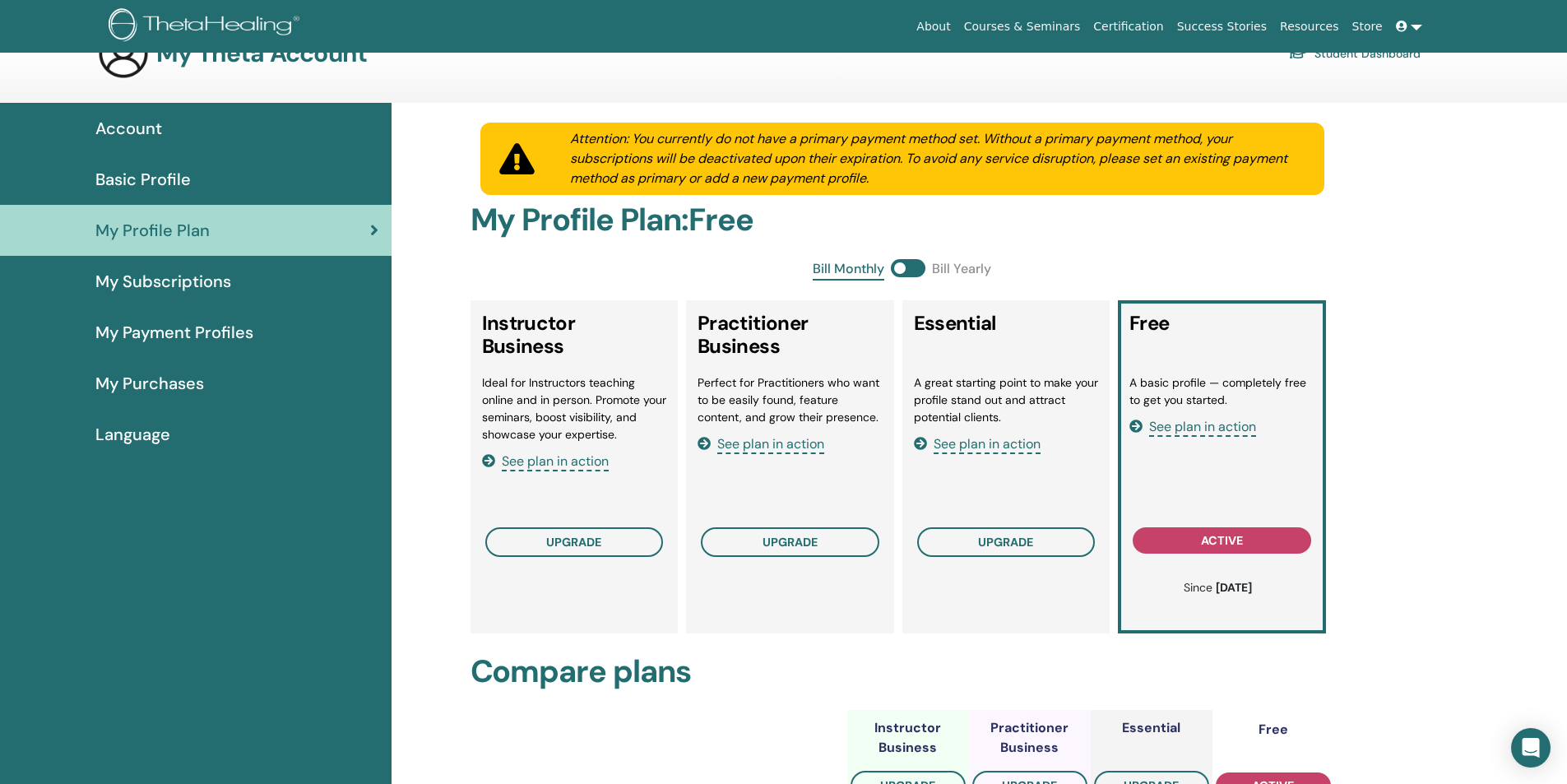
scroll to position [0, 0]
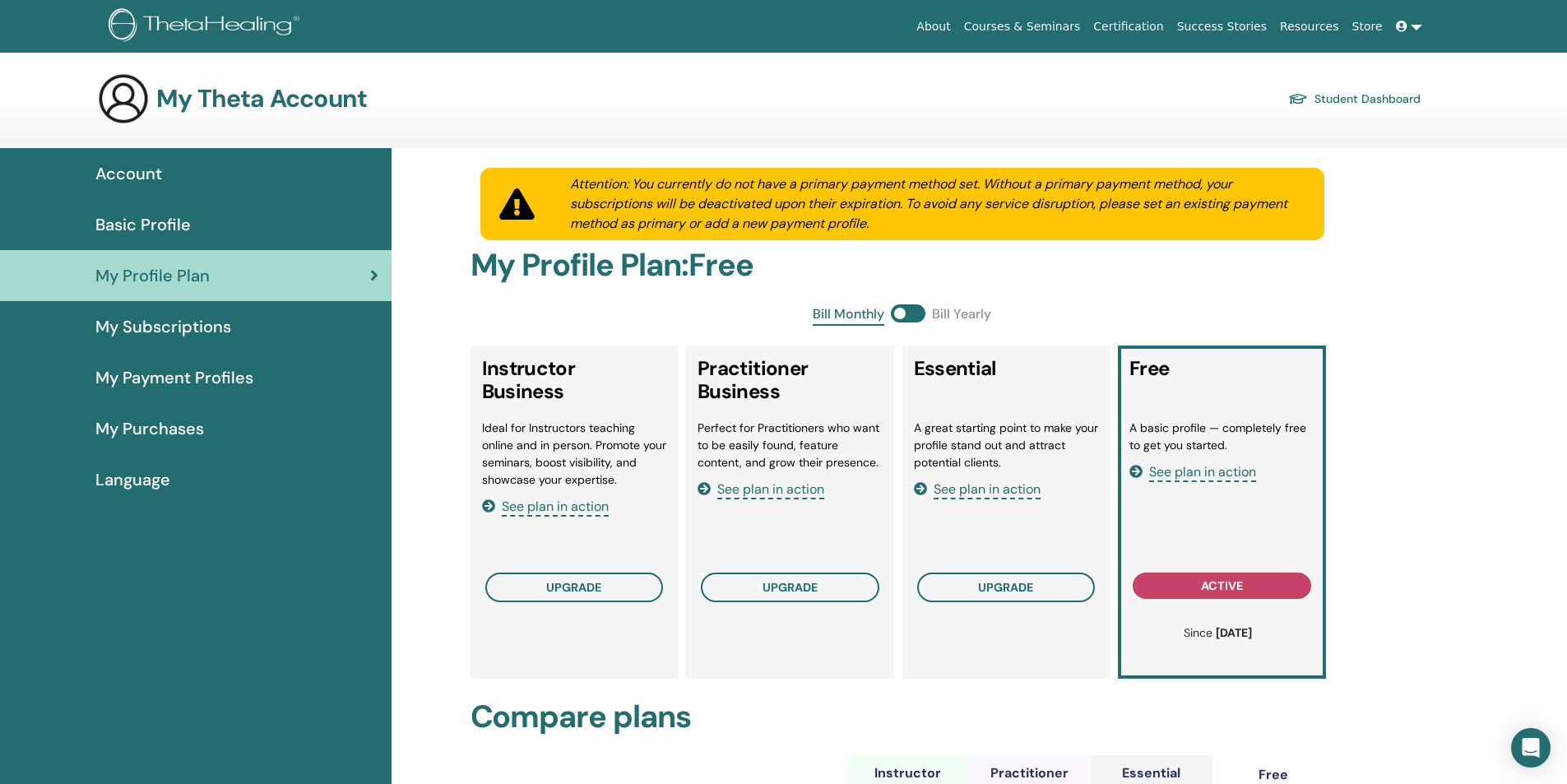
click at [216, 315] on span "My Subscriptions" at bounding box center [162, 326] width 136 height 25
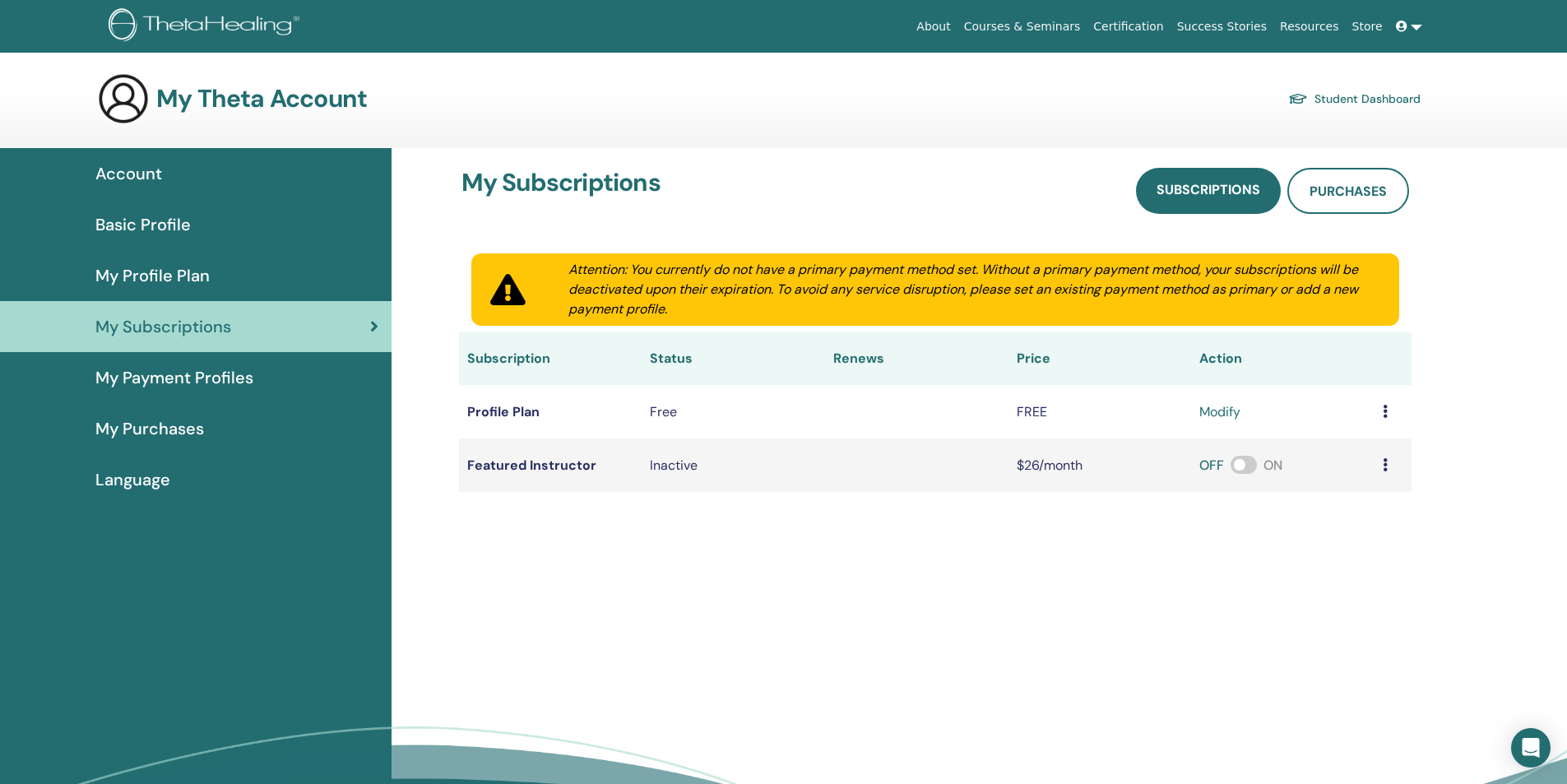
click at [1385, 413] on icon at bounding box center [1385, 410] width 5 height 13
click at [964, 634] on div "My Subscriptions Subscriptions Purchases Attention: You currently do not have a…" at bounding box center [979, 519] width 1175 height 742
click at [203, 377] on span "My Payment Profiles" at bounding box center [174, 377] width 158 height 25
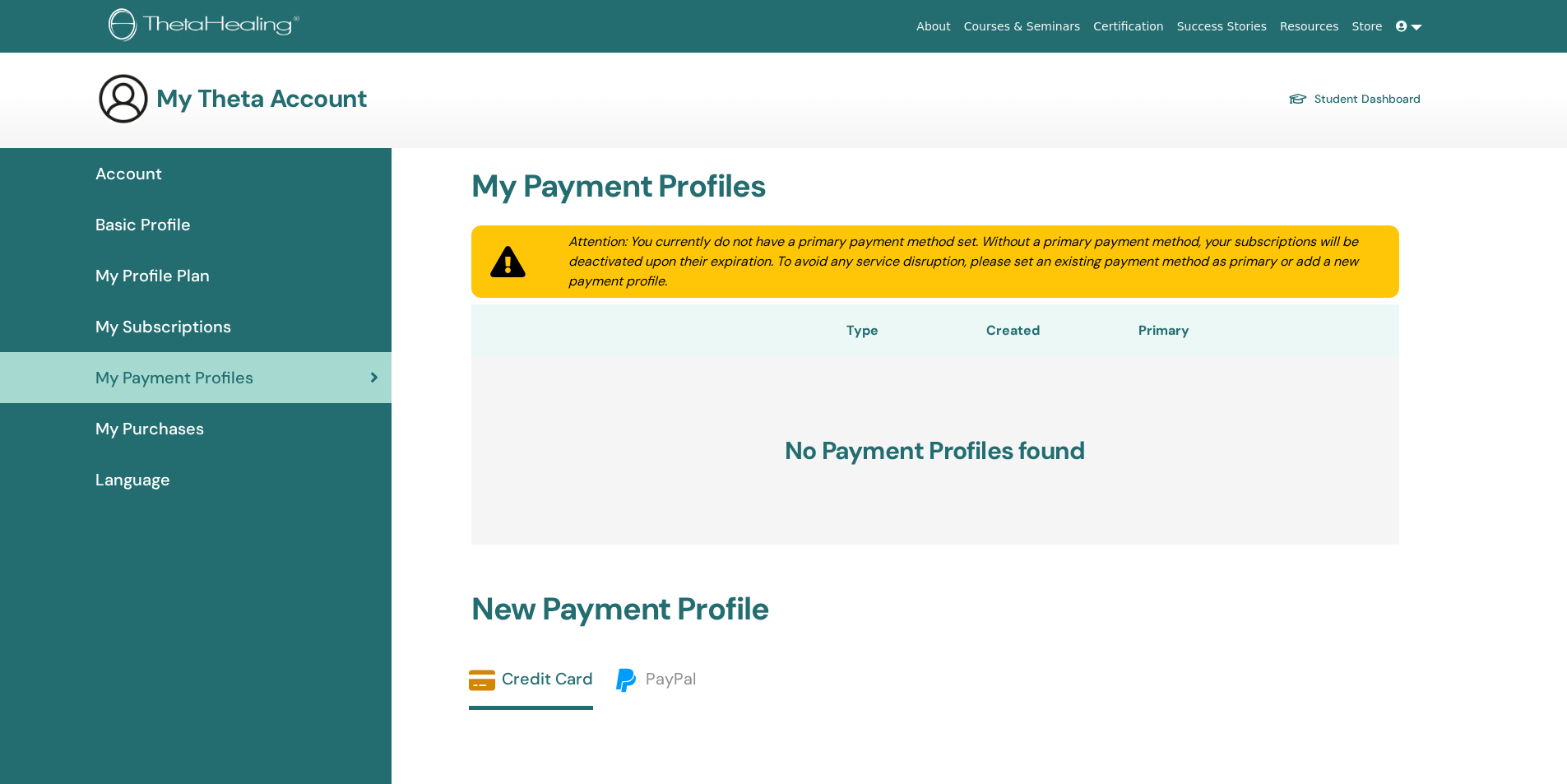
click at [198, 426] on span "My Purchases" at bounding box center [149, 428] width 109 height 25
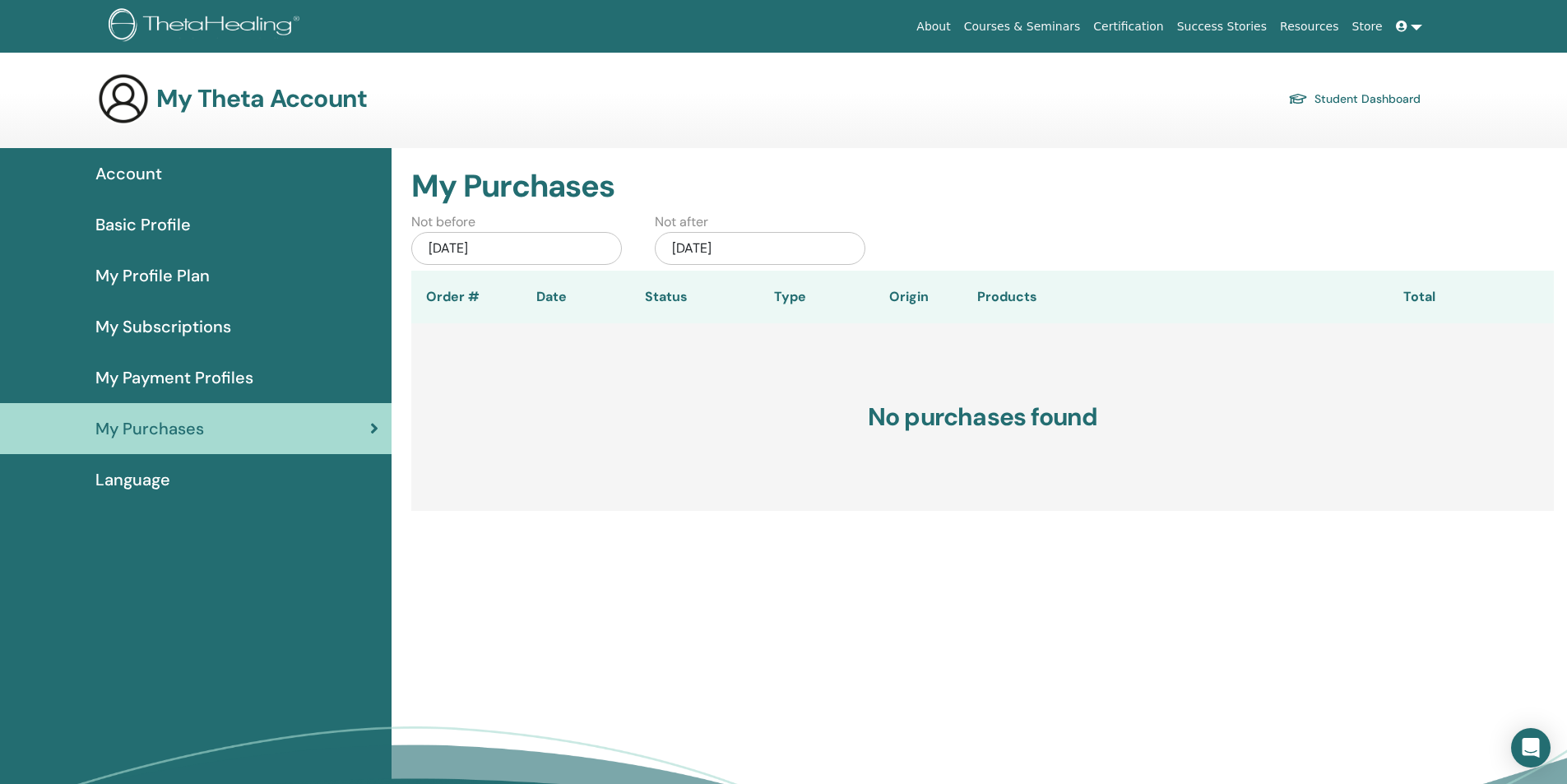
click at [196, 478] on div "Language" at bounding box center [195, 479] width 365 height 25
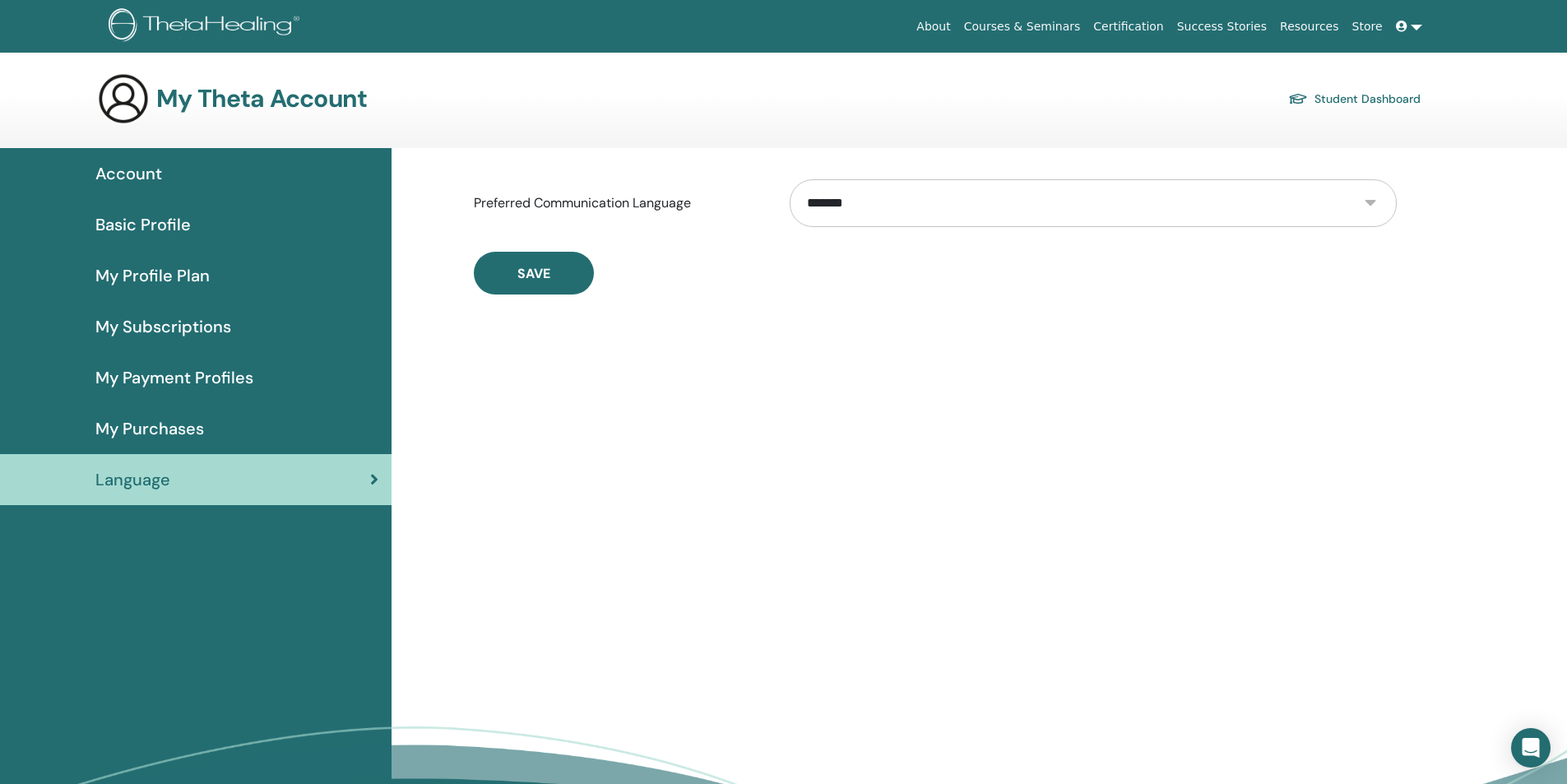
click at [1029, 211] on select "**********" at bounding box center [1093, 203] width 607 height 47
select select "***"
click at [789, 179] on select "**********" at bounding box center [1093, 203] width 607 height 47
click at [553, 278] on button "Save" at bounding box center [533, 272] width 120 height 43
drag, startPoint x: 0, startPoint y: 0, endPoint x: 880, endPoint y: 495, distance: 1009.7
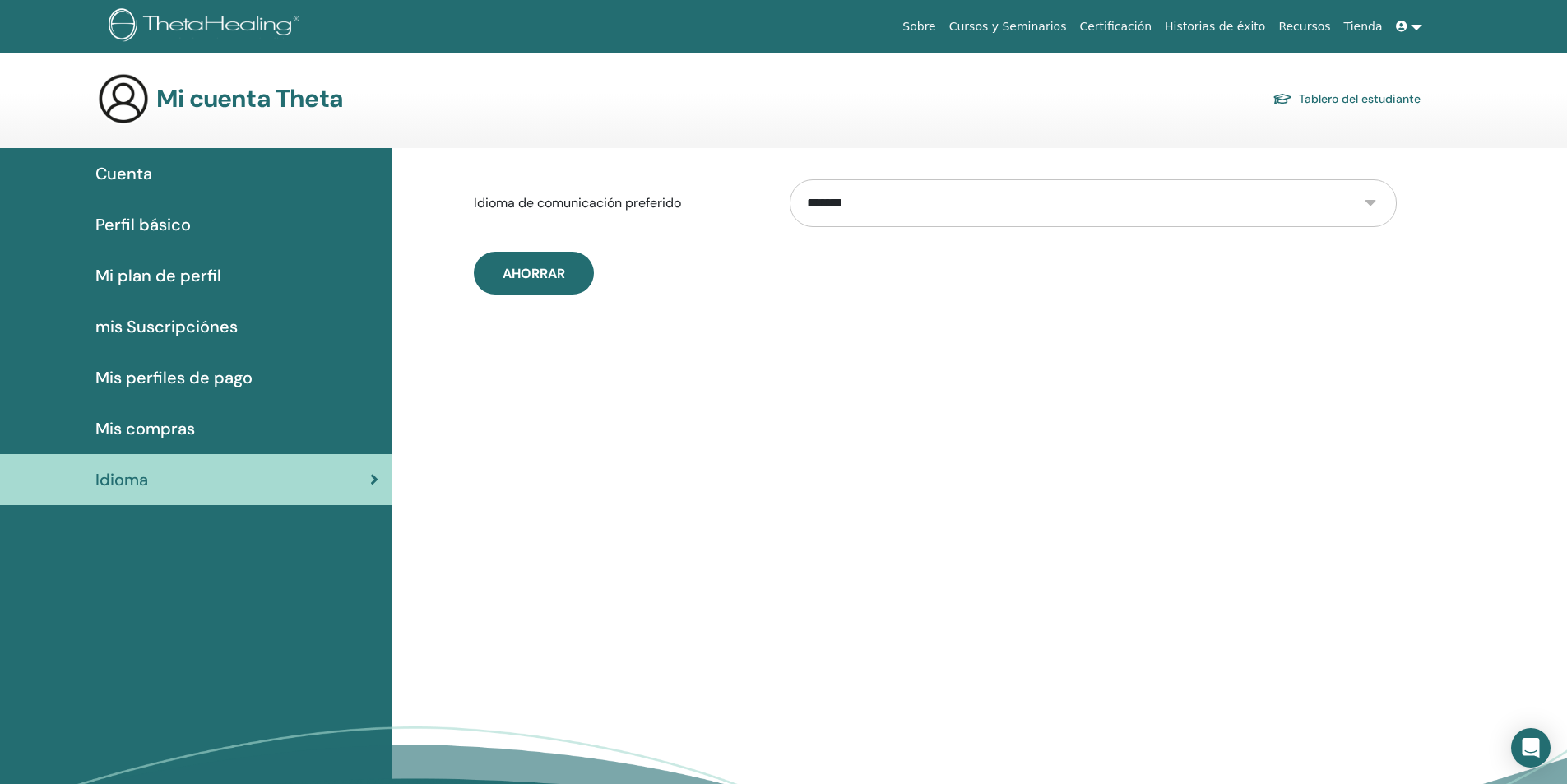
click at [880, 495] on div "**********" at bounding box center [979, 519] width 1175 height 742
click at [1338, 94] on link "Tablero del estudiante" at bounding box center [1346, 98] width 148 height 23
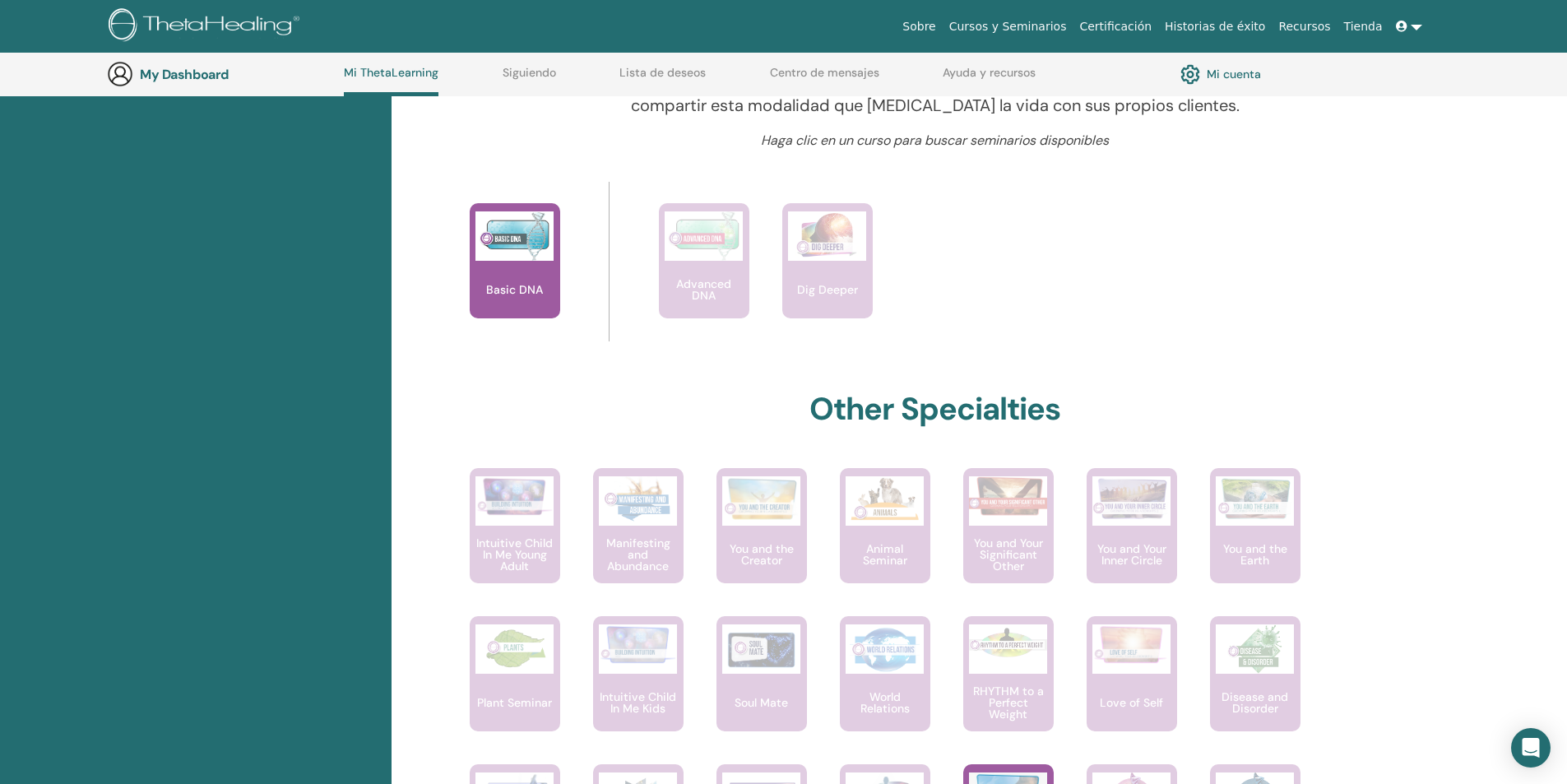
scroll to position [619, 0]
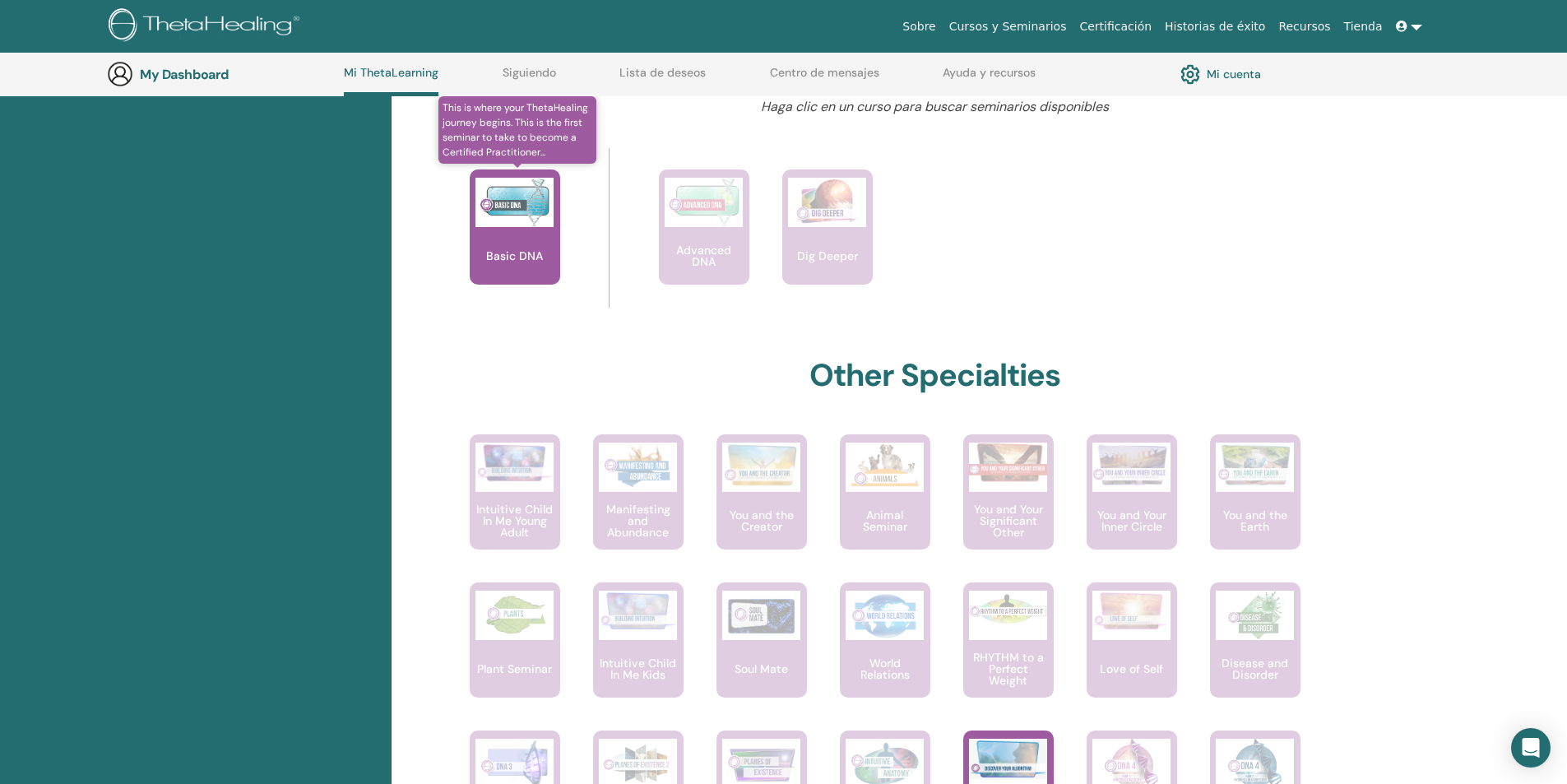
click at [510, 215] on img at bounding box center [514, 203] width 78 height 49
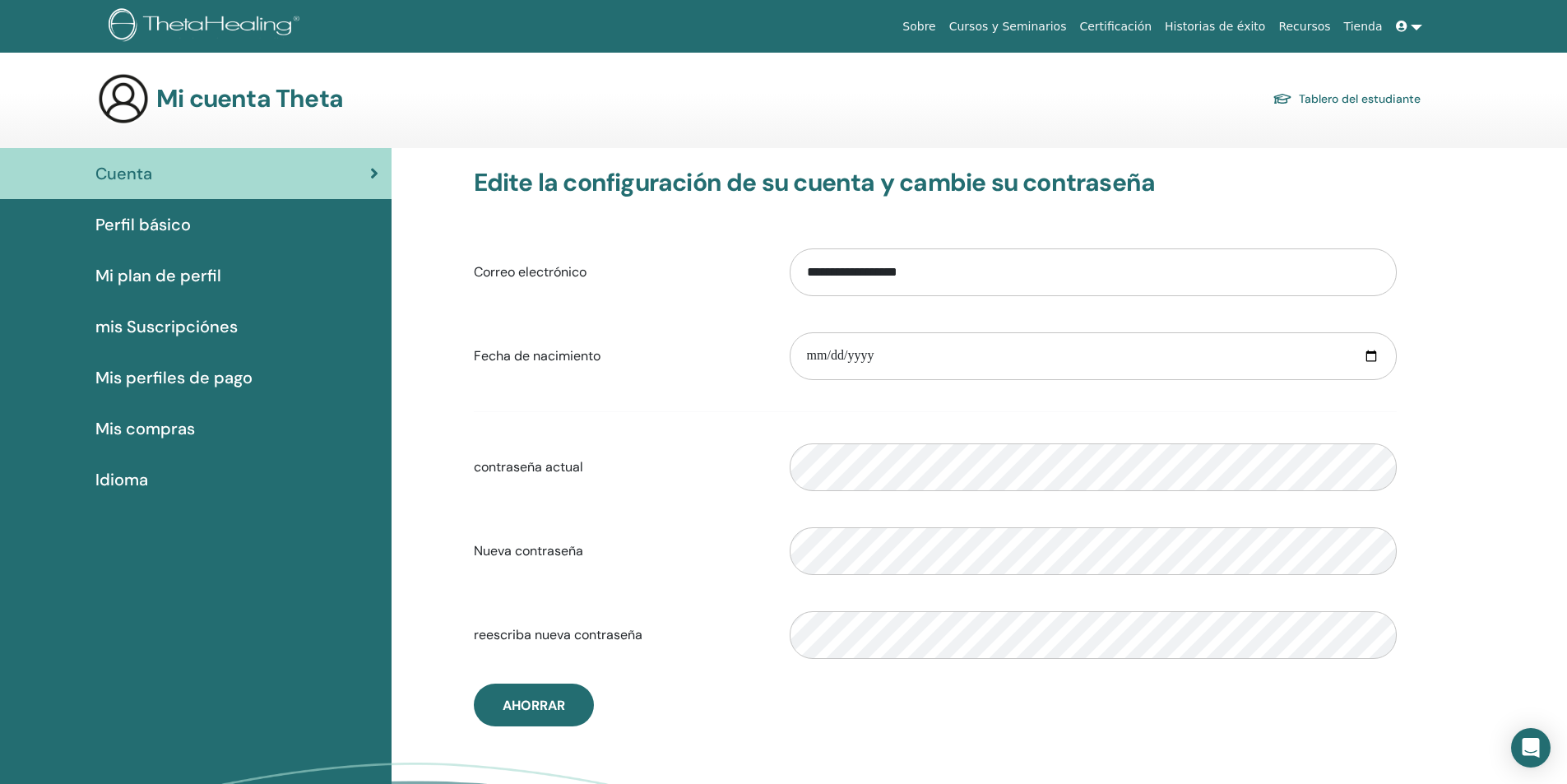
click at [173, 375] on span "Mis perfiles de pago" at bounding box center [173, 377] width 157 height 25
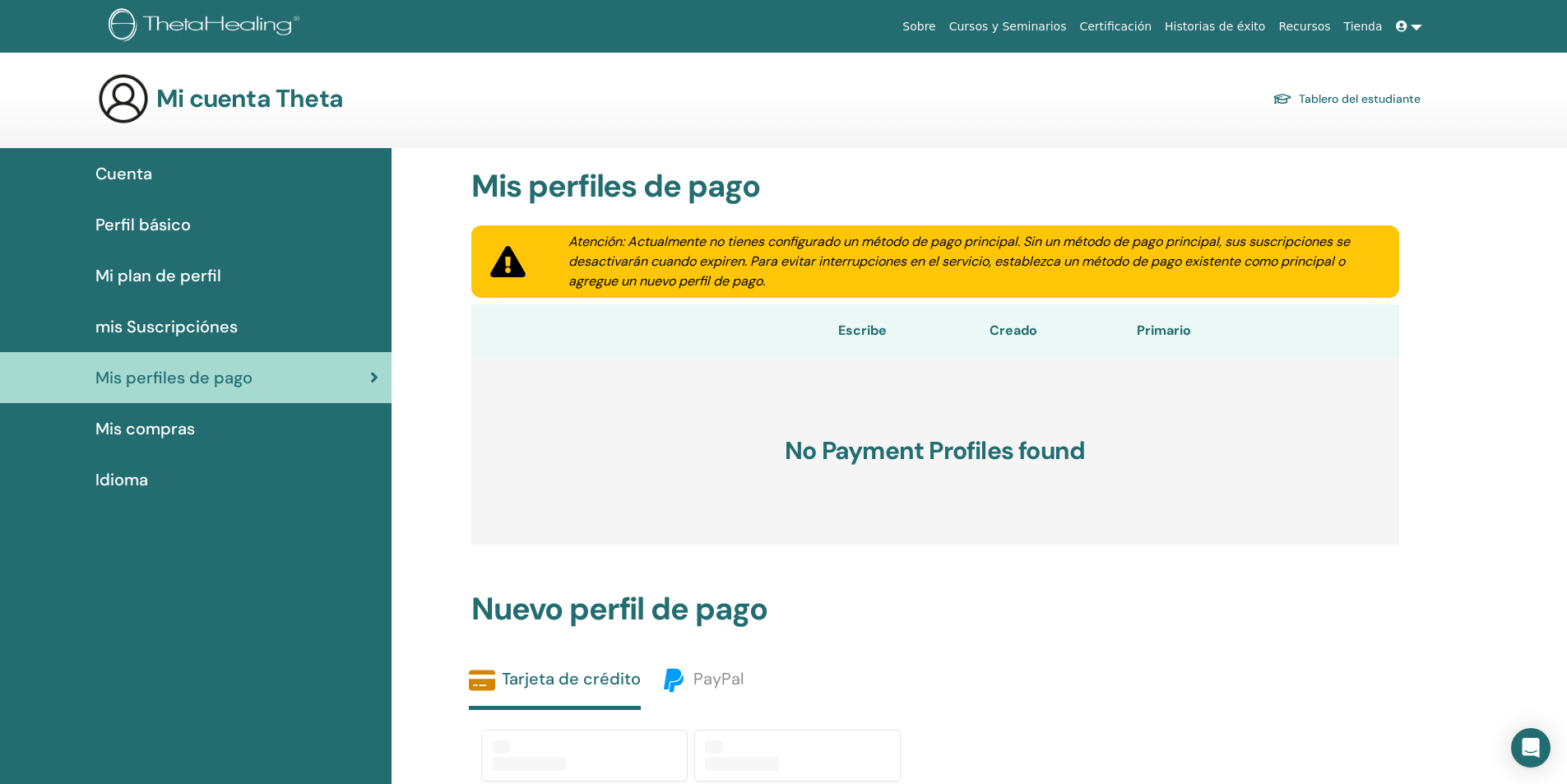
click at [192, 323] on span "mis Suscripciónes" at bounding box center [166, 326] width 142 height 25
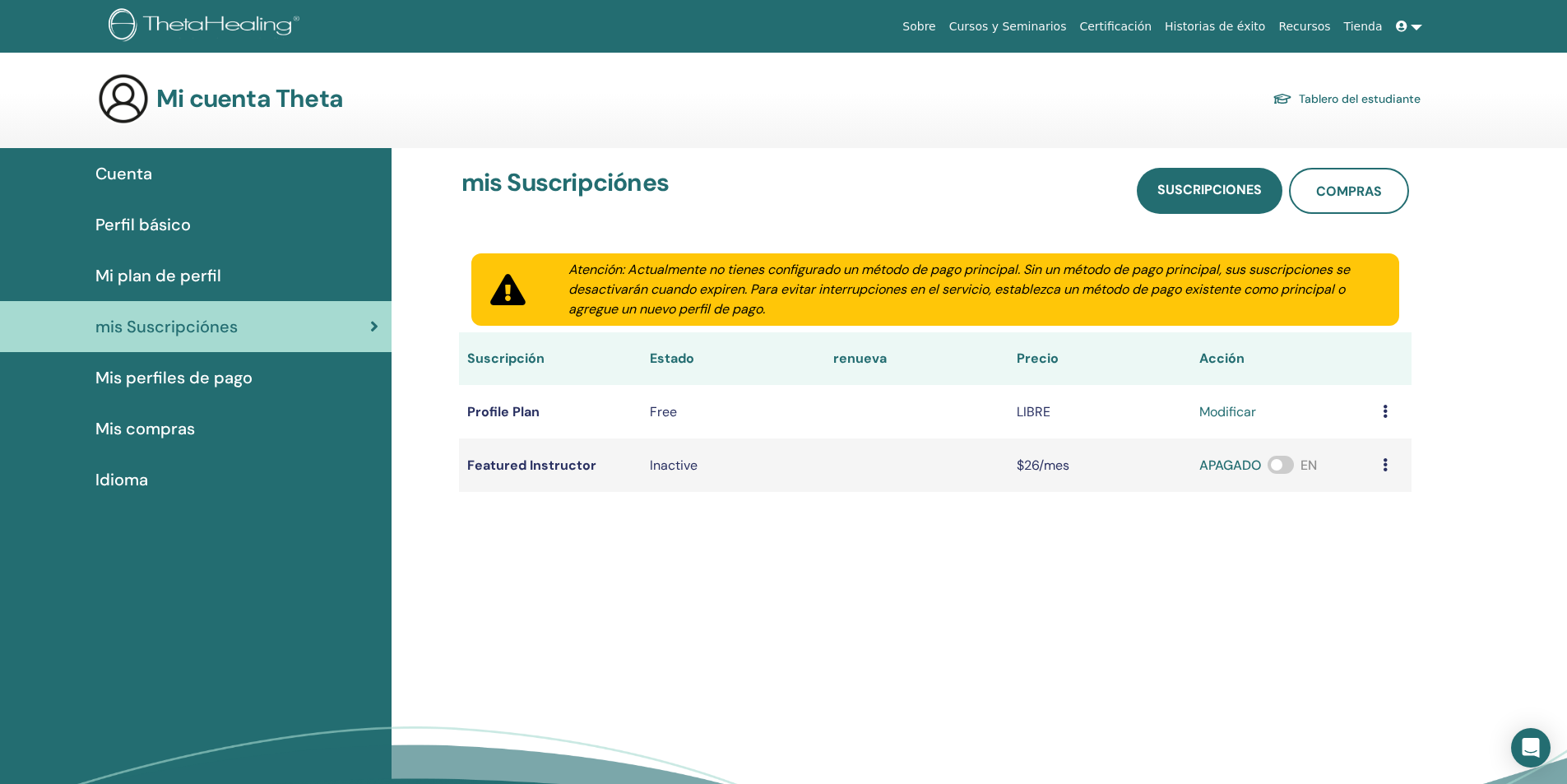
click at [133, 223] on span "Perfil básico" at bounding box center [142, 224] width 95 height 25
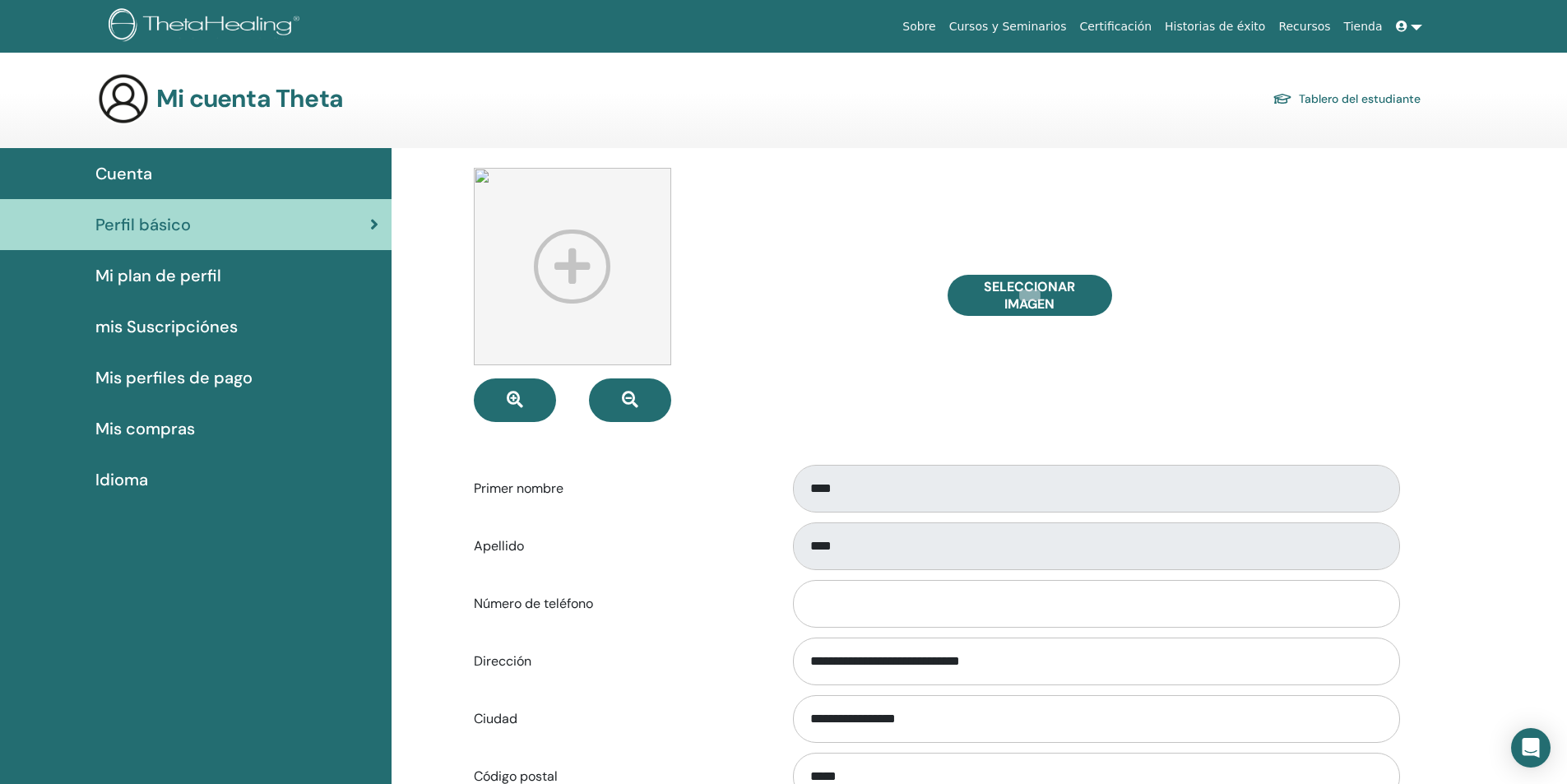
click at [193, 276] on span "Mi plan de perfil" at bounding box center [157, 275] width 126 height 25
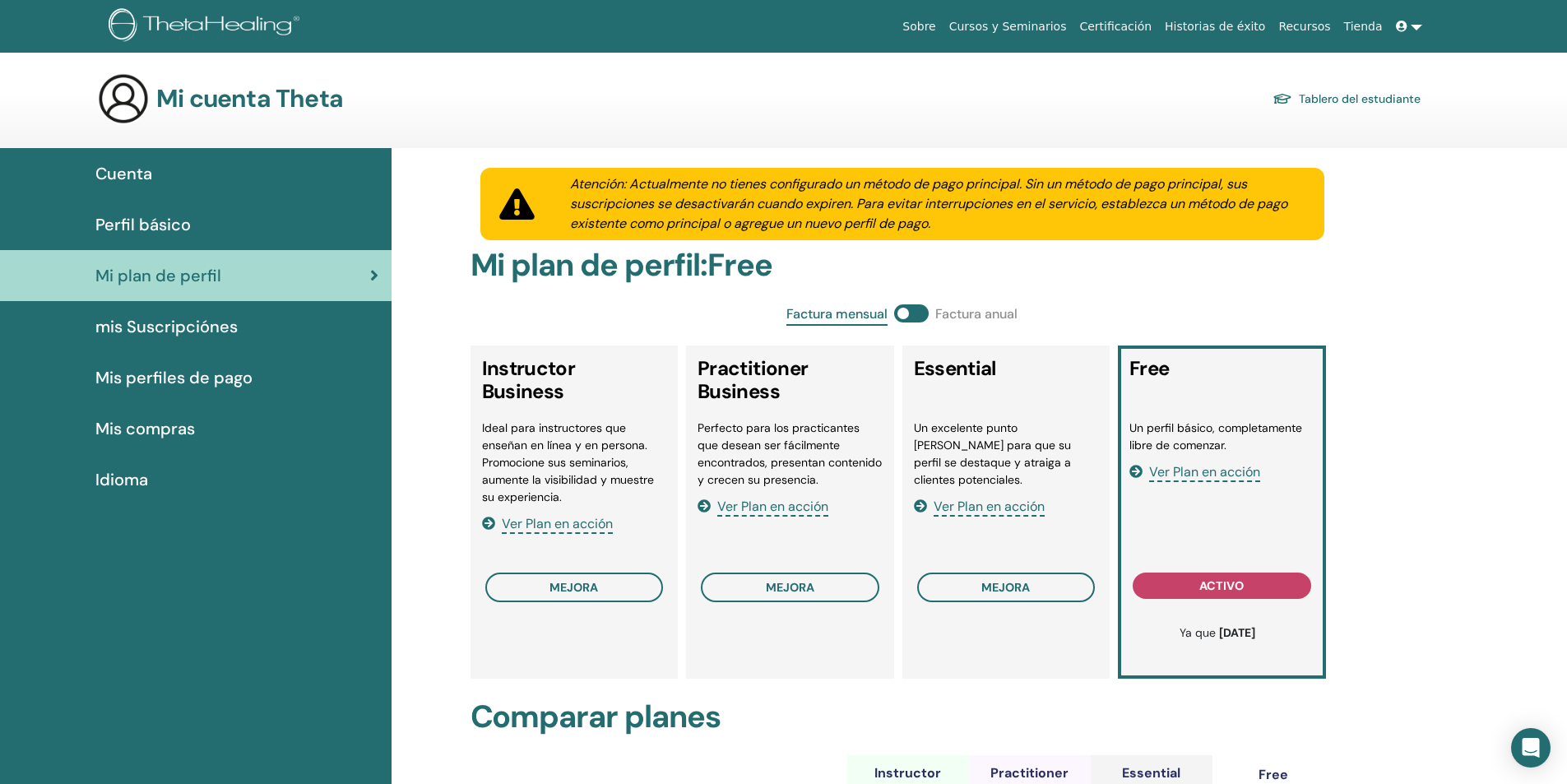
click at [144, 175] on span "Cuenta" at bounding box center [123, 173] width 56 height 25
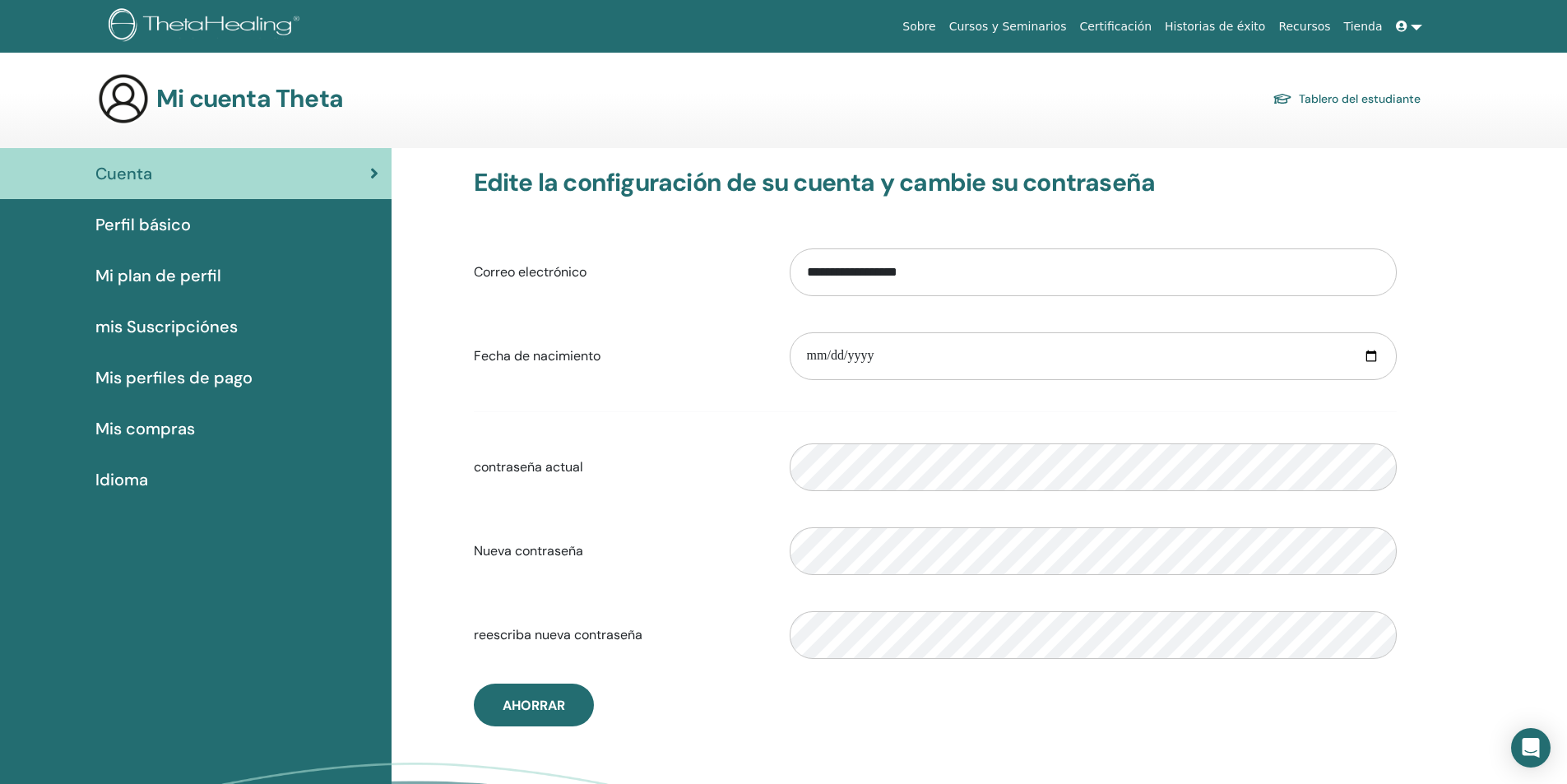
drag, startPoint x: 222, startPoint y: 100, endPoint x: 124, endPoint y: 96, distance: 98.1
click at [220, 103] on h3 "Mi cuenta Theta" at bounding box center [249, 99] width 187 height 30
click at [104, 96] on img at bounding box center [123, 98] width 52 height 52
click at [318, 107] on h3 "Mi cuenta Theta" at bounding box center [249, 99] width 187 height 30
click at [1355, 100] on link "Tablero del estudiante" at bounding box center [1346, 98] width 148 height 23
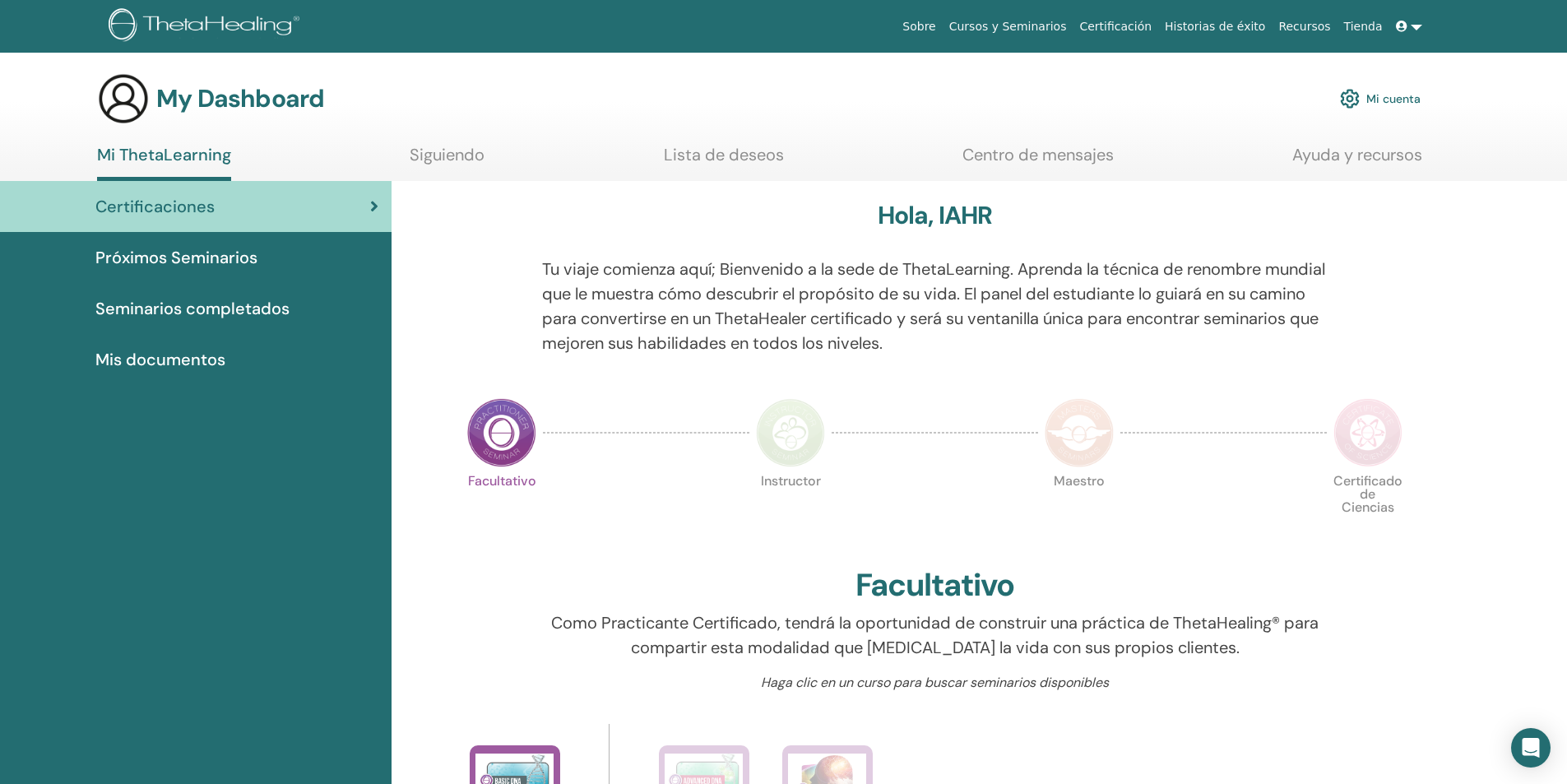
click at [1419, 30] on link at bounding box center [1410, 27] width 40 height 31
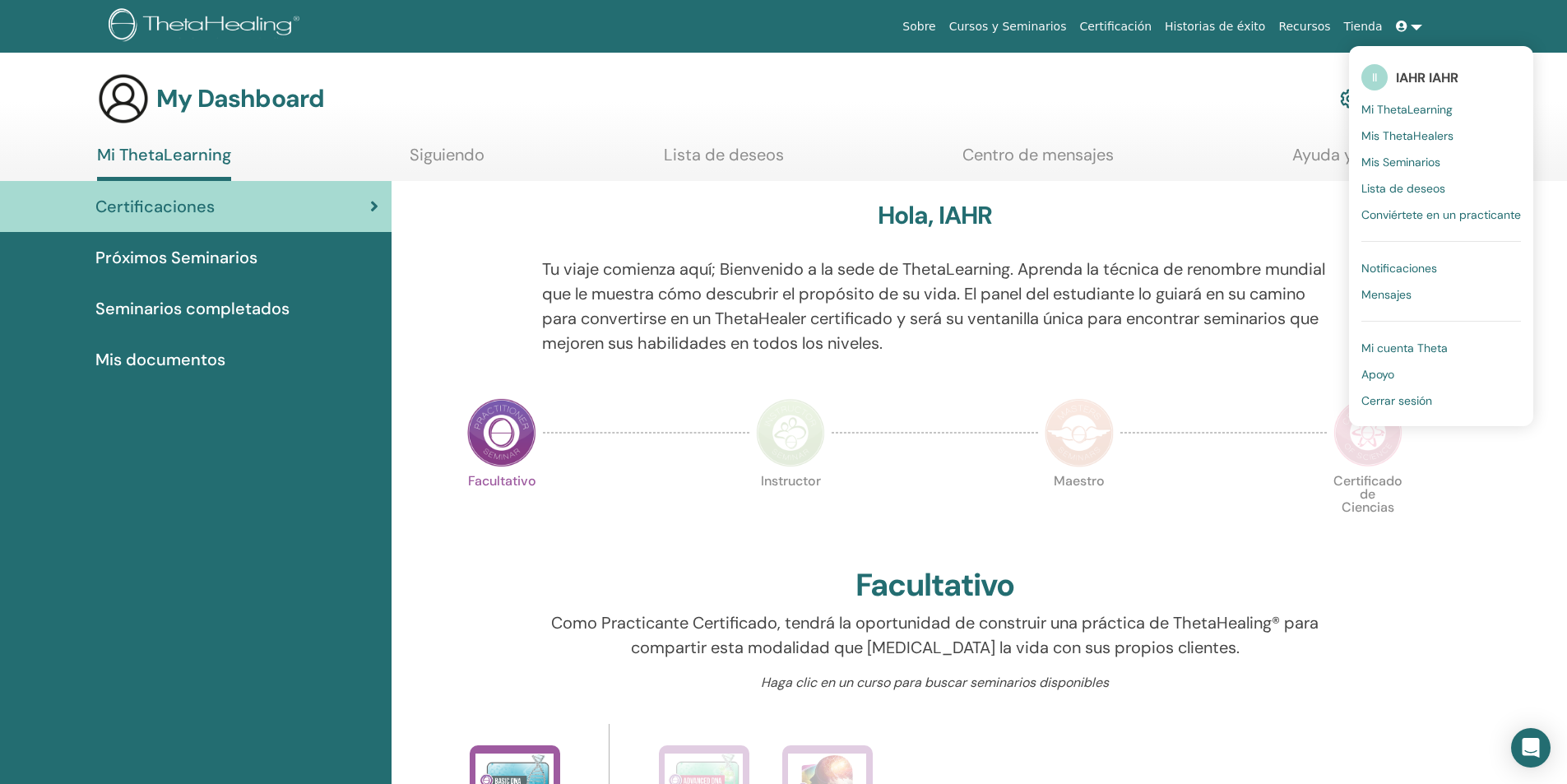
click at [1442, 108] on span "Mi ThetaLearning" at bounding box center [1407, 109] width 91 height 15
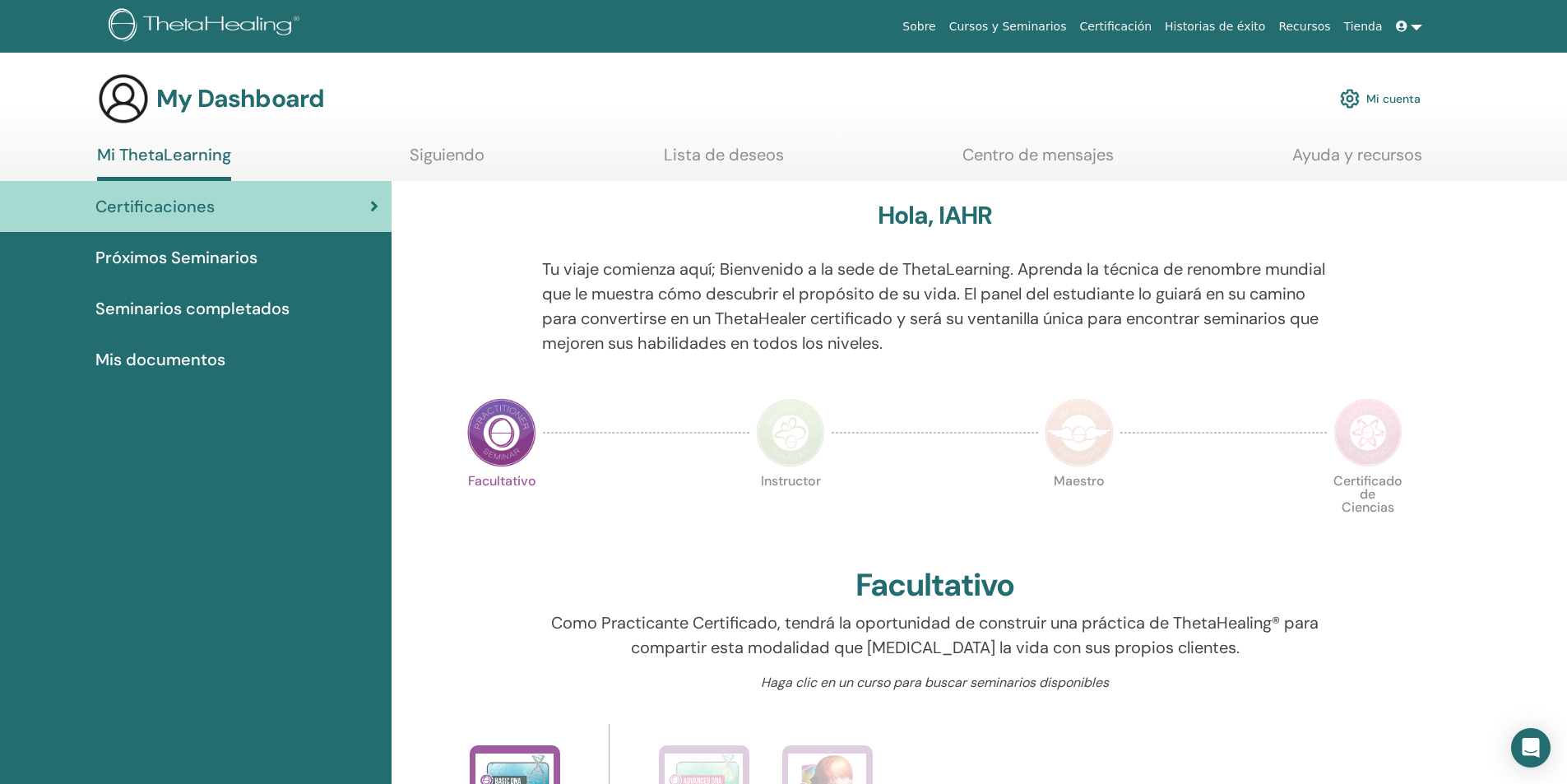
click at [1415, 27] on link at bounding box center [1410, 27] width 40 height 31
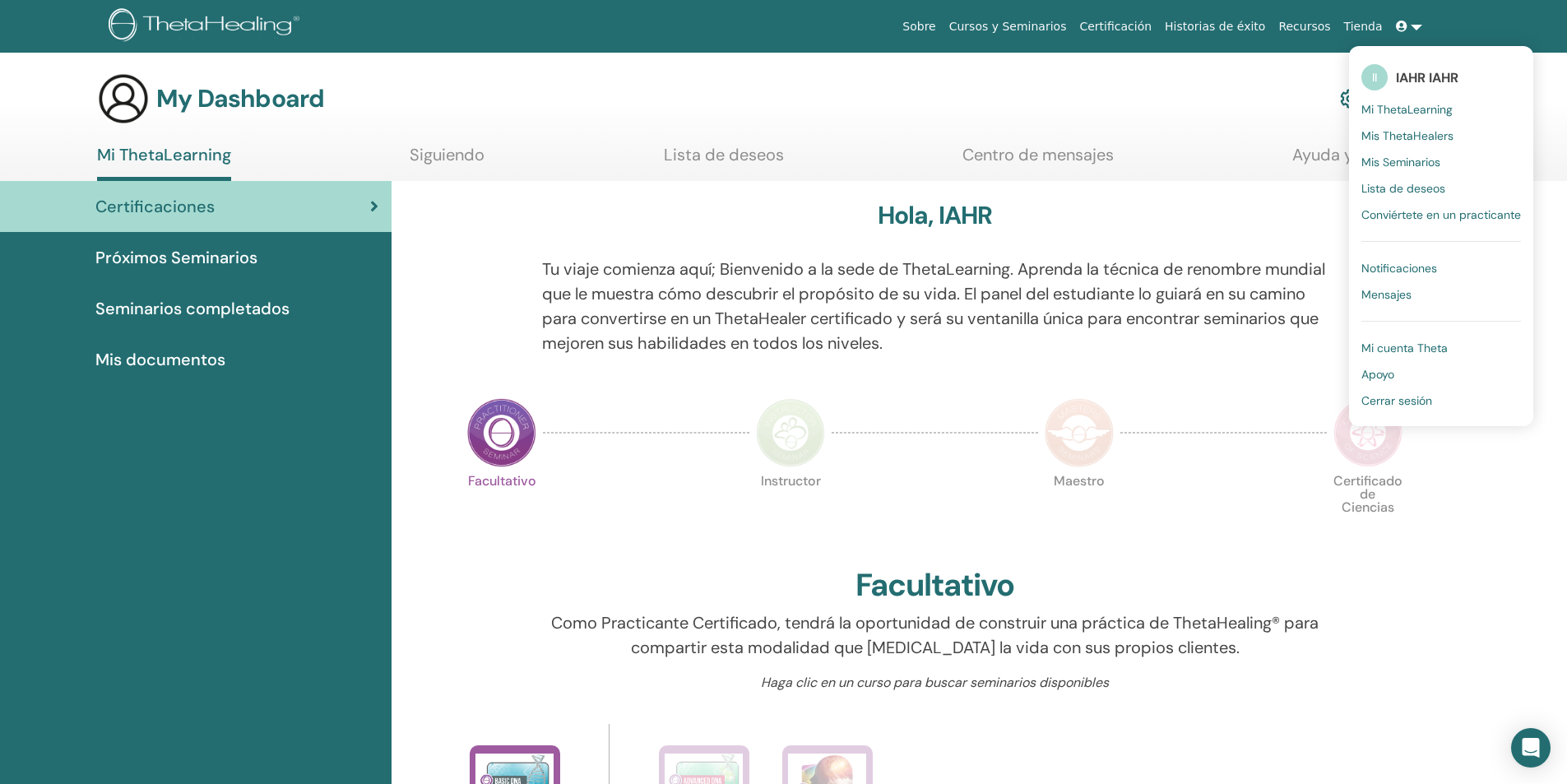
click at [1435, 136] on span "Mis ThetaHealers" at bounding box center [1407, 135] width 92 height 15
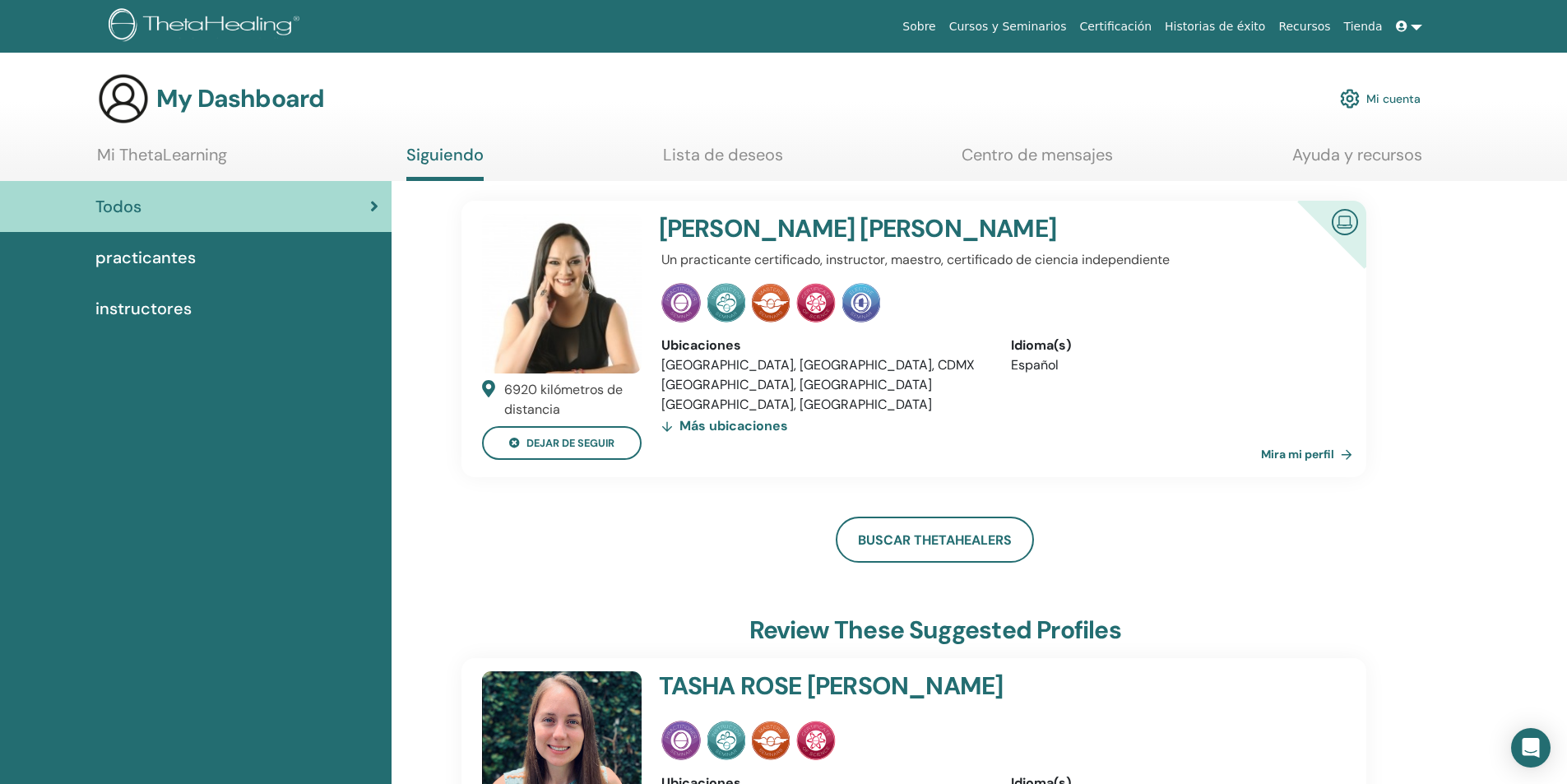
click at [1310, 460] on link "Mira mi perfil" at bounding box center [1310, 453] width 98 height 33
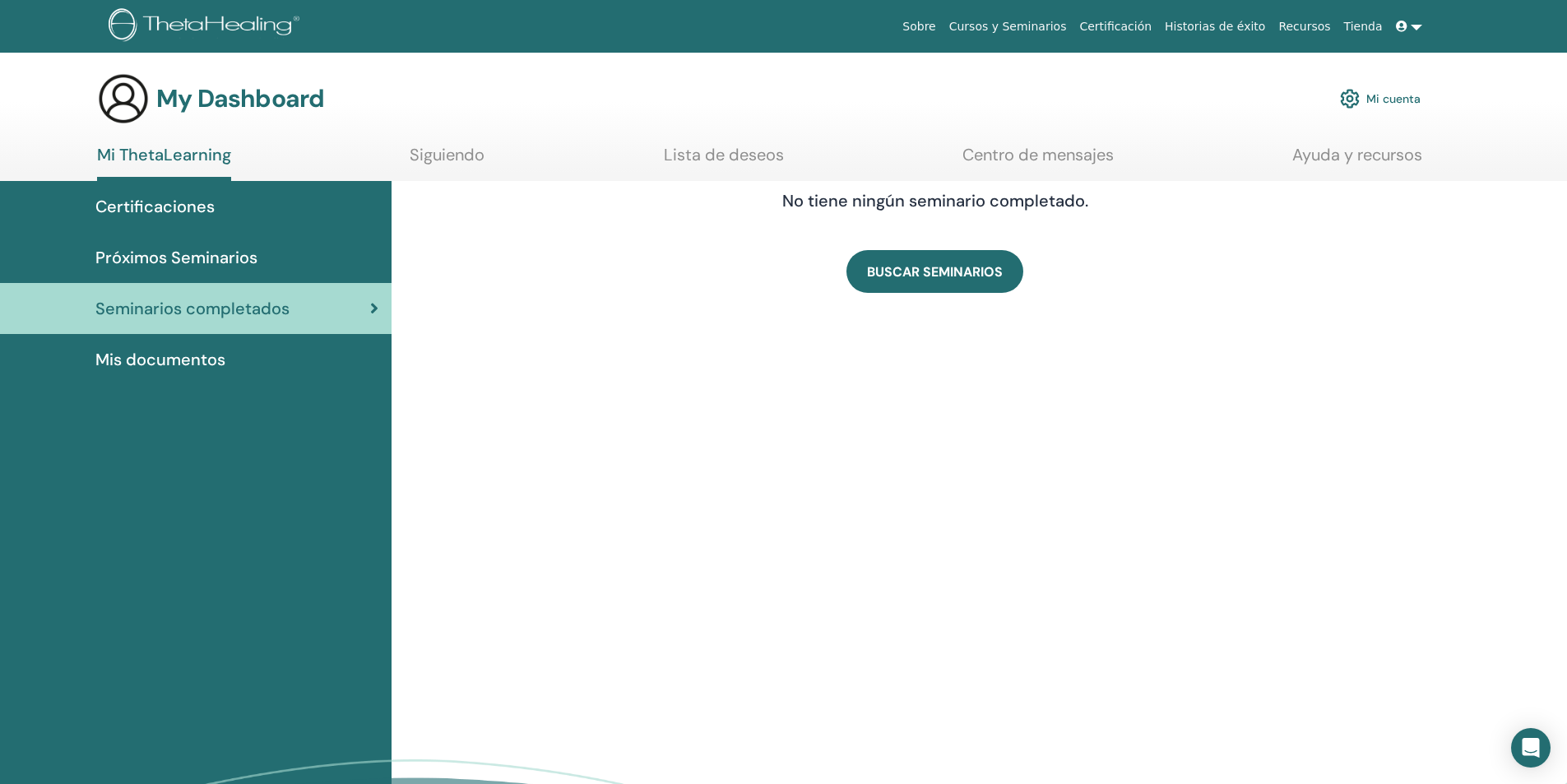
click at [174, 355] on span "Mis documentos" at bounding box center [159, 359] width 130 height 25
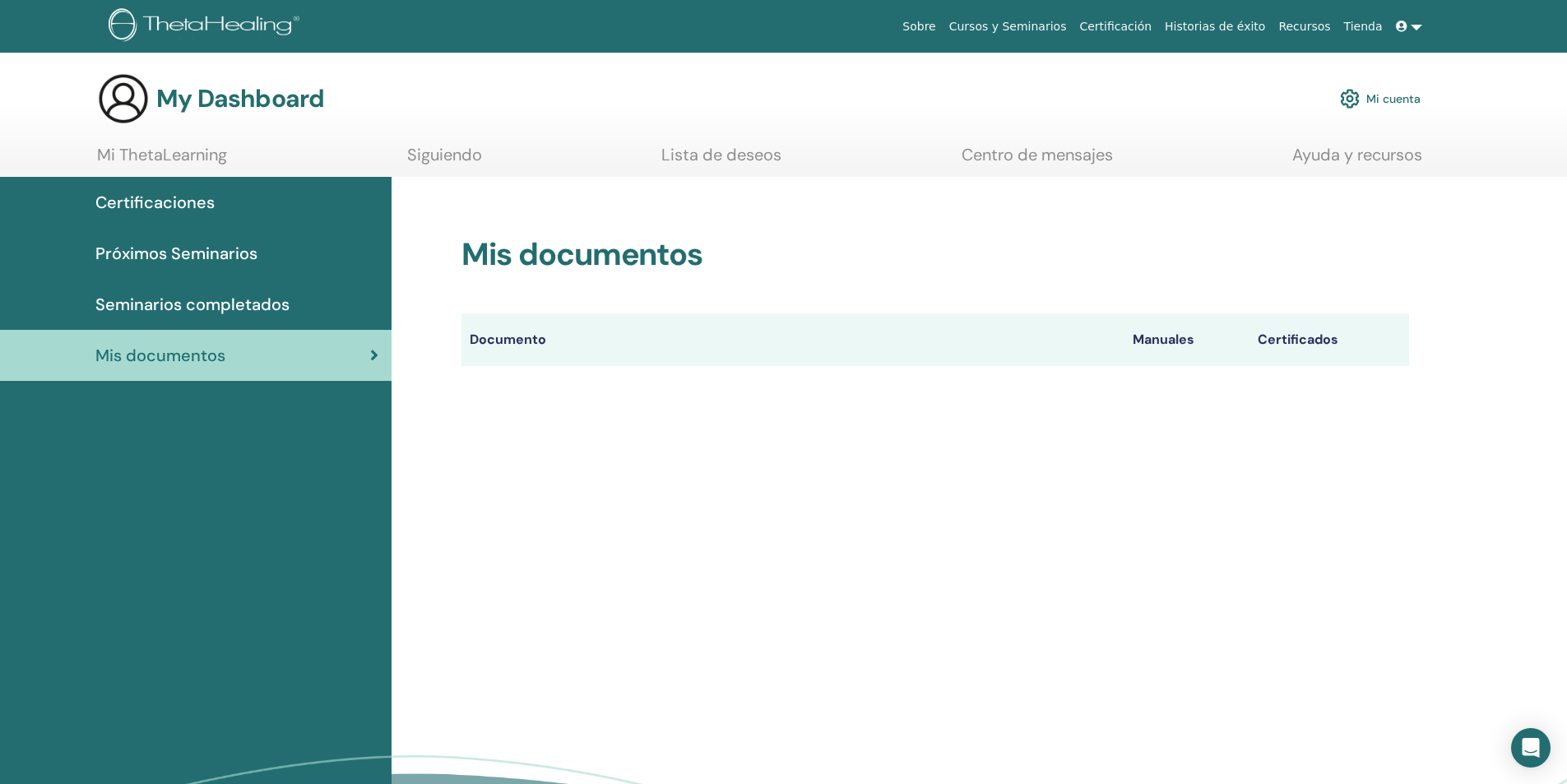
click at [173, 146] on link "Mi ThetaLearning" at bounding box center [161, 160] width 130 height 32
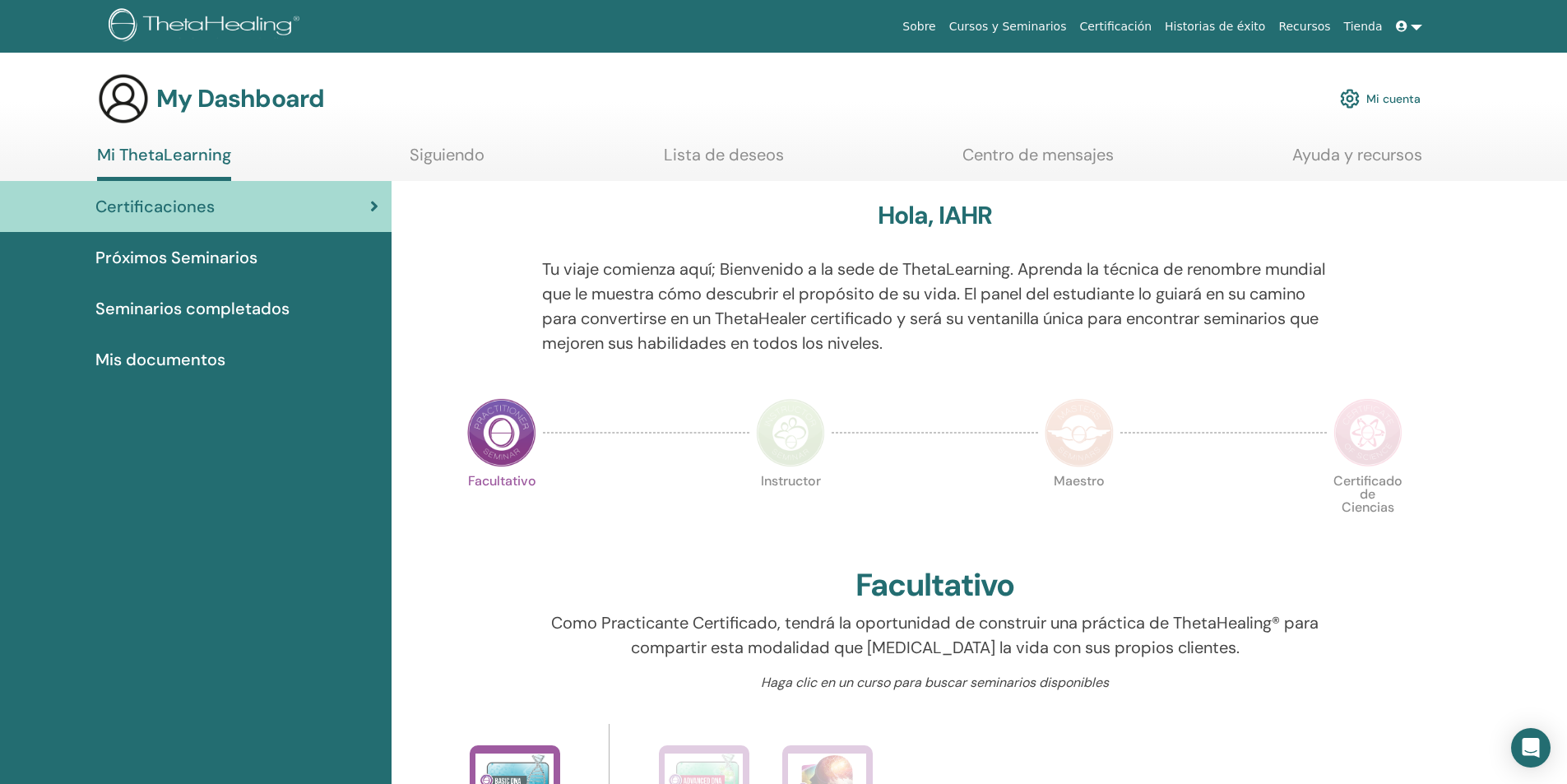
click at [1386, 93] on link "Mi cuenta" at bounding box center [1380, 98] width 80 height 37
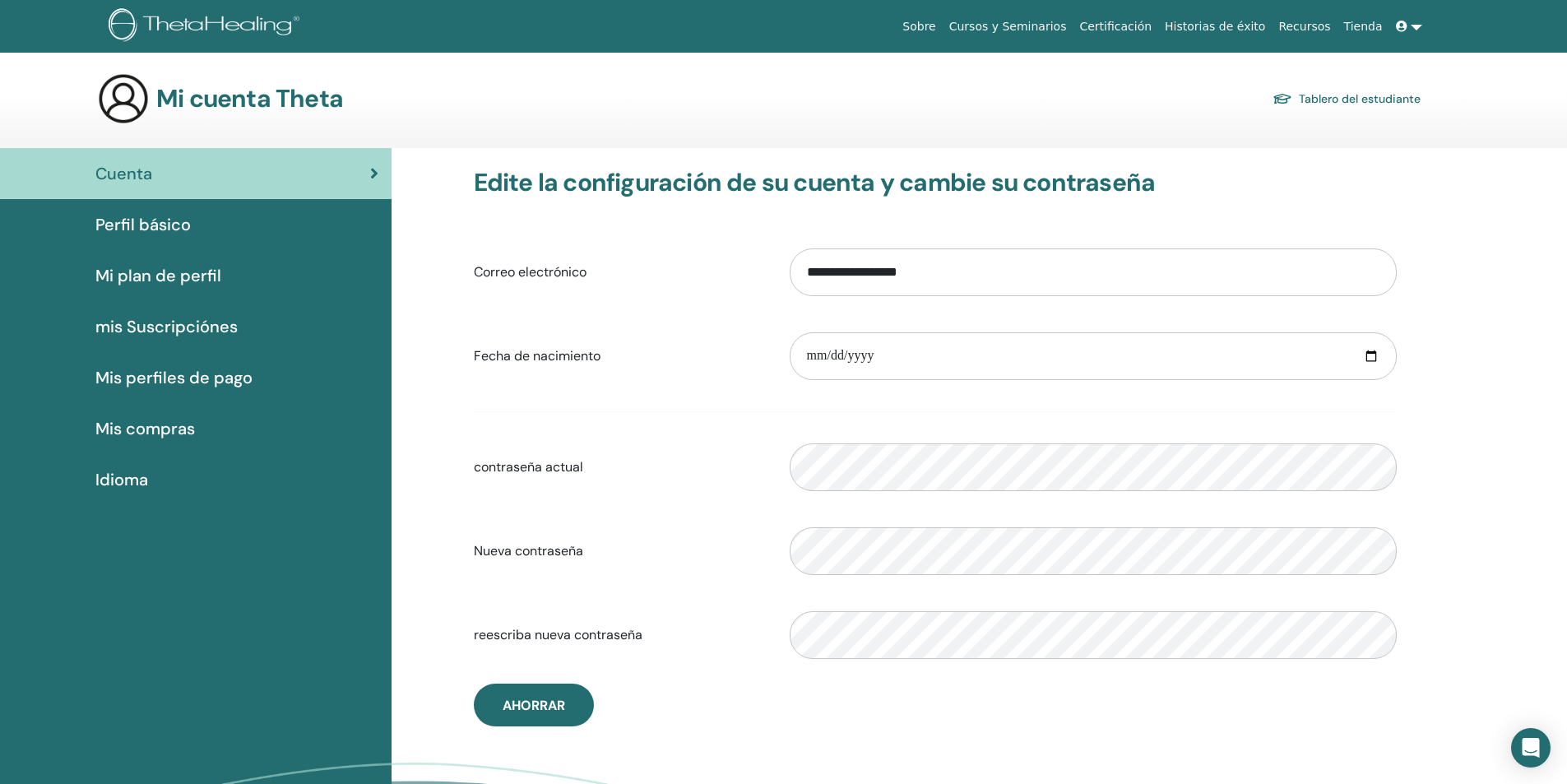
click at [1409, 27] on span at bounding box center [1403, 26] width 15 height 13
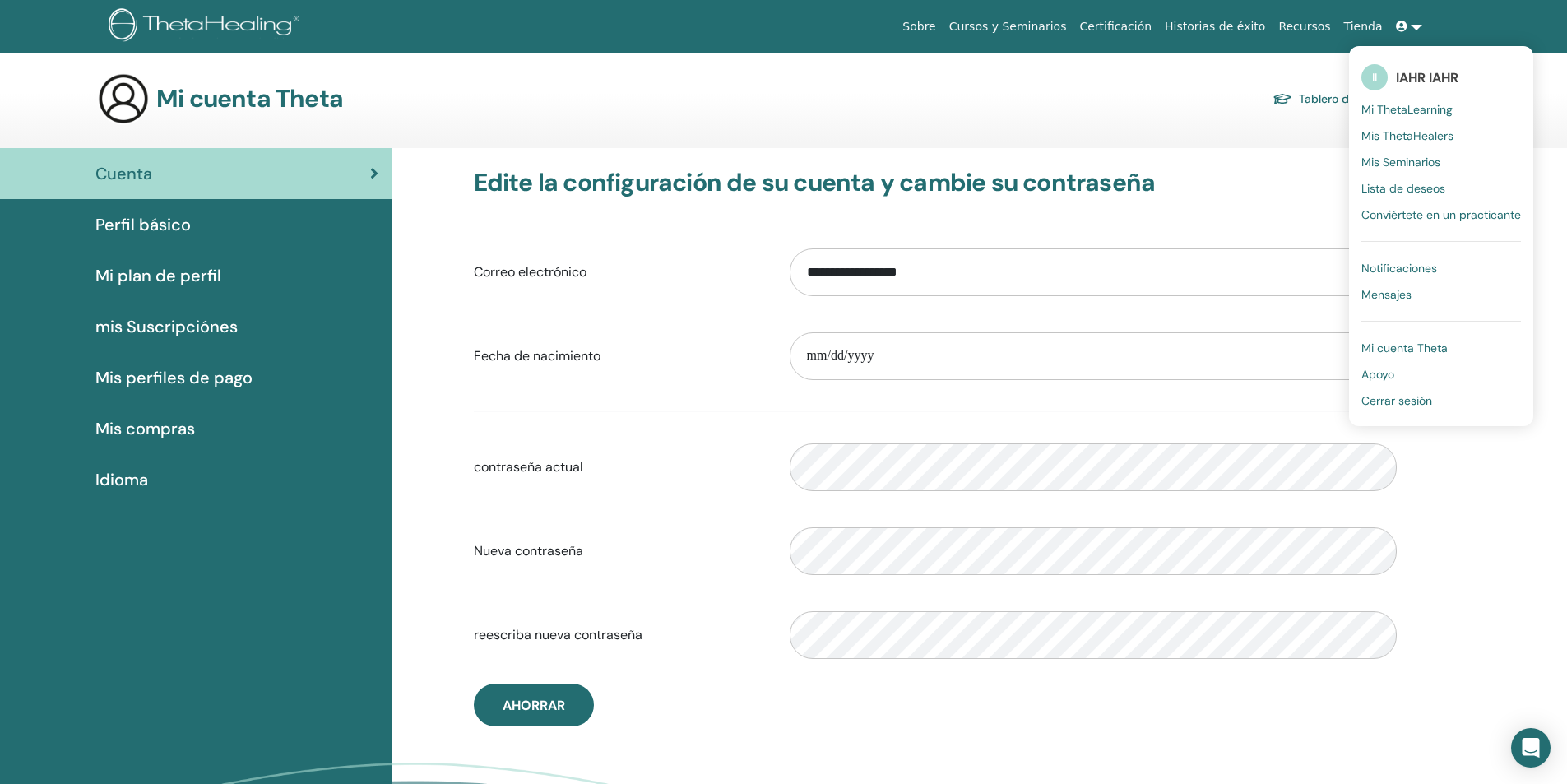
click at [1417, 211] on span "Conviértete en un practicante" at bounding box center [1440, 215] width 159 height 15
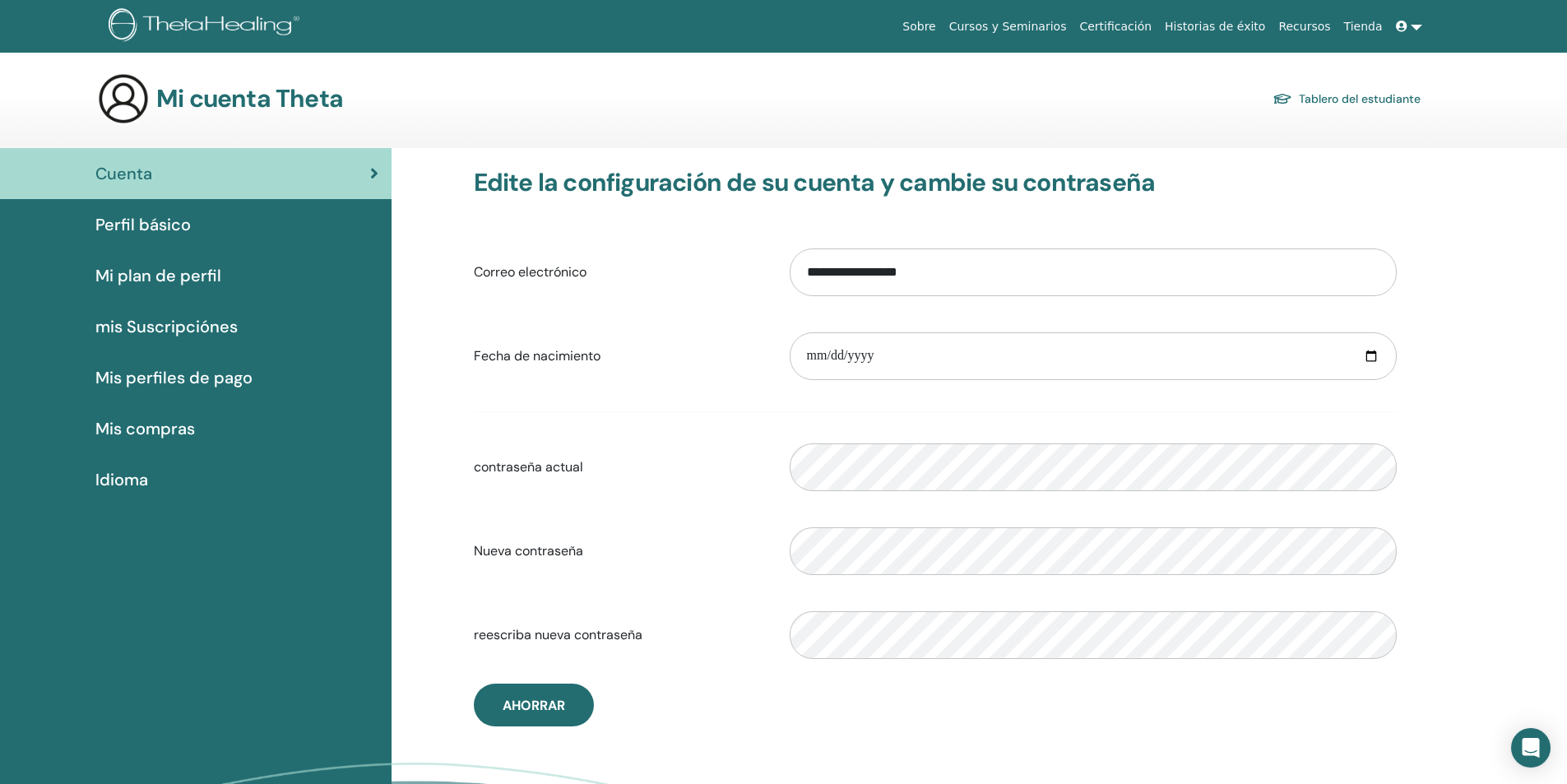
click at [1395, 25] on link at bounding box center [1410, 27] width 40 height 31
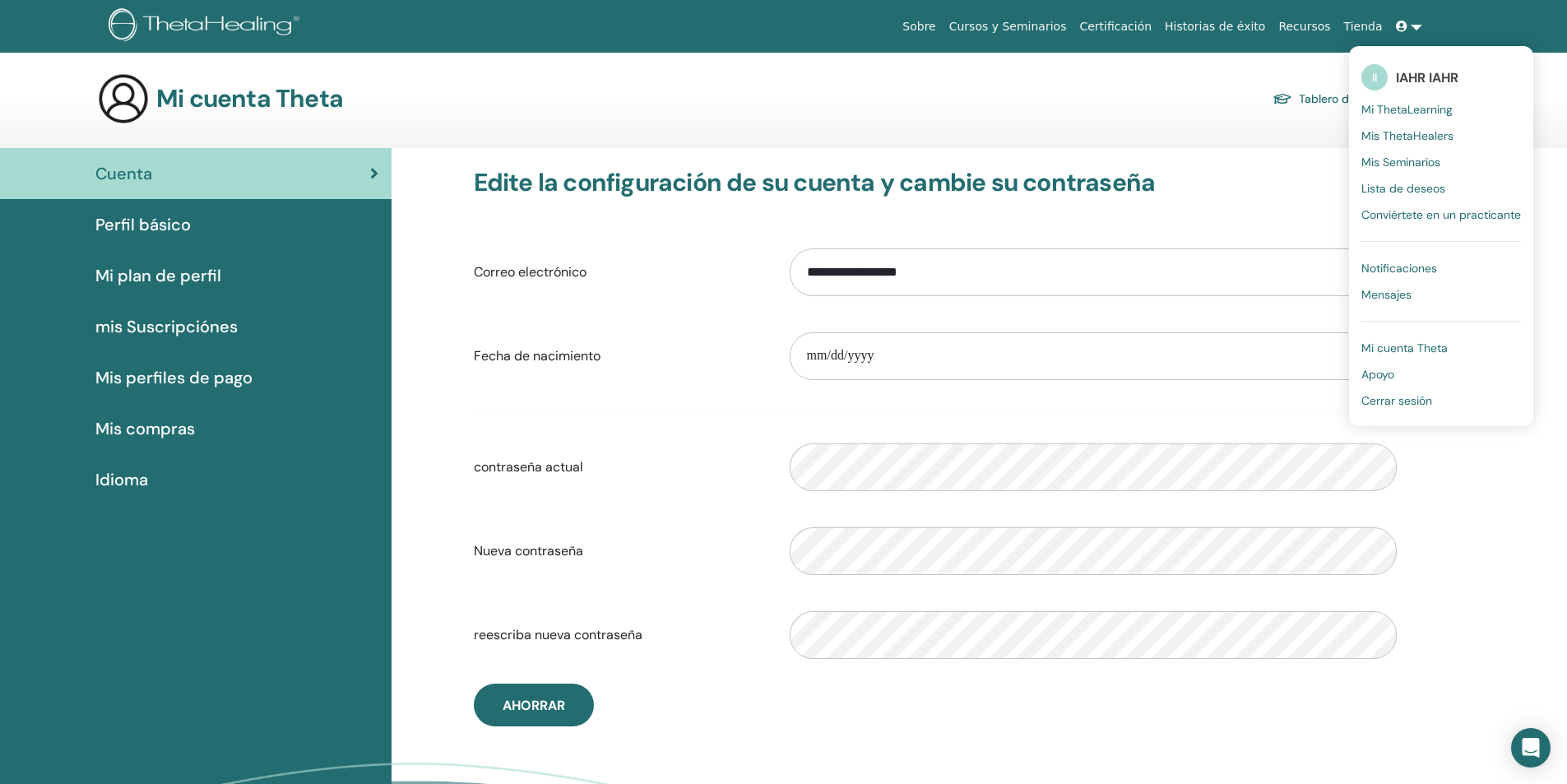
click at [1405, 347] on span "Mi cuenta Theta" at bounding box center [1404, 347] width 86 height 15
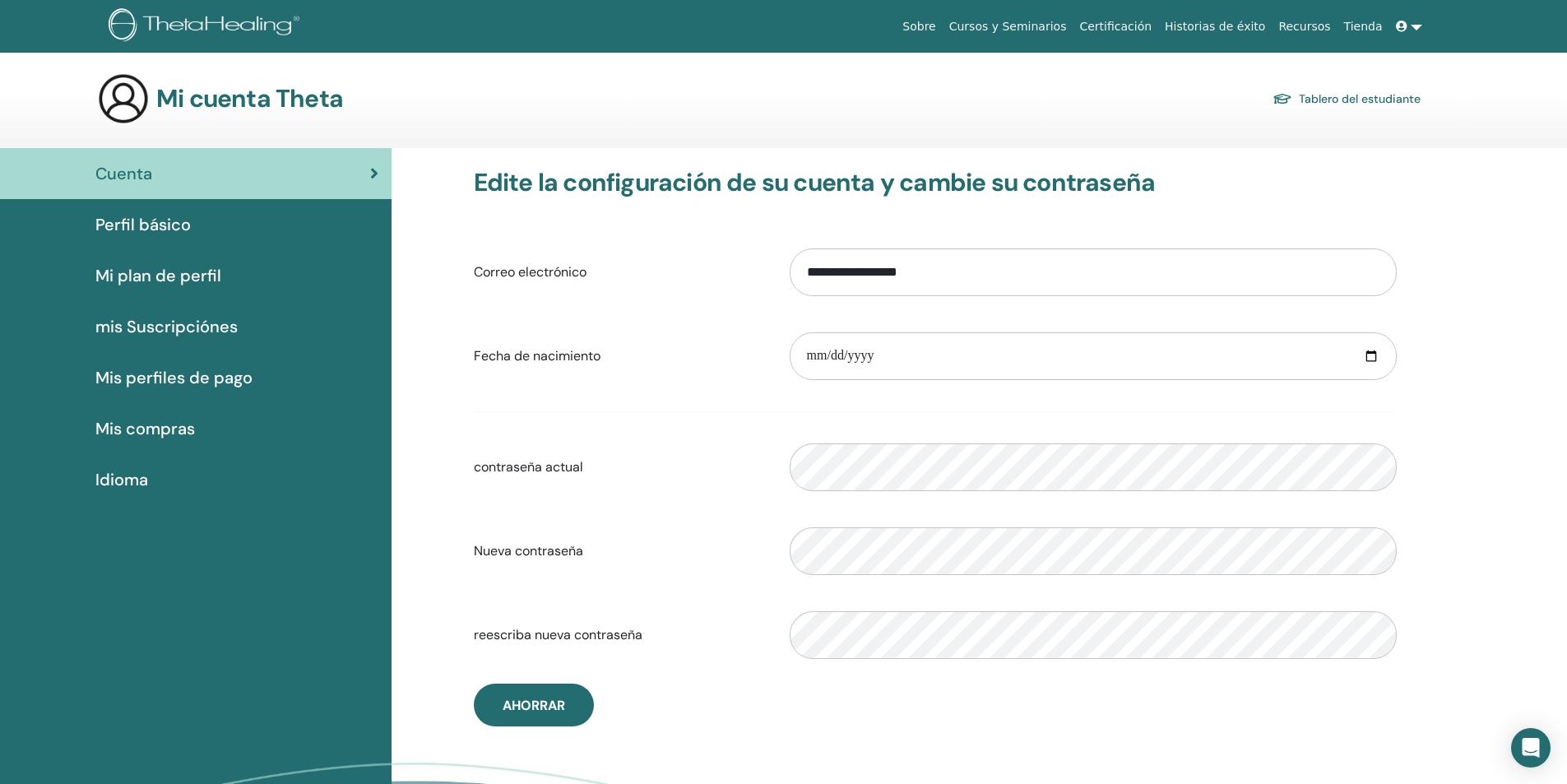
click at [1410, 18] on link at bounding box center [1410, 27] width 40 height 31
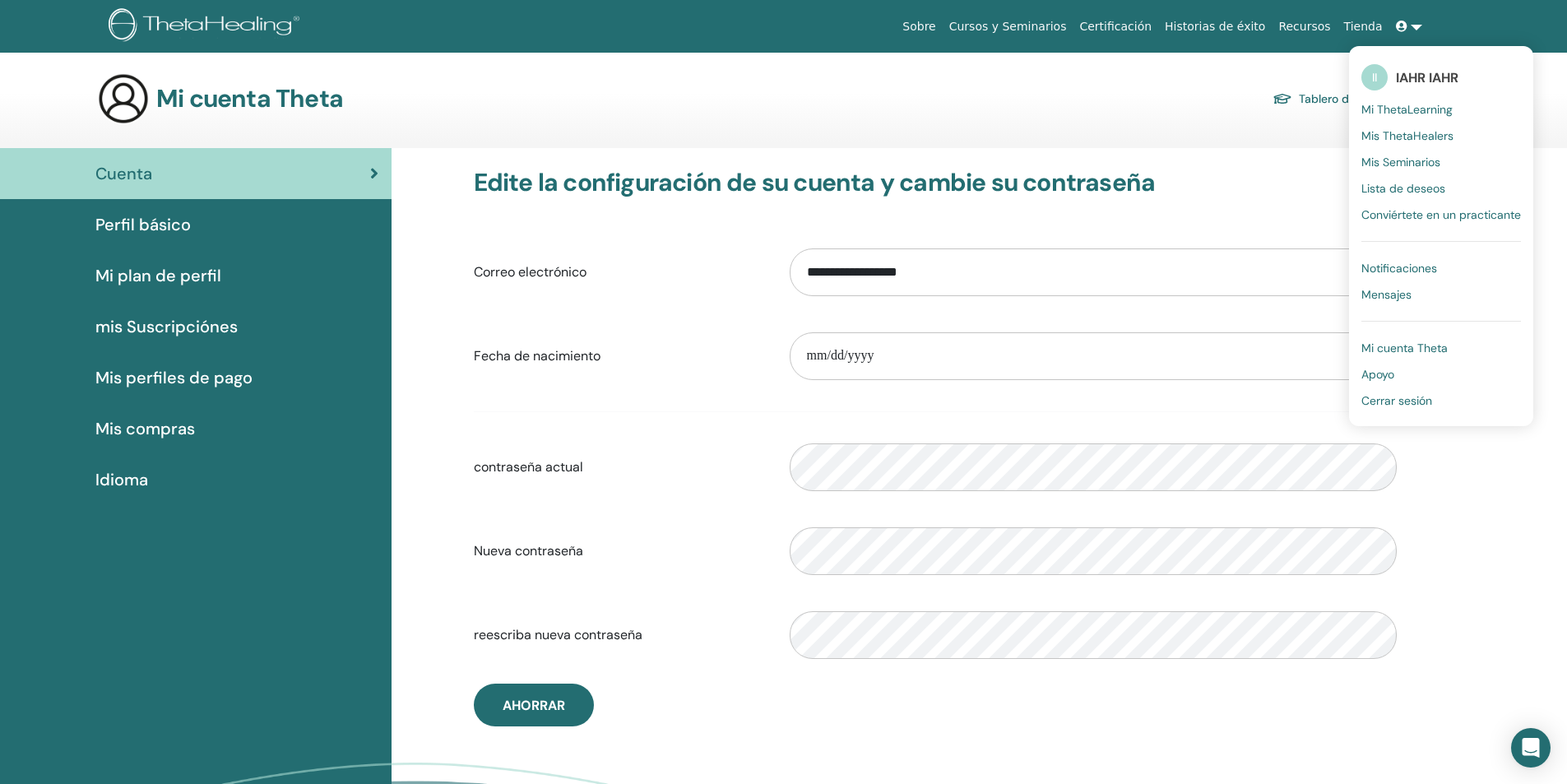
click at [1425, 132] on span "Mis ThetaHealers" at bounding box center [1407, 135] width 92 height 15
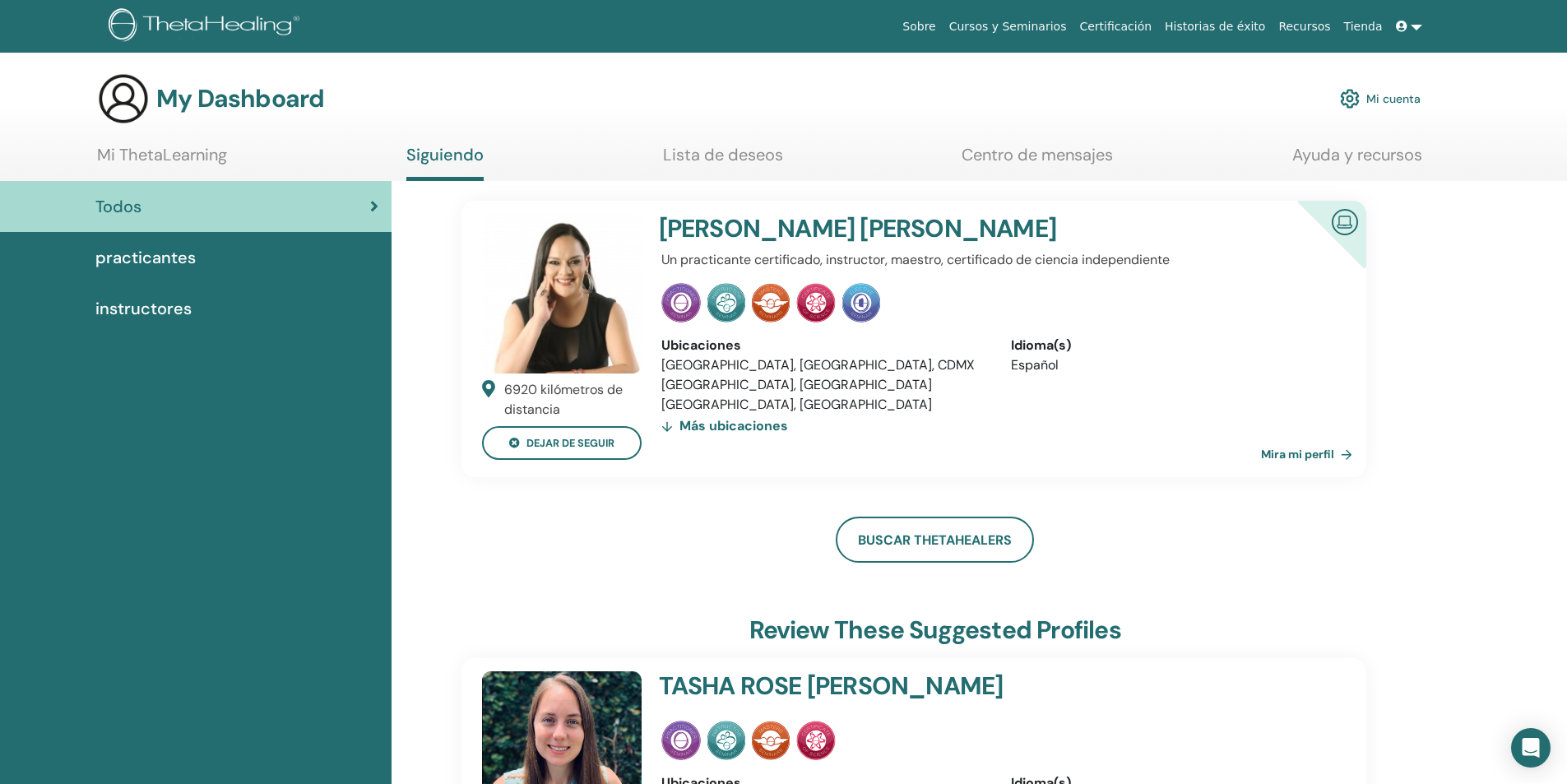
click at [1416, 29] on link at bounding box center [1410, 27] width 40 height 31
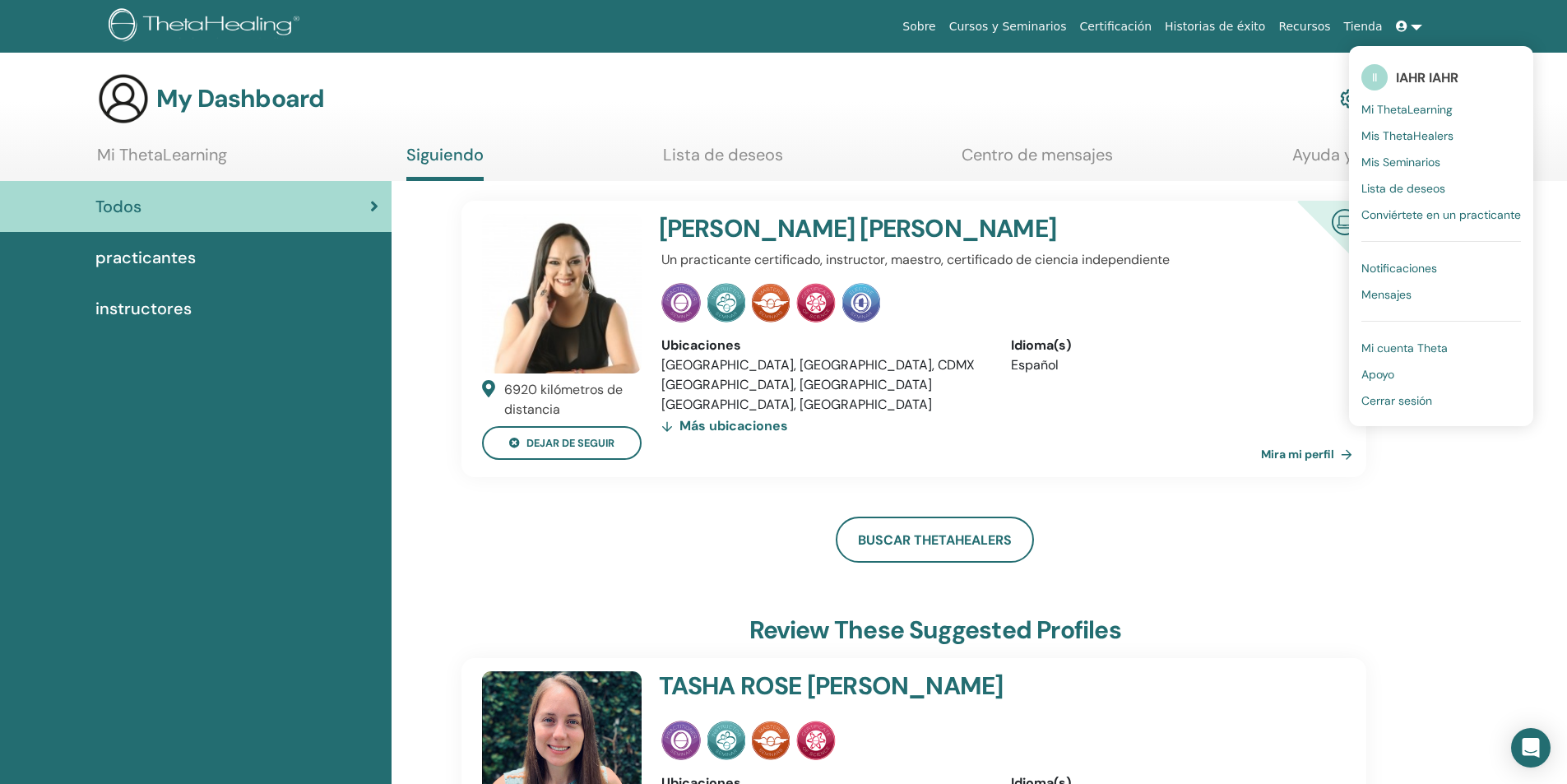
click at [1405, 266] on span "Notificaciones" at bounding box center [1399, 268] width 76 height 15
